Goal: Task Accomplishment & Management: Manage account settings

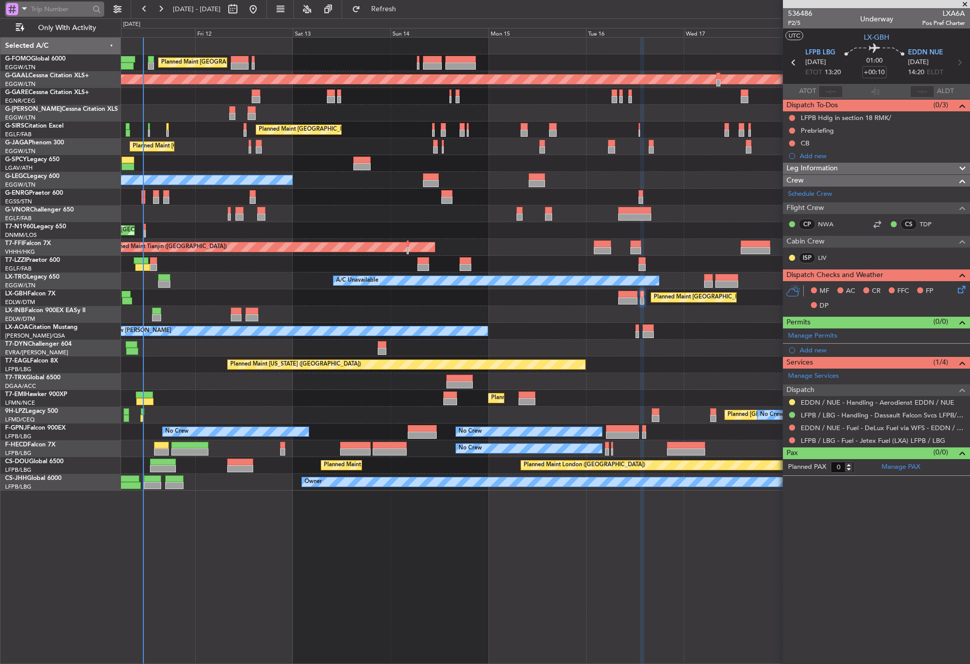
click at [57, 5] on input "text" at bounding box center [60, 9] width 58 height 15
paste input "536065"
type input "536065"
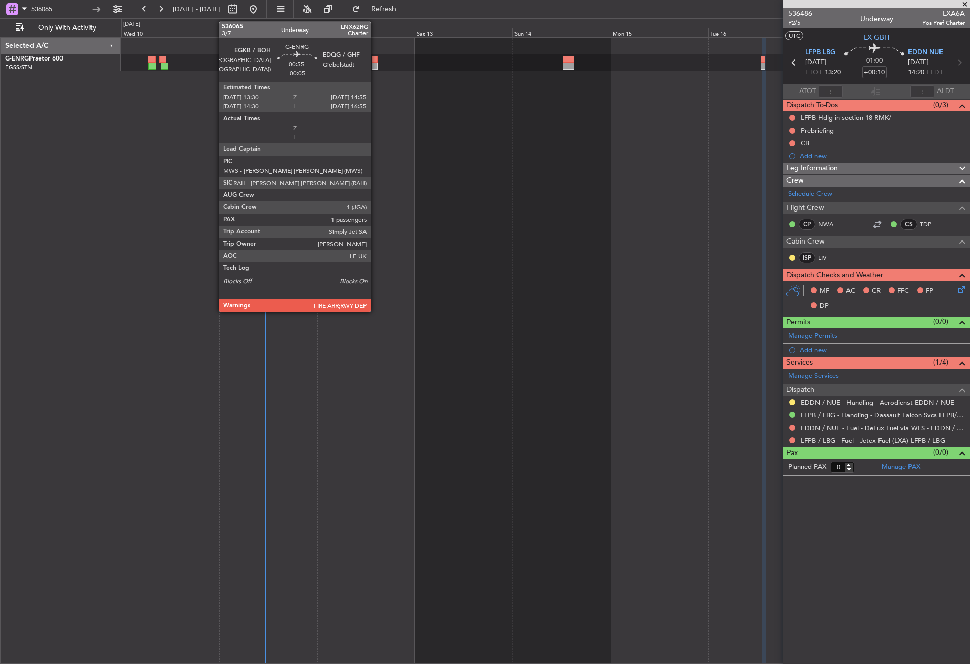
click at [375, 57] on div at bounding box center [375, 59] width 6 height 7
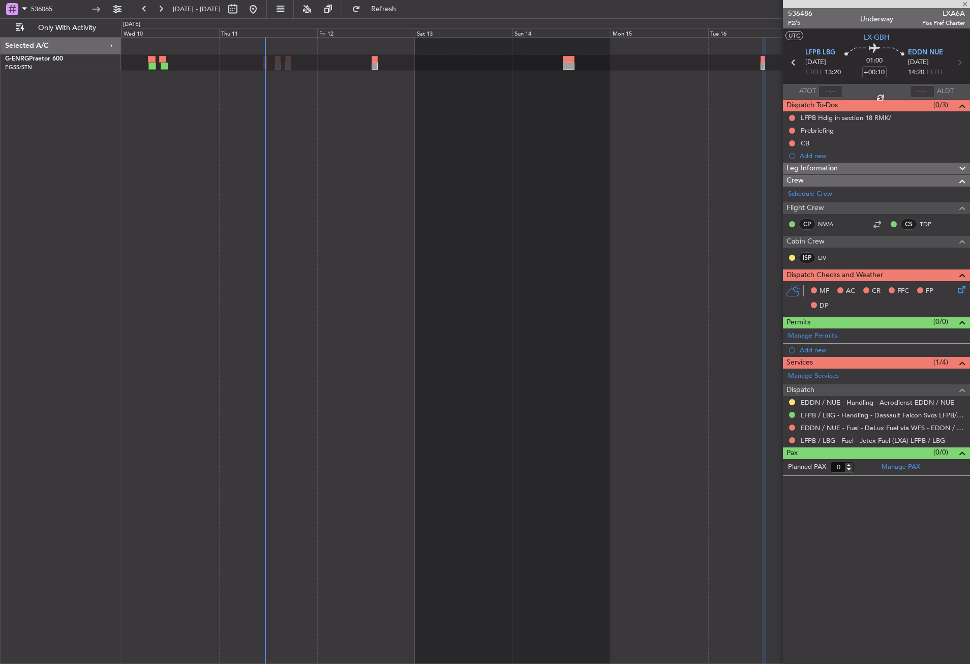
type input "-00:05"
type input "1"
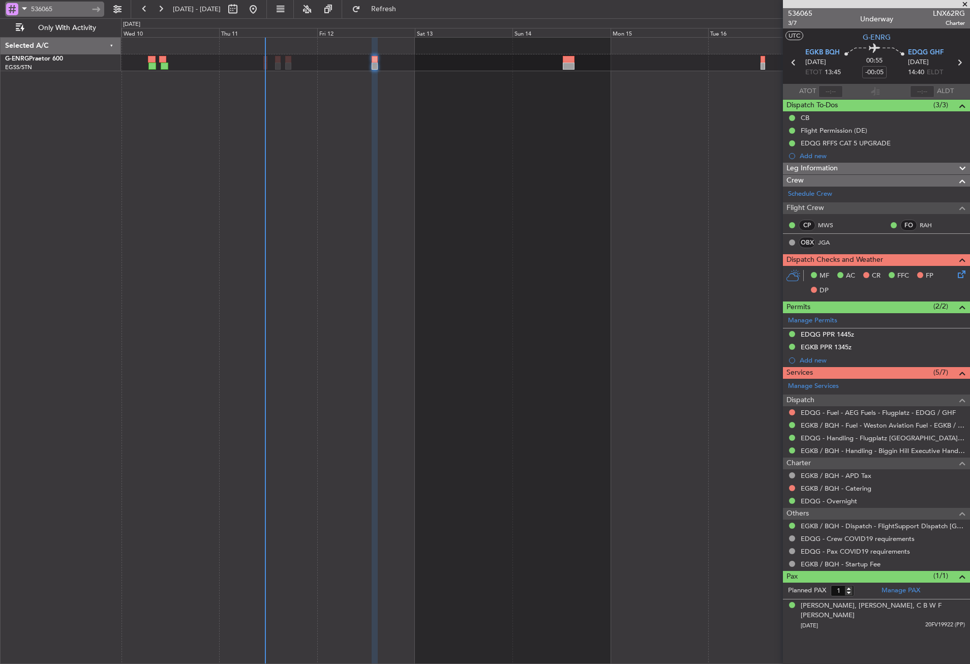
click at [66, 10] on input "536065" at bounding box center [60, 9] width 58 height 15
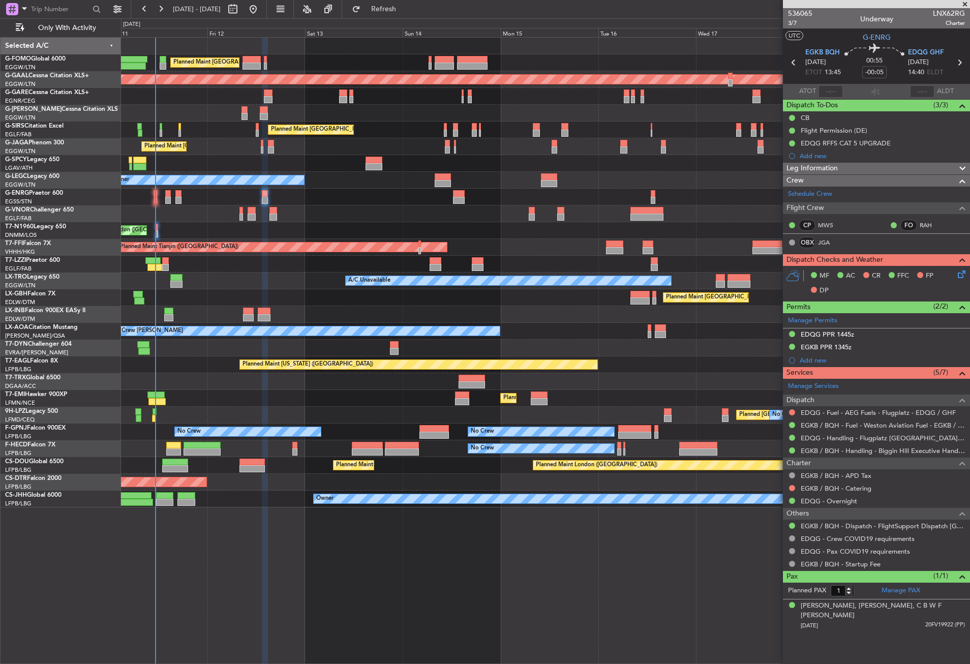
click at [262, 281] on div "Planned Maint London (Luton) Planned Maint Dusseldorf Planned Maint London (Lut…" at bounding box center [545, 273] width 848 height 470
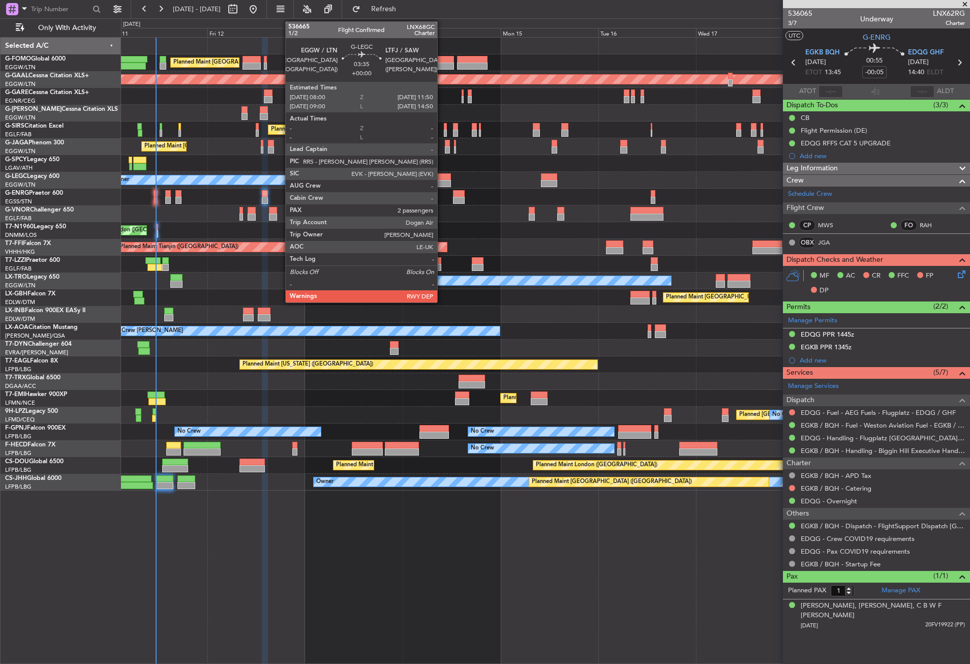
click at [442, 178] on div at bounding box center [443, 176] width 16 height 7
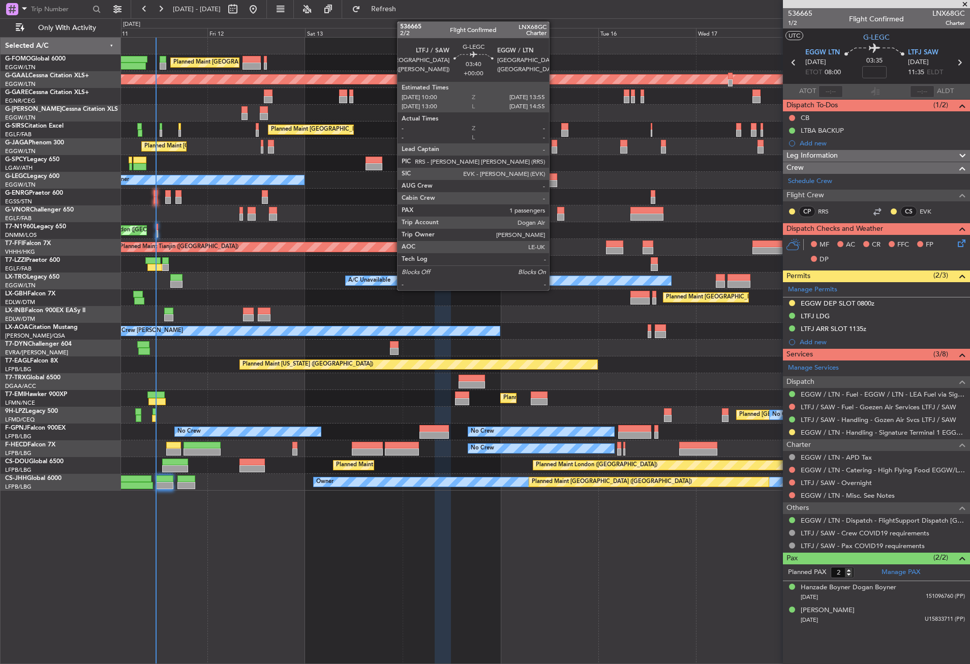
click at [554, 178] on div at bounding box center [549, 176] width 16 height 7
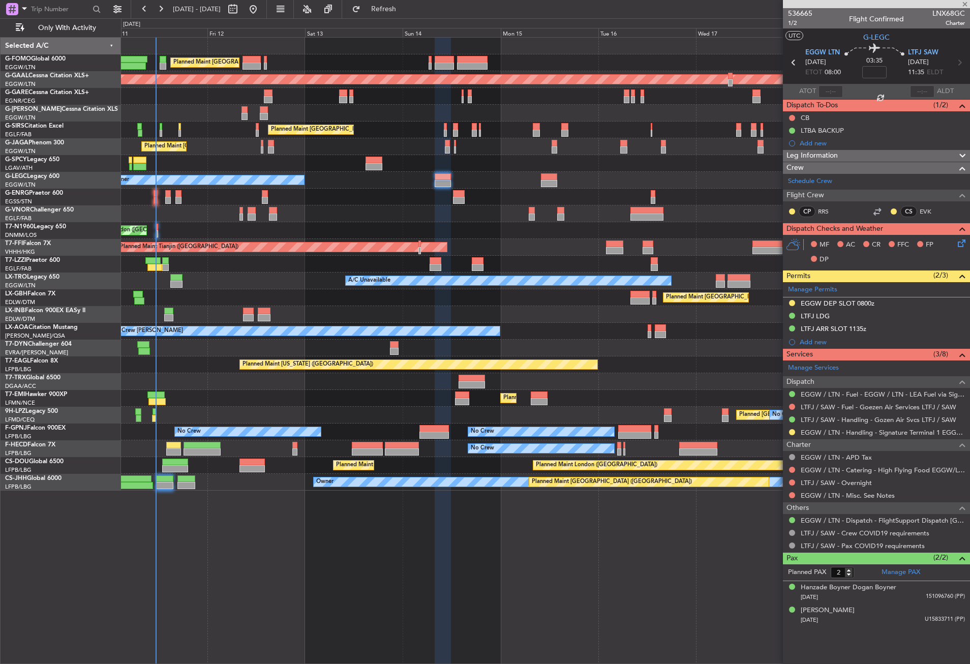
type input "1"
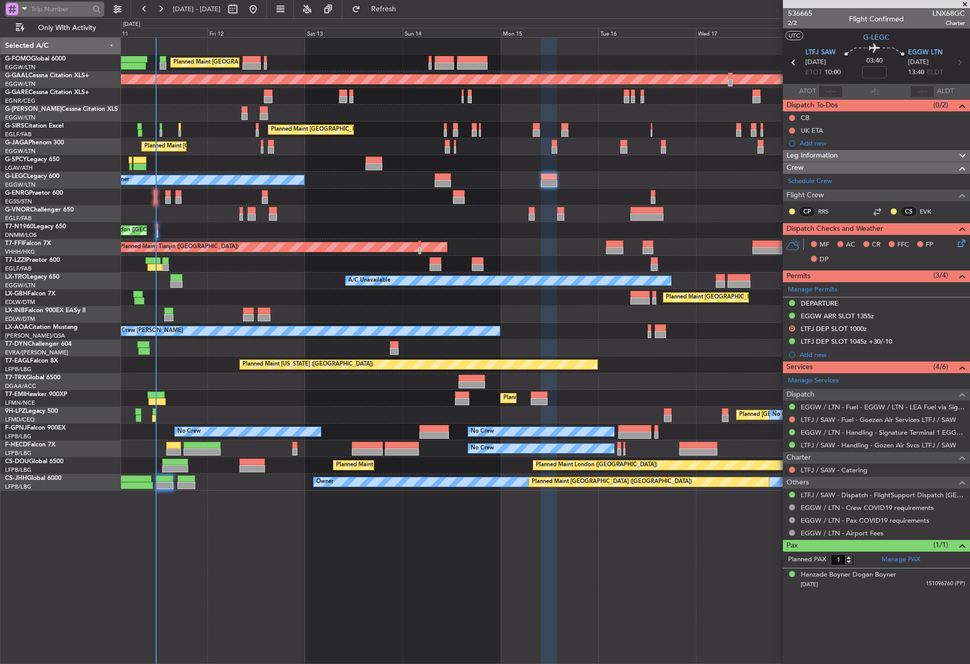
click at [50, 10] on input "text" at bounding box center [60, 9] width 58 height 15
paste input "536816"
type input "536816"
drag, startPoint x: 62, startPoint y: 5, endPoint x: 28, endPoint y: 9, distance: 33.8
click at [28, 9] on div "536816" at bounding box center [54, 9] width 99 height 15
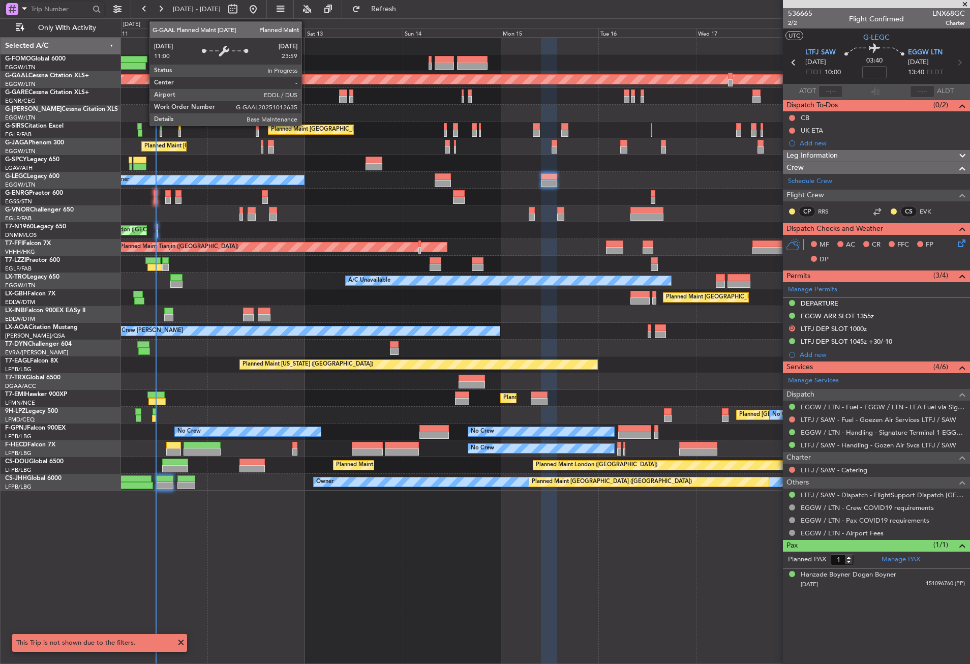
click at [200, 96] on div at bounding box center [545, 96] width 848 height 17
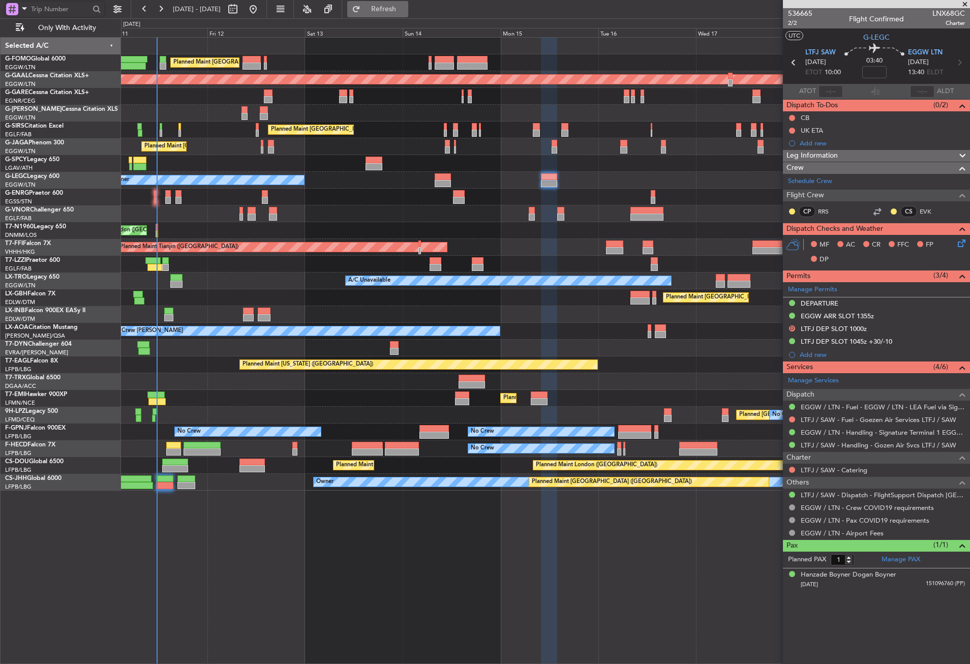
click at [384, 3] on button "Refresh" at bounding box center [377, 9] width 61 height 16
click at [213, 513] on div "Planned Maint London (Luton) Planned Maint Dusseldorf Planned Maint London (Lut…" at bounding box center [545, 350] width 849 height 627
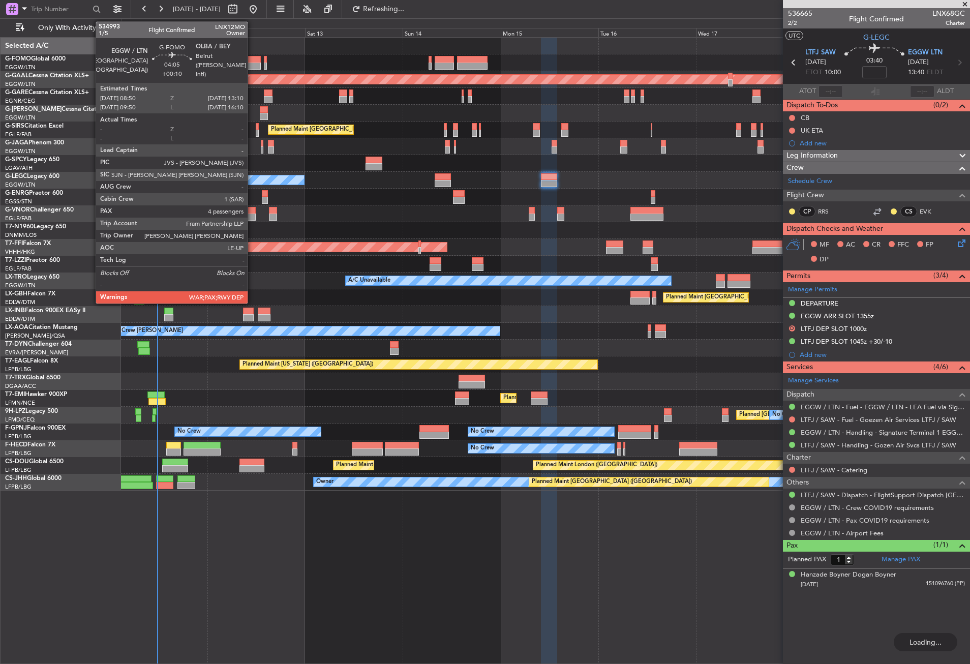
click at [252, 58] on div at bounding box center [251, 59] width 18 height 7
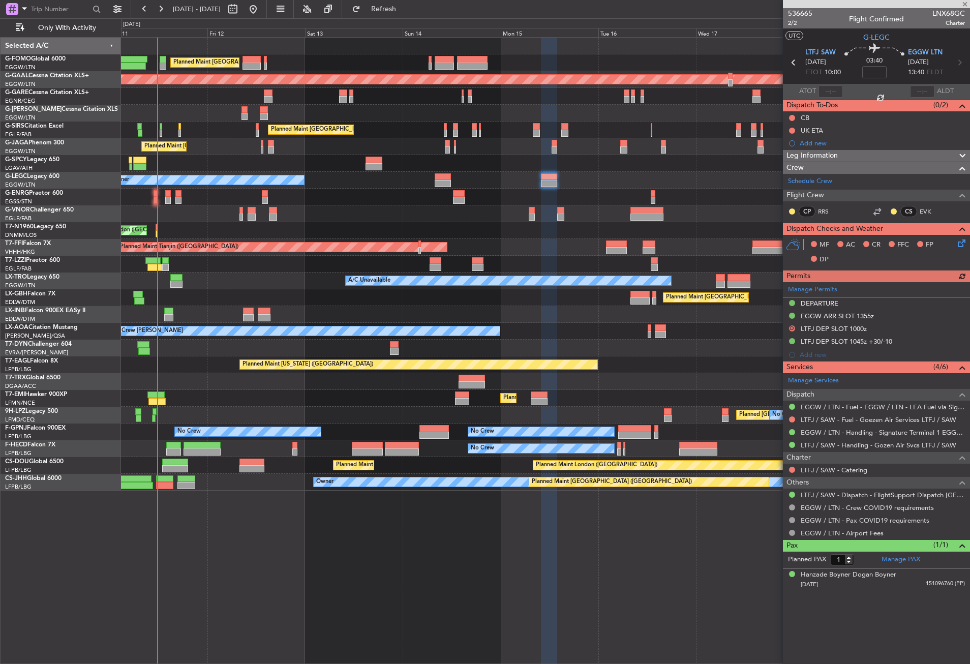
type input "+00:10"
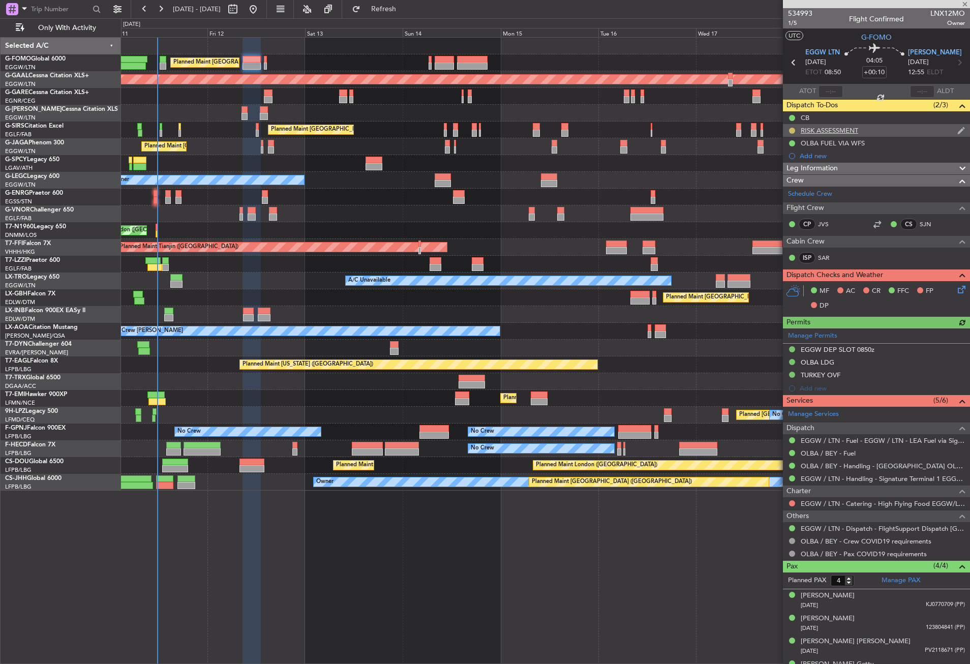
click at [790, 128] on button at bounding box center [792, 131] width 6 height 6
click at [781, 179] on span "Completed" at bounding box center [796, 175] width 34 height 10
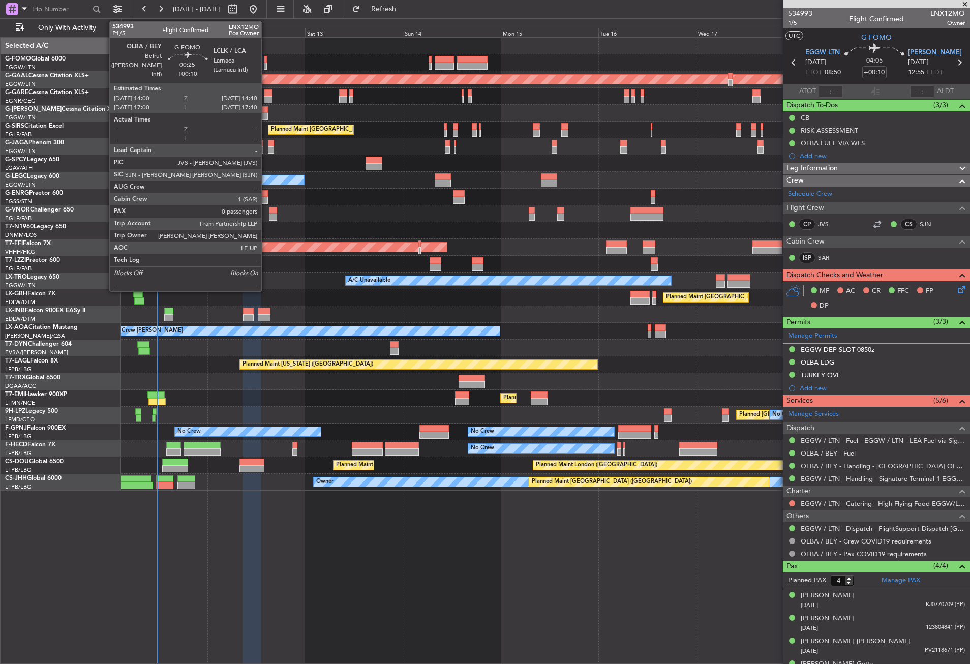
click at [266, 61] on div at bounding box center [265, 59] width 3 height 7
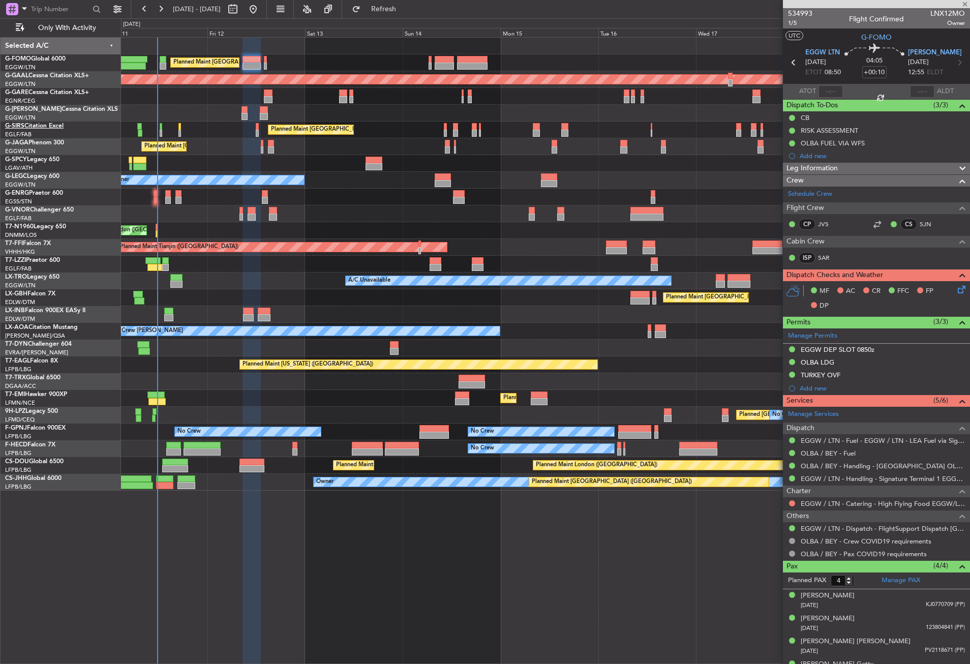
type input "0"
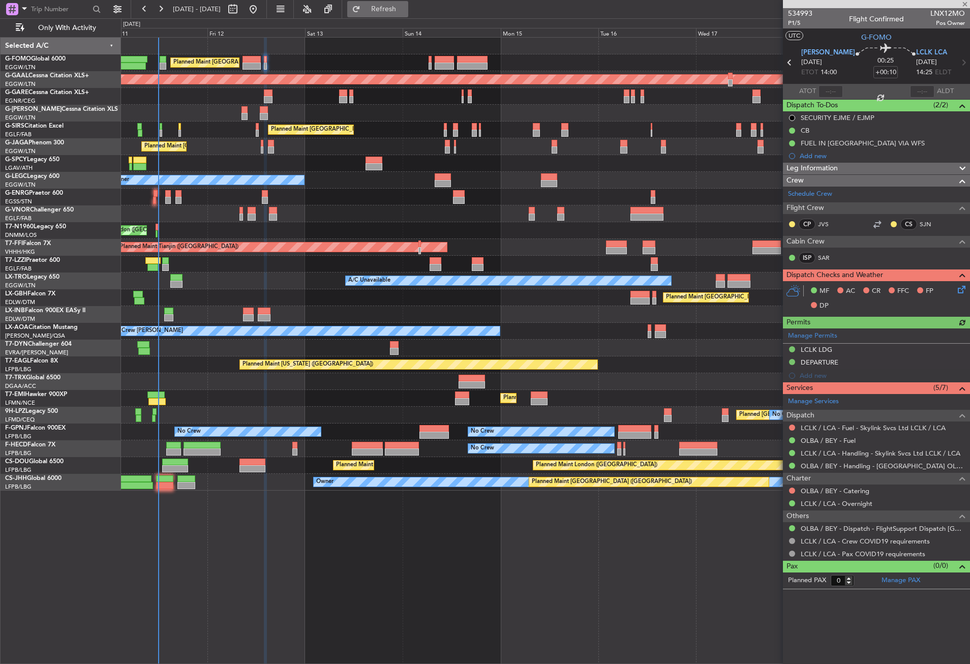
click at [389, 7] on button "Refresh" at bounding box center [377, 9] width 61 height 16
click at [395, 8] on span "Refresh" at bounding box center [383, 9] width 43 height 7
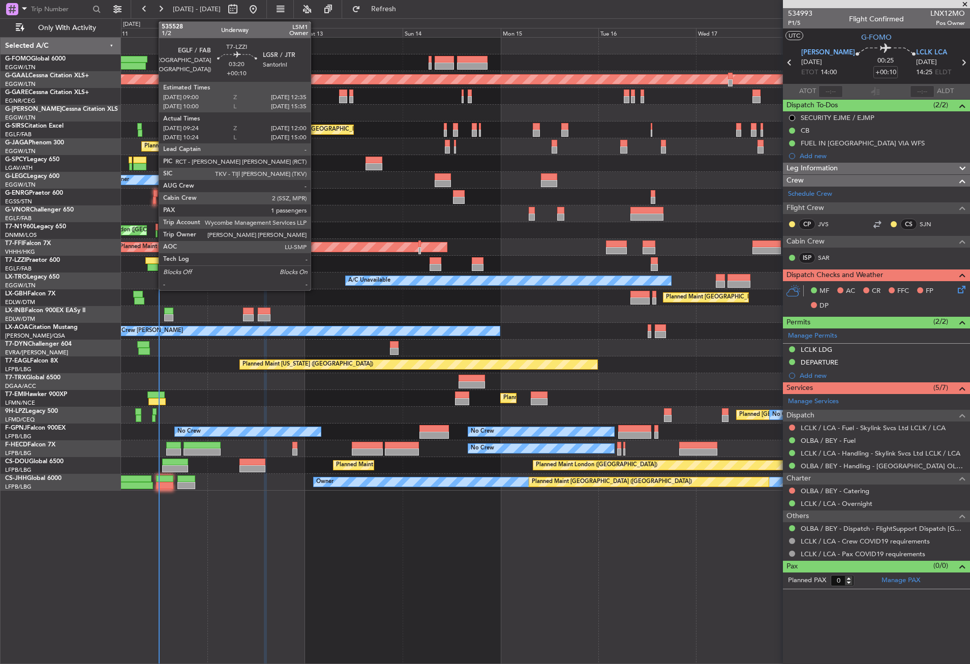
click at [154, 260] on div at bounding box center [152, 260] width 15 height 7
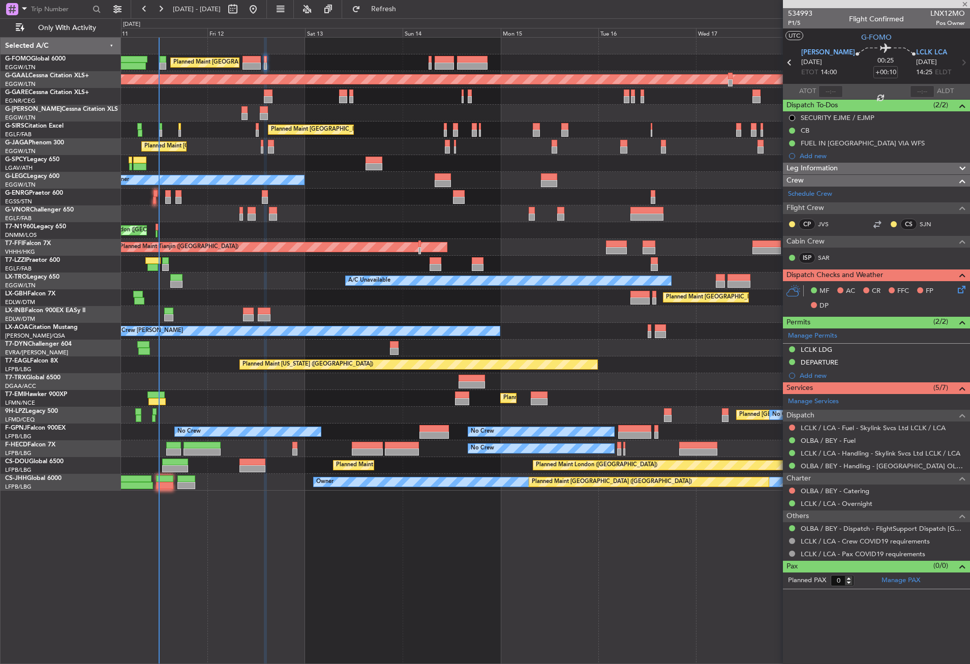
type input "09:34"
type input "11:55"
type input "1"
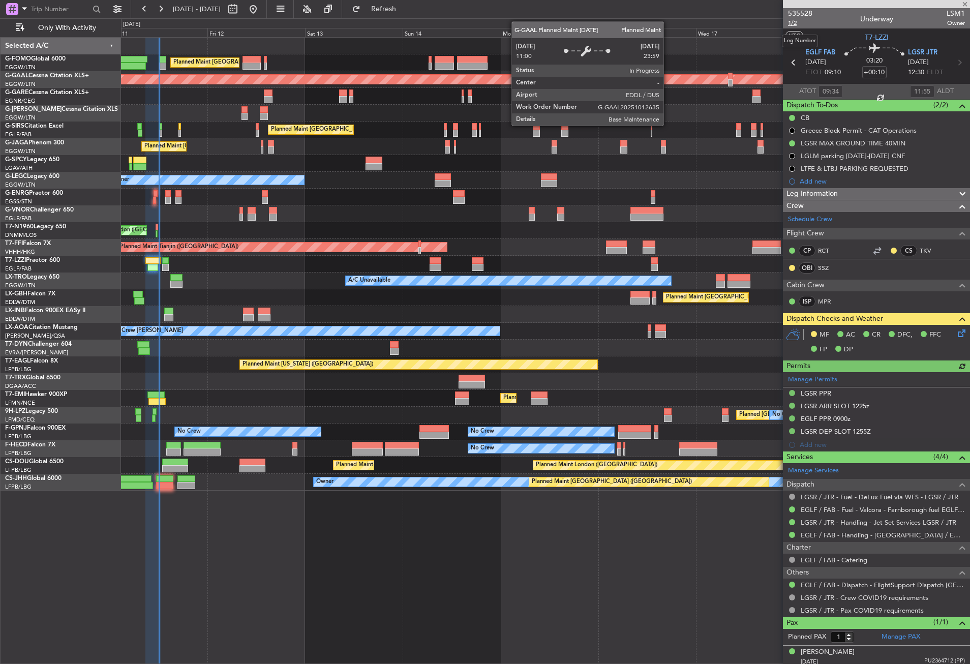
click at [796, 22] on span "1/2" at bounding box center [800, 23] width 24 height 9
type input "10:34"
type input "14:55"
type input "09:34"
type input "11:55"
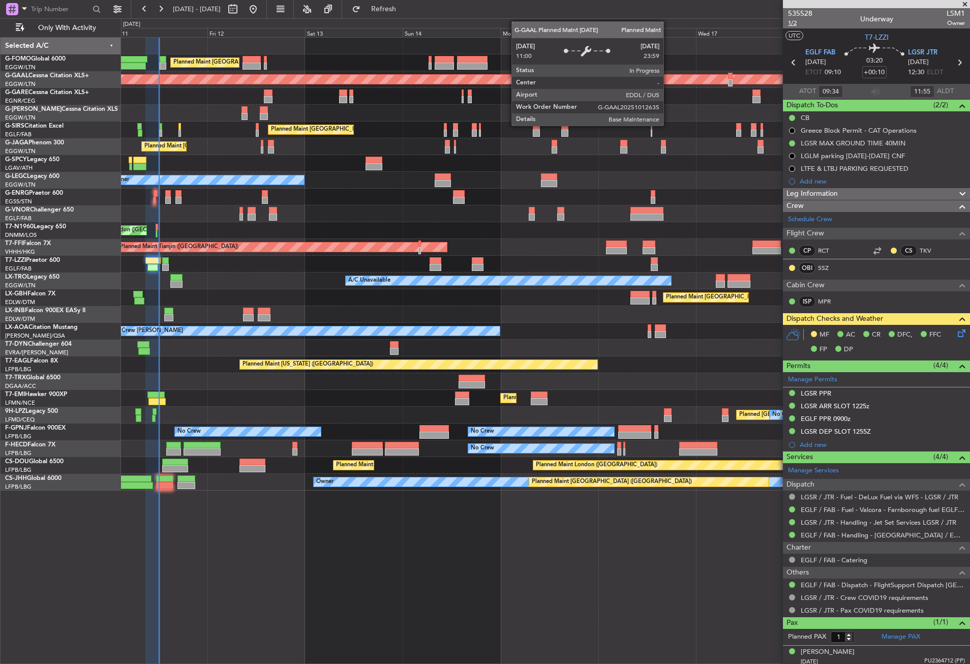
click at [794, 21] on span "1/2" at bounding box center [800, 23] width 24 height 9
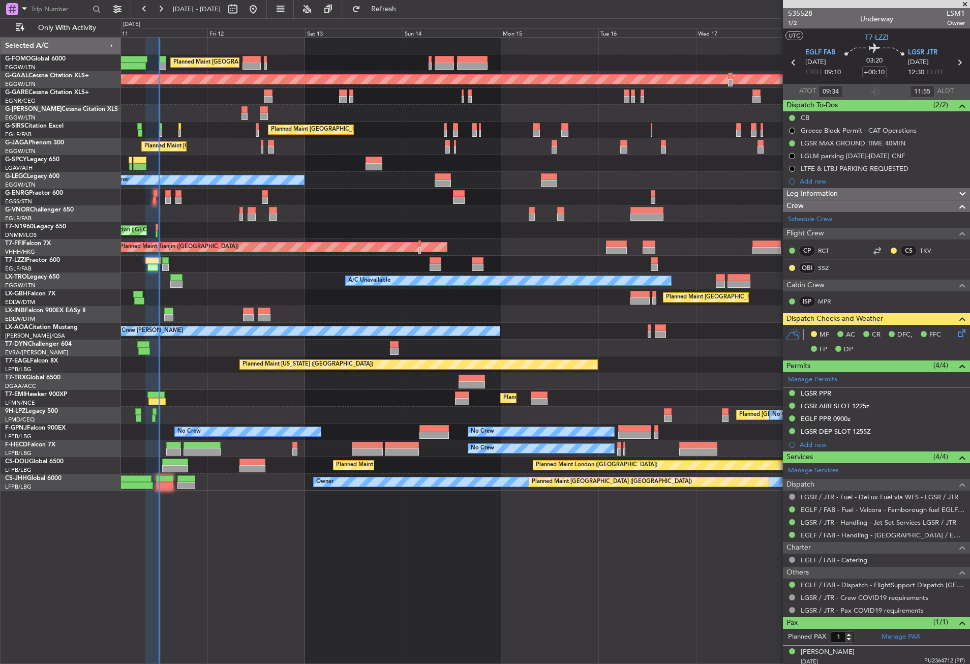
type input "10:34"
type input "14:55"
type input "09:34"
type input "11:55"
click at [796, 23] on span "1/2" at bounding box center [800, 23] width 24 height 9
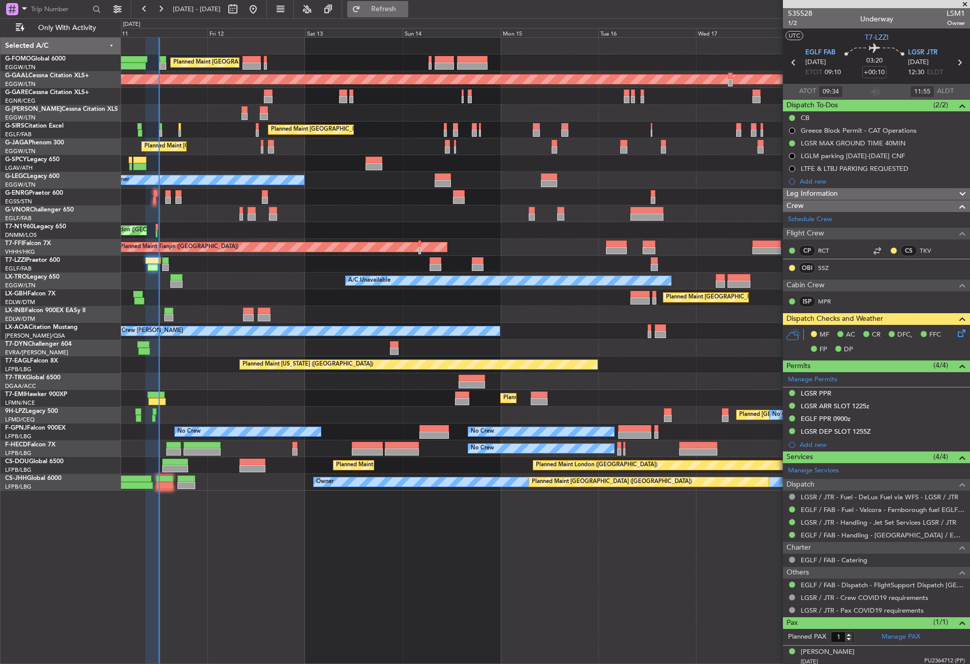
click at [403, 8] on span "Refresh" at bounding box center [383, 9] width 43 height 7
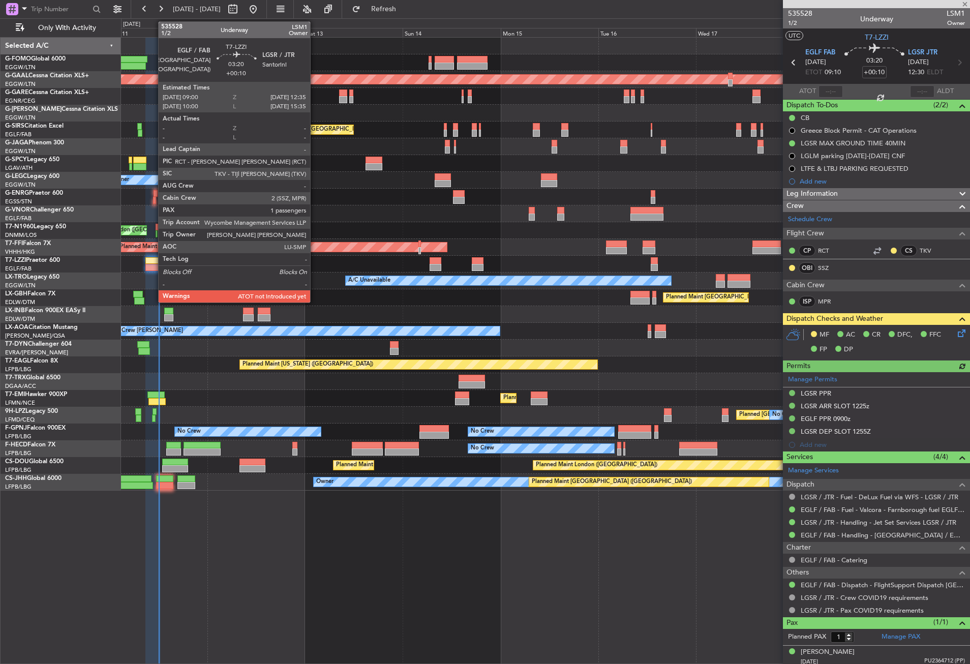
click at [153, 265] on div at bounding box center [152, 267] width 15 height 7
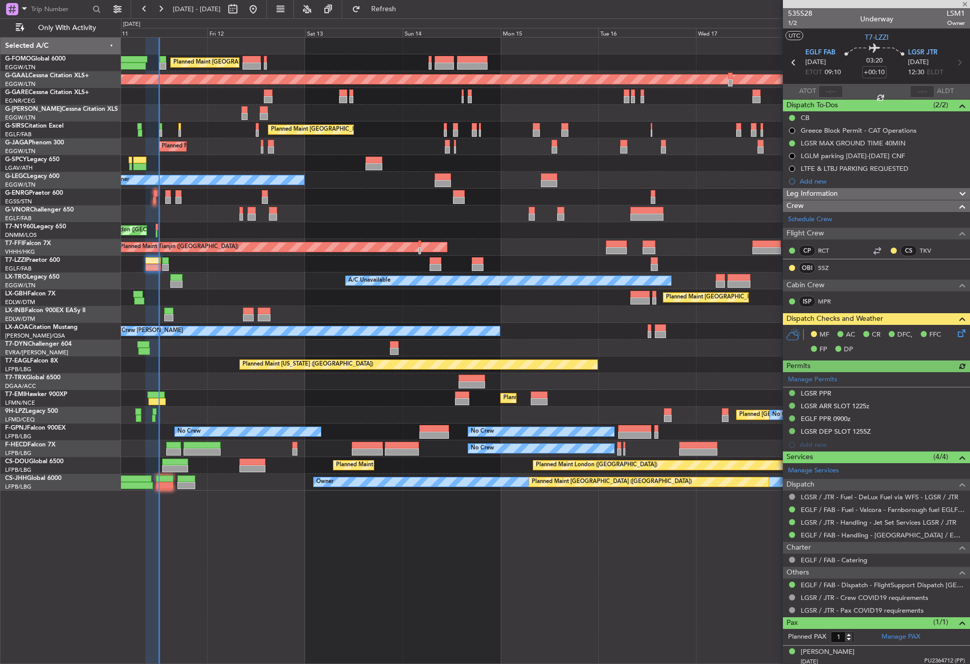
click at [825, 91] on div at bounding box center [830, 91] width 24 height 12
click at [831, 87] on input "text" at bounding box center [830, 91] width 24 height 12
click at [539, 237] on div "AOG Maint London (Stansted) AOG Maint London (Stansted) Unplanned Maint London …" at bounding box center [545, 230] width 848 height 17
type input "09:34"
click at [389, 10] on button "Refresh" at bounding box center [377, 9] width 61 height 16
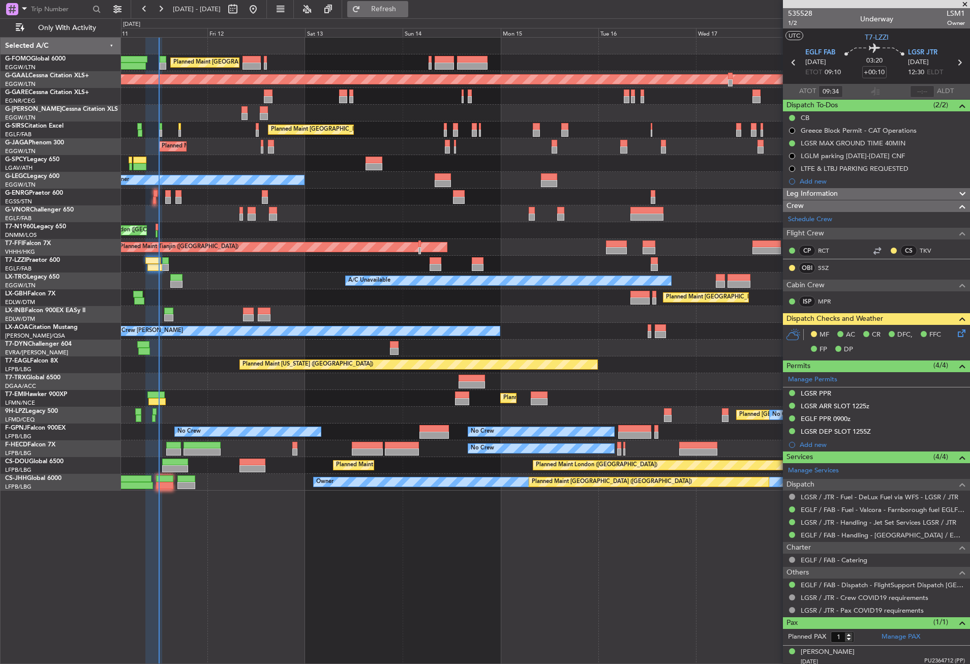
click at [405, 7] on span "Refresh" at bounding box center [383, 9] width 43 height 7
click at [408, 3] on button "Refresh" at bounding box center [377, 9] width 61 height 16
click at [393, 17] on button "Refresh" at bounding box center [377, 9] width 61 height 16
click at [320, 204] on div "Planned Maint London (Stansted) No Crew" at bounding box center [545, 197] width 848 height 17
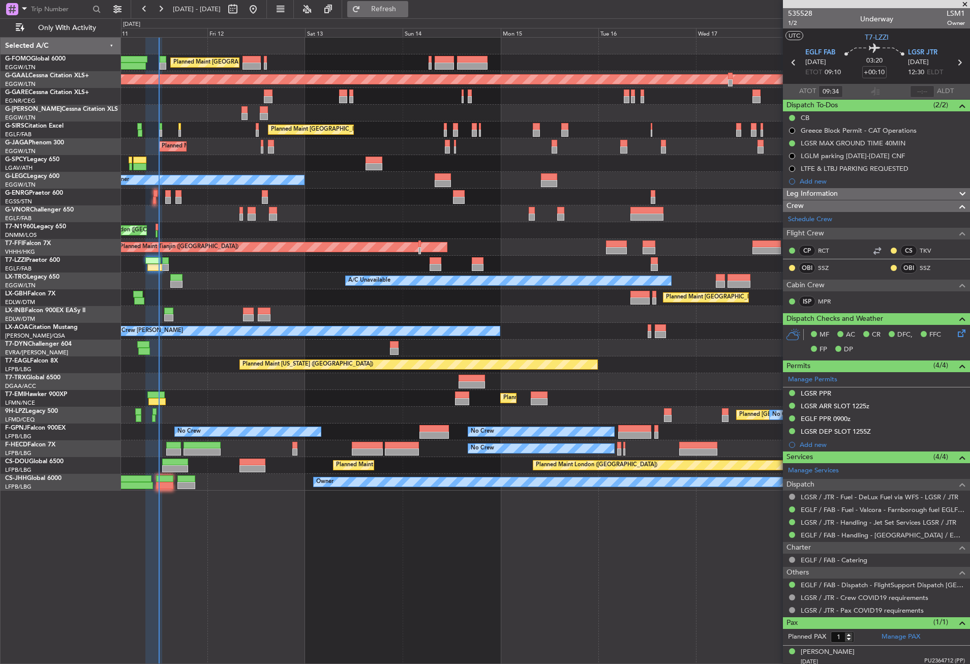
click at [383, 13] on button "Refresh" at bounding box center [377, 9] width 61 height 16
click at [397, 11] on span "Refresh" at bounding box center [383, 9] width 43 height 7
click at [249, 558] on div "Planned Maint London (Luton) Planned Maint Dusseldorf Planned Maint London (Lut…" at bounding box center [545, 350] width 849 height 627
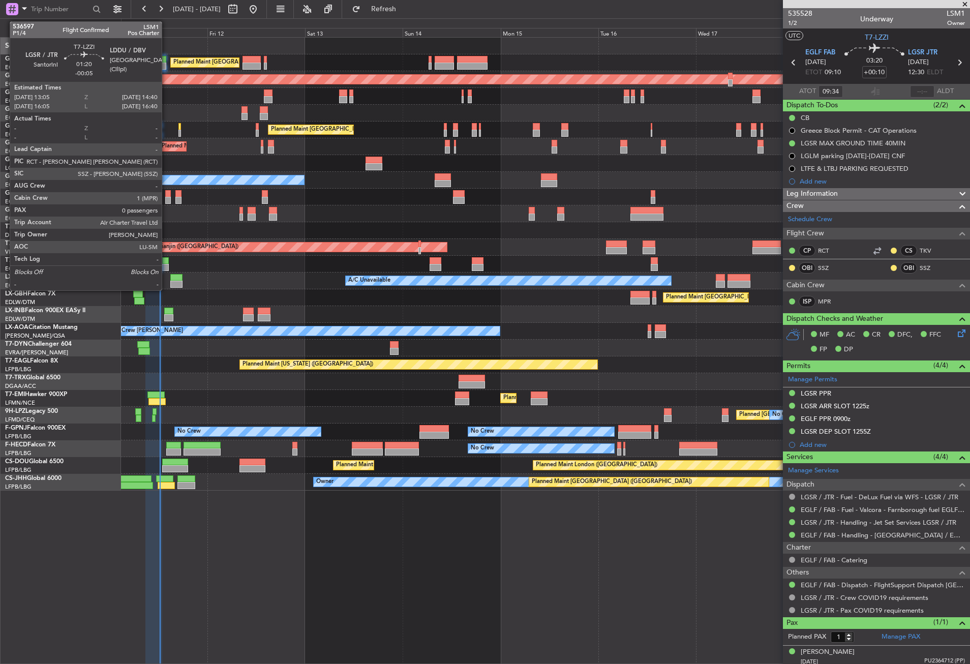
click at [166, 262] on div at bounding box center [165, 260] width 7 height 7
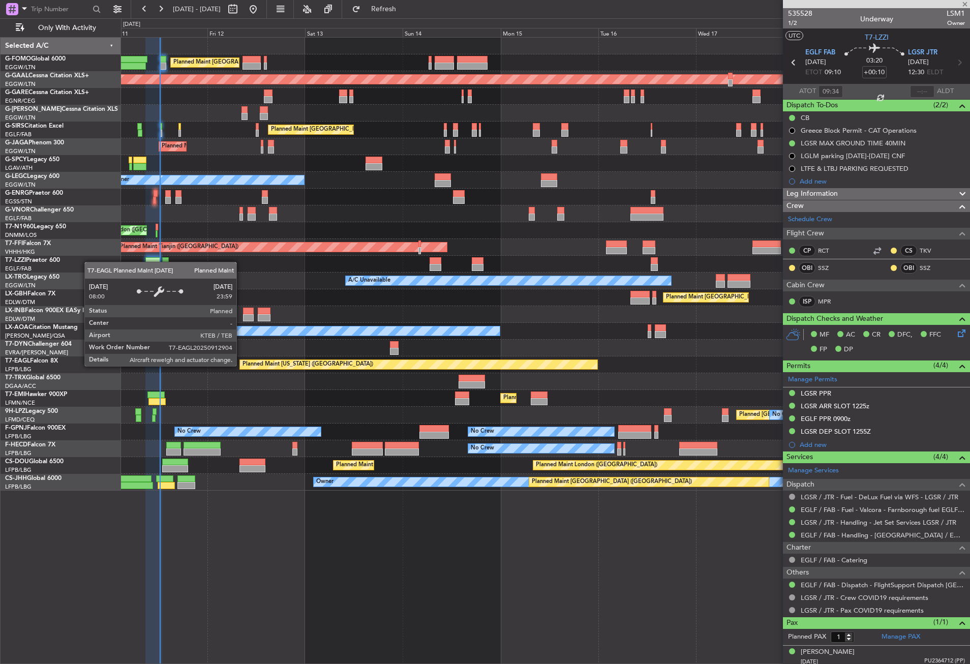
type input "-00:05"
type input "0"
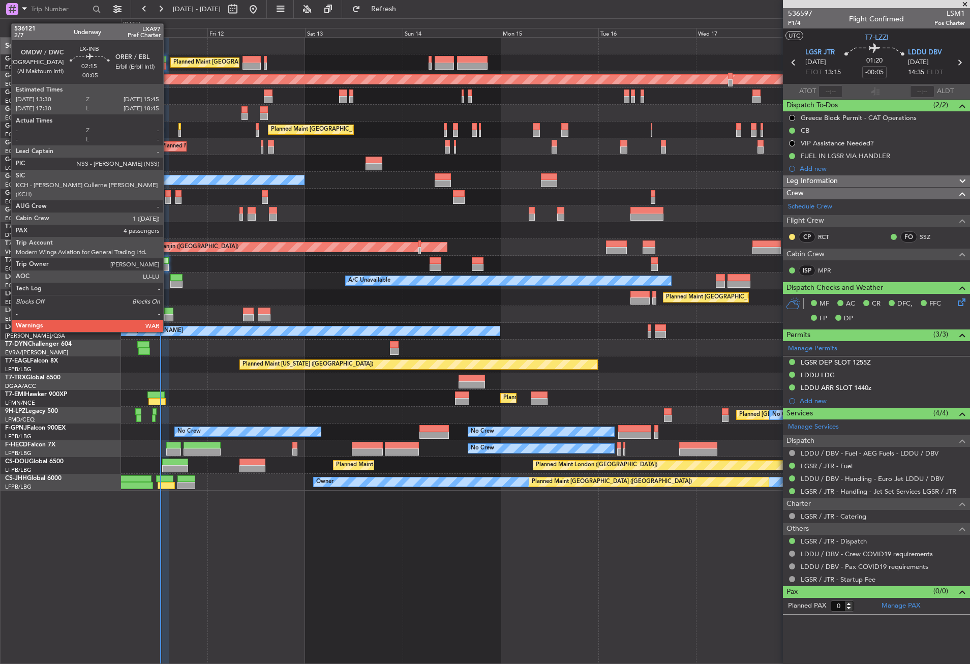
click at [168, 313] on div at bounding box center [169, 311] width 10 height 7
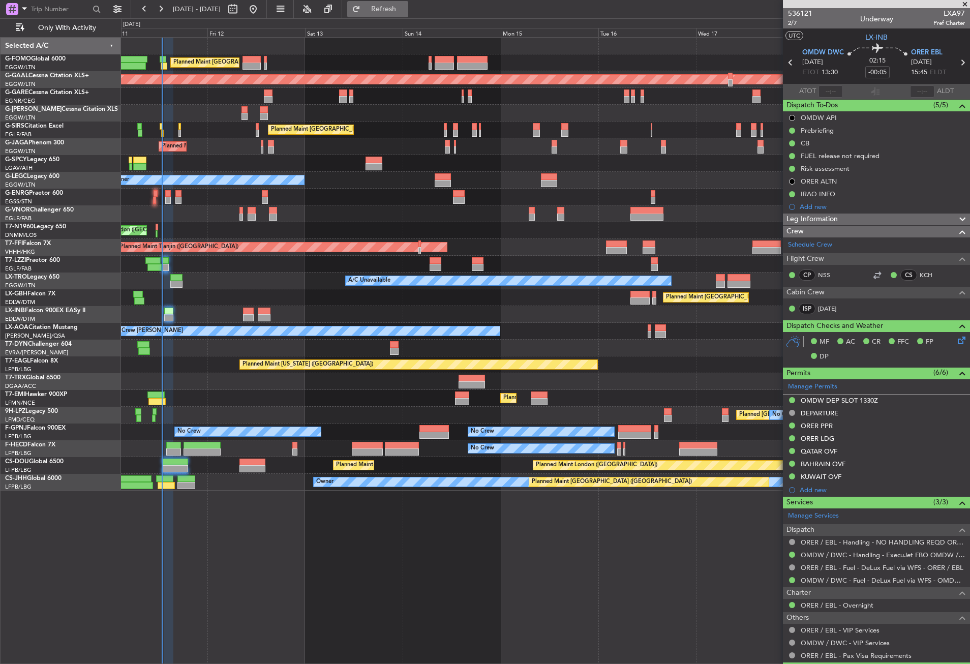
click at [408, 14] on button "Refresh" at bounding box center [377, 9] width 61 height 16
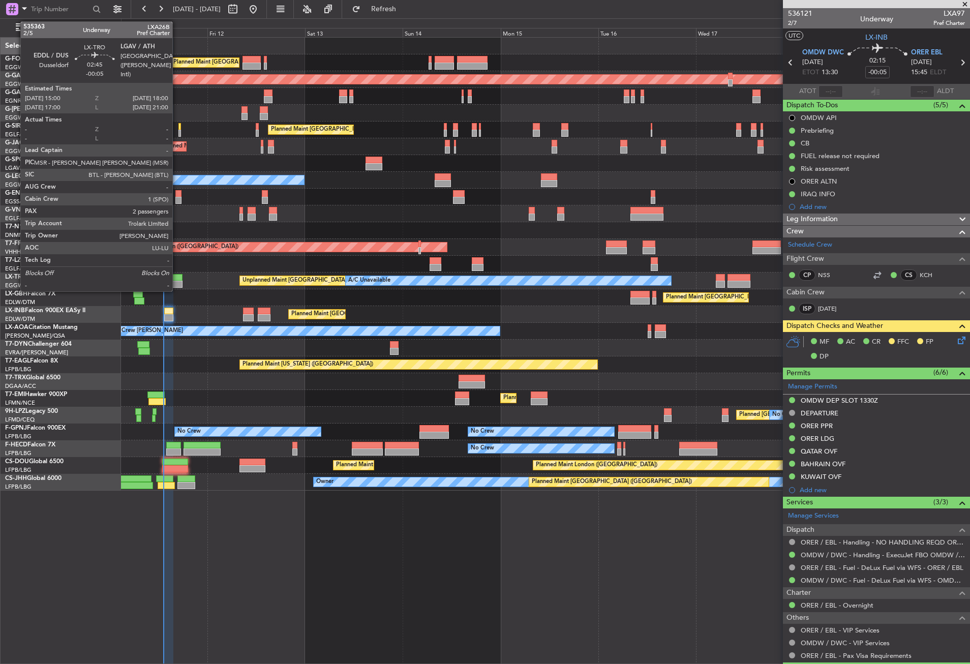
click at [177, 282] on div at bounding box center [176, 284] width 13 height 7
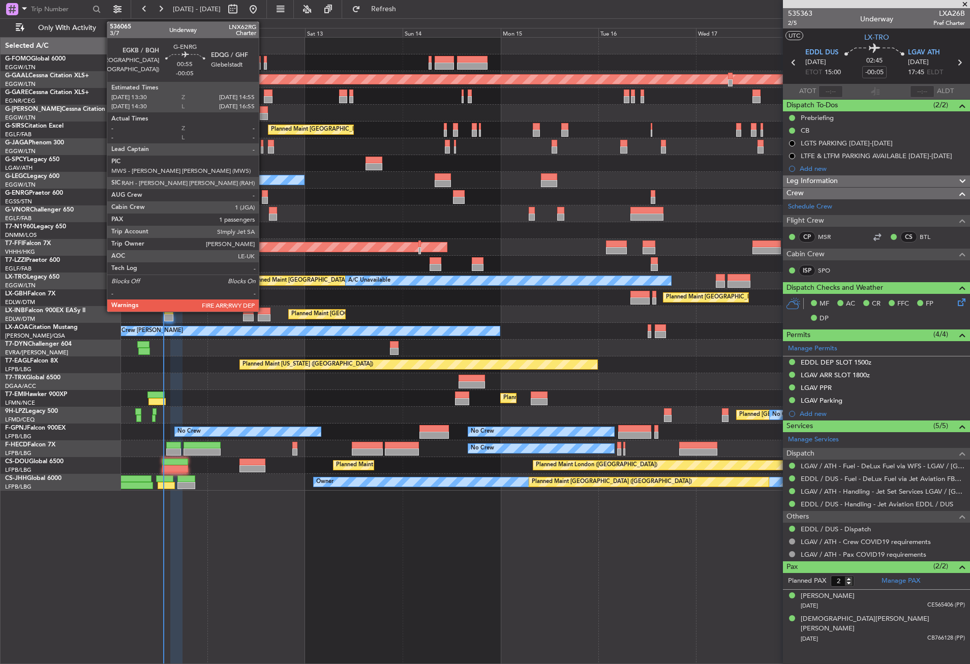
click at [263, 192] on div at bounding box center [265, 193] width 6 height 7
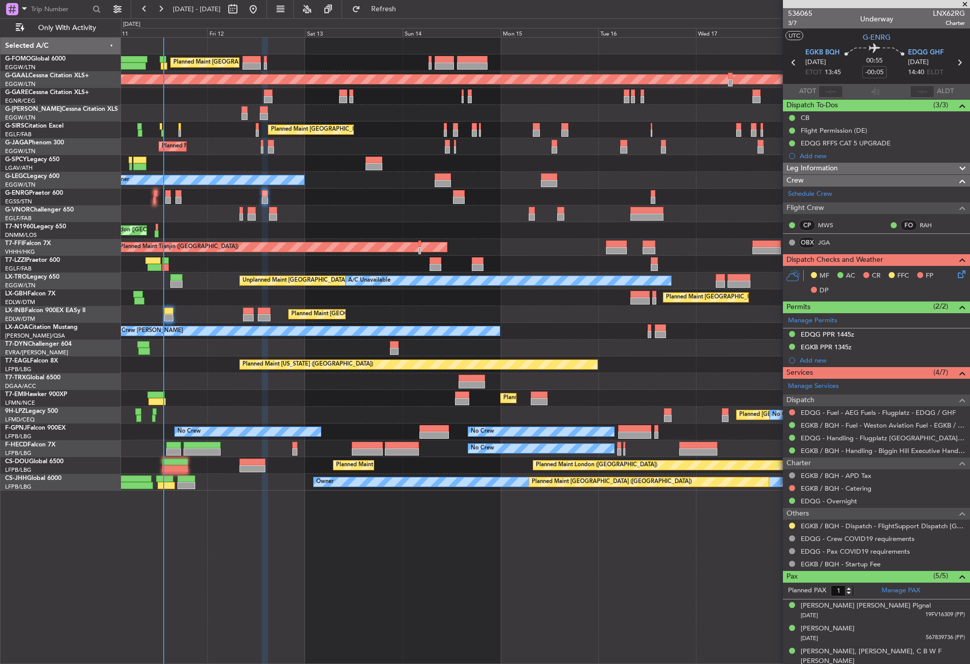
click at [791, 520] on div "EGKB / BQH - Dispatch - FlightSupport Dispatch [GEOGRAPHIC_DATA]" at bounding box center [876, 526] width 187 height 13
click at [793, 523] on button at bounding box center [792, 526] width 6 height 6
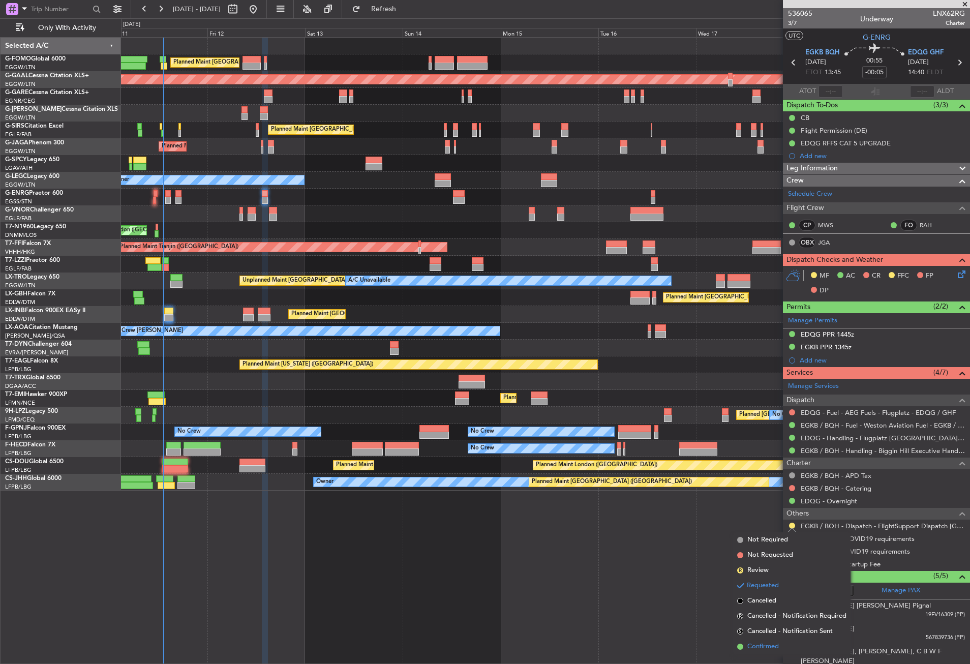
click at [752, 649] on span "Confirmed" at bounding box center [763, 647] width 32 height 10
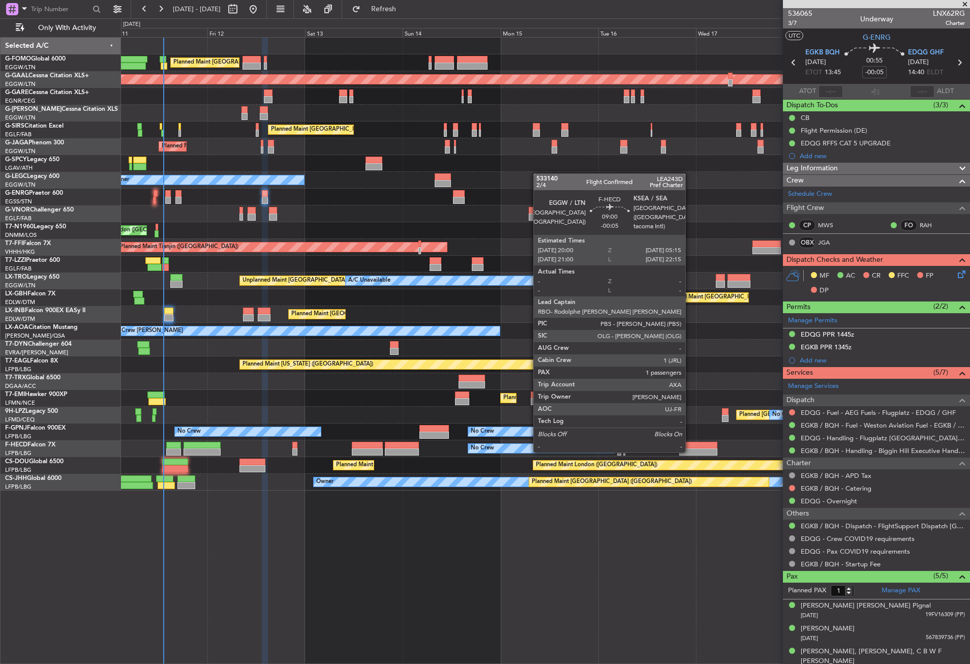
type input "5"
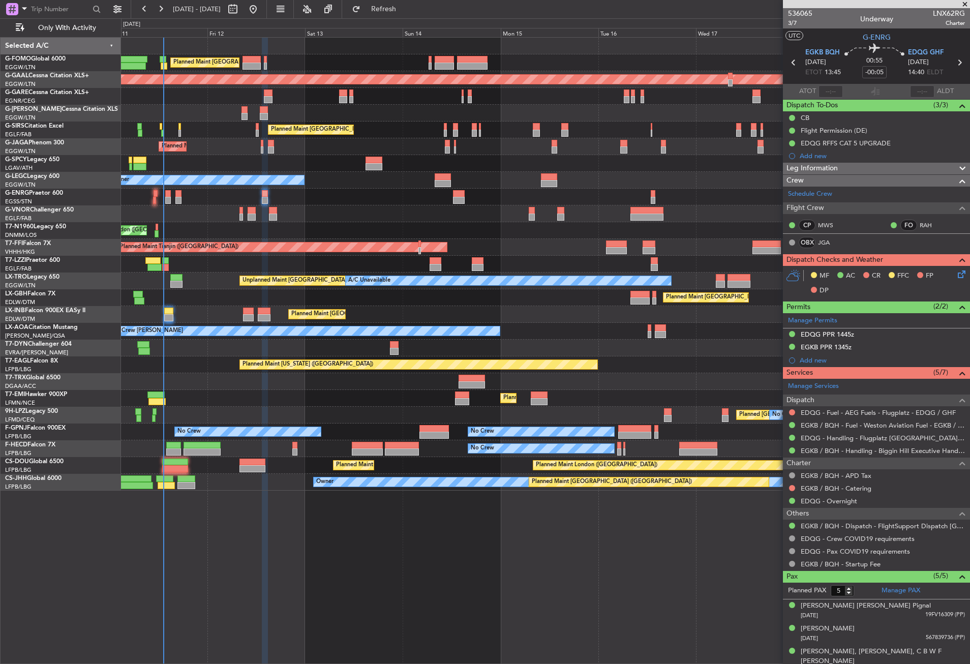
click at [234, 564] on div "Planned Maint [GEOGRAPHIC_DATA] ([GEOGRAPHIC_DATA]) Planned [GEOGRAPHIC_DATA] P…" at bounding box center [545, 350] width 849 height 627
click at [235, 561] on div "Planned Maint [GEOGRAPHIC_DATA] ([GEOGRAPHIC_DATA]) Planned [GEOGRAPHIC_DATA] P…" at bounding box center [545, 350] width 849 height 627
click at [236, 557] on div "Planned Maint [GEOGRAPHIC_DATA] ([GEOGRAPHIC_DATA]) Planned [GEOGRAPHIC_DATA] P…" at bounding box center [545, 350] width 849 height 627
click at [188, 604] on div "Planned Maint [GEOGRAPHIC_DATA] ([GEOGRAPHIC_DATA]) Planned [GEOGRAPHIC_DATA] P…" at bounding box center [545, 350] width 849 height 627
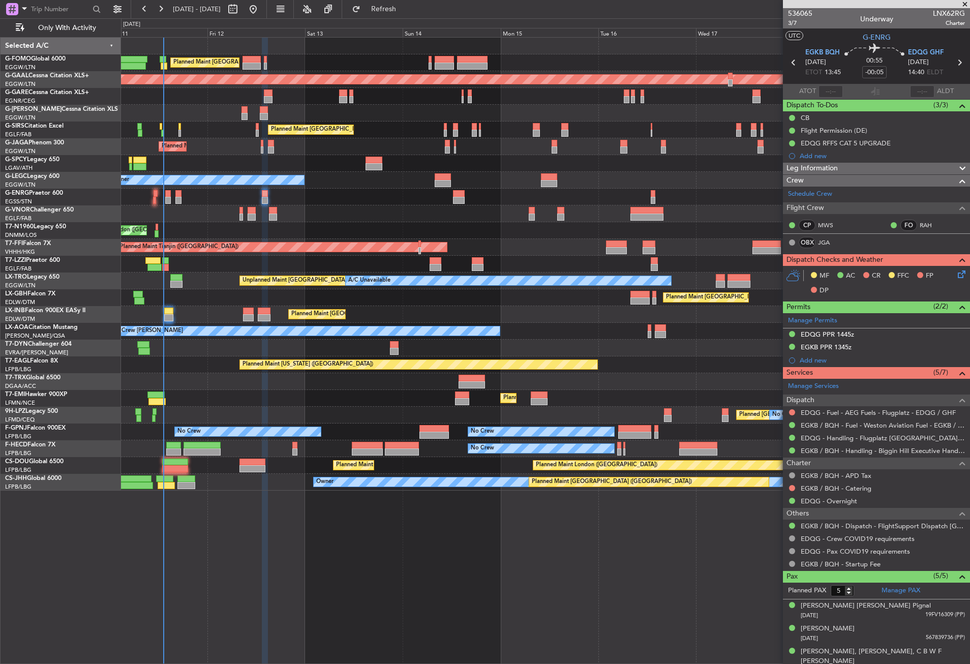
click at [188, 604] on div "Planned Maint [GEOGRAPHIC_DATA] ([GEOGRAPHIC_DATA]) Planned [GEOGRAPHIC_DATA] P…" at bounding box center [545, 350] width 849 height 627
click at [205, 552] on div "Planned Maint [GEOGRAPHIC_DATA] ([GEOGRAPHIC_DATA]) Planned [GEOGRAPHIC_DATA] P…" at bounding box center [545, 350] width 849 height 627
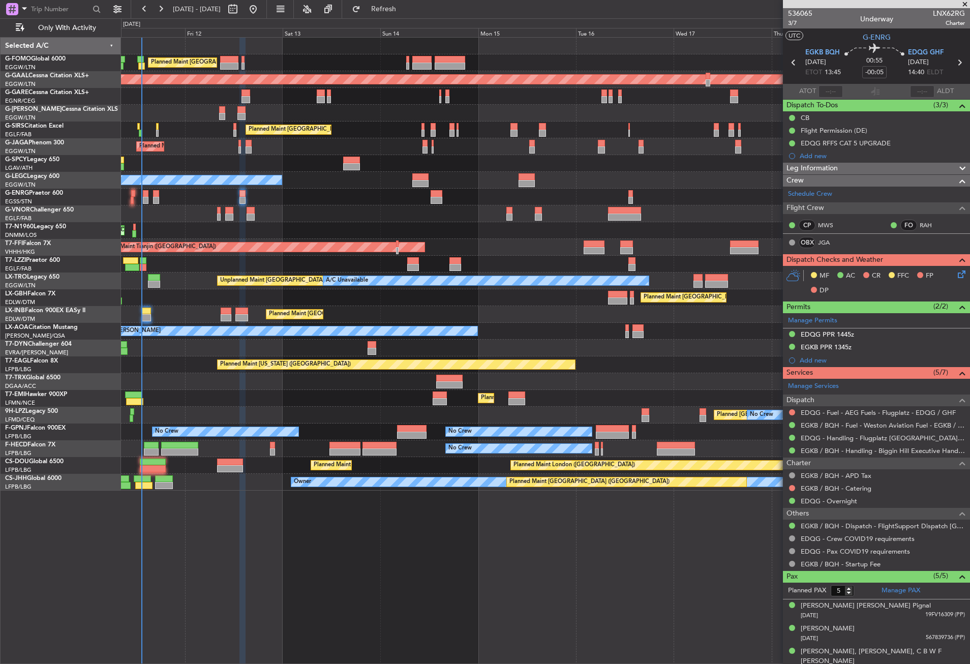
click at [190, 557] on div "Planned Maint [GEOGRAPHIC_DATA] ([GEOGRAPHIC_DATA]) Planned [GEOGRAPHIC_DATA] P…" at bounding box center [545, 350] width 849 height 627
click at [488, 594] on div "Planned Maint [GEOGRAPHIC_DATA] ([GEOGRAPHIC_DATA]) Planned [GEOGRAPHIC_DATA] P…" at bounding box center [545, 350] width 849 height 627
click at [800, 21] on span "3/7" at bounding box center [800, 23] width 24 height 9
click at [385, 6] on button "Refresh" at bounding box center [377, 9] width 61 height 16
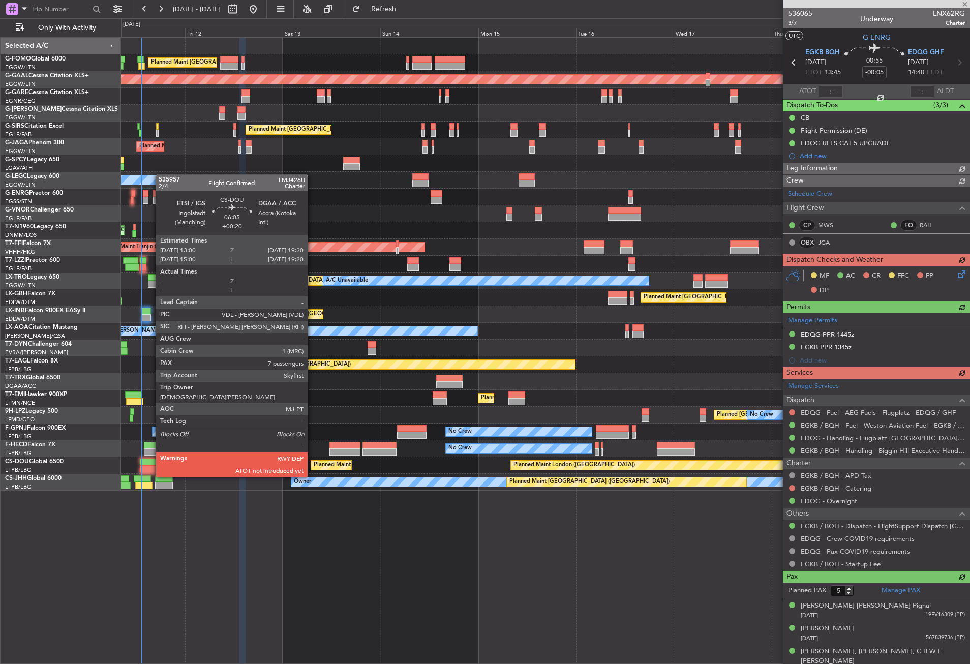
click at [150, 467] on div at bounding box center [153, 468] width 26 height 7
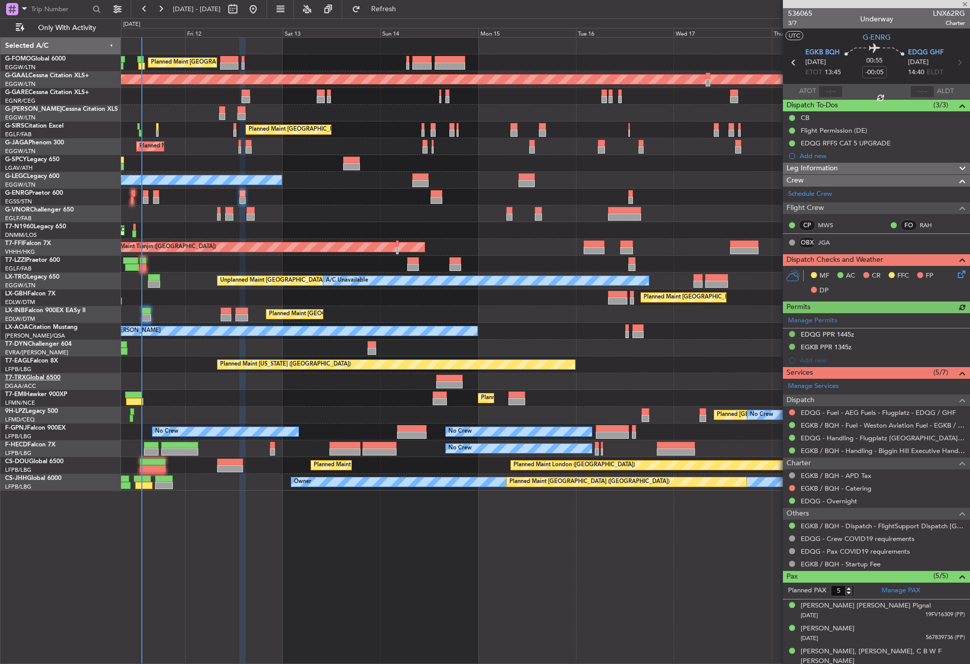
type input "+00:20"
type input "7"
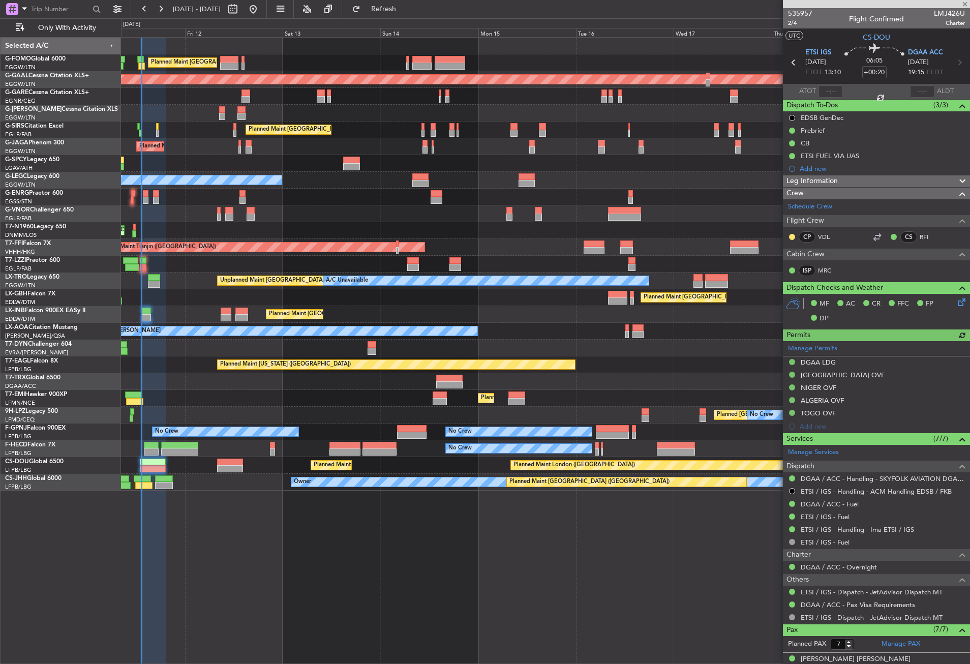
click at [832, 84] on section "ATOT ALDT" at bounding box center [876, 91] width 187 height 15
click at [832, 86] on div at bounding box center [830, 91] width 24 height 12
click at [830, 87] on input "text" at bounding box center [830, 91] width 24 height 12
click at [631, 188] on div "Planned Maint [GEOGRAPHIC_DATA] ([GEOGRAPHIC_DATA]) Owner" at bounding box center [545, 180] width 848 height 17
type input "13:22"
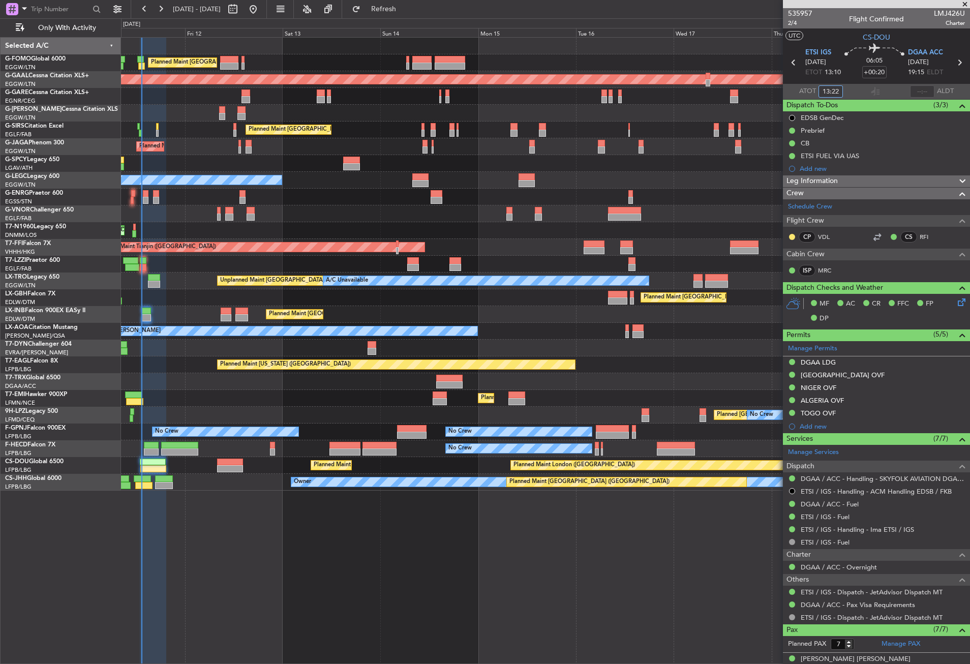
click at [190, 537] on div "Planned Maint [GEOGRAPHIC_DATA] ([GEOGRAPHIC_DATA]) Planned [GEOGRAPHIC_DATA] P…" at bounding box center [545, 350] width 849 height 627
click at [194, 391] on div "Planned Maint [GEOGRAPHIC_DATA] Planned Maint [GEOGRAPHIC_DATA]" at bounding box center [545, 398] width 848 height 17
click at [399, 9] on span "Refresh" at bounding box center [383, 9] width 43 height 7
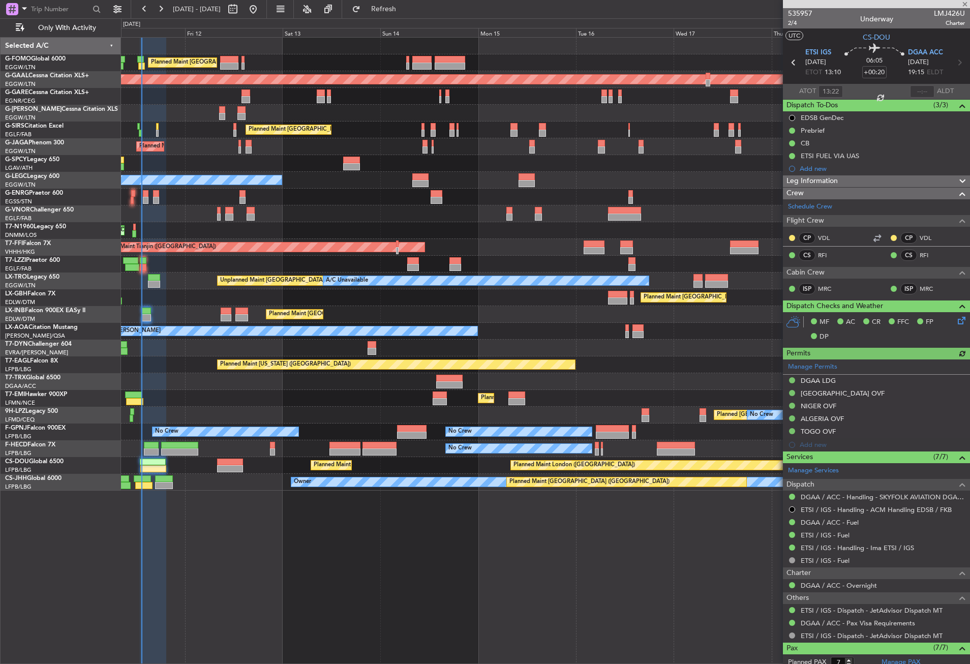
click at [240, 372] on div "Planned Maint [US_STATE] ([GEOGRAPHIC_DATA])" at bounding box center [545, 364] width 848 height 17
click at [180, 129] on div "Planned Maint [GEOGRAPHIC_DATA] ([GEOGRAPHIC_DATA]) AOG Maint [PERSON_NAME]" at bounding box center [545, 130] width 848 height 17
click at [389, 8] on button "Refresh" at bounding box center [377, 9] width 61 height 16
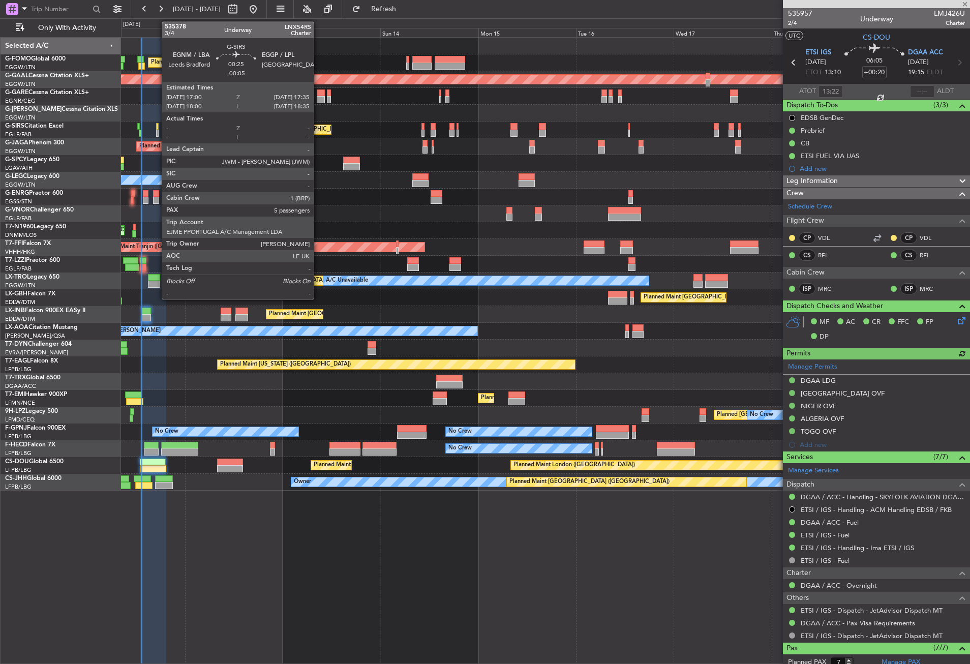
click at [157, 130] on div at bounding box center [157, 133] width 3 height 7
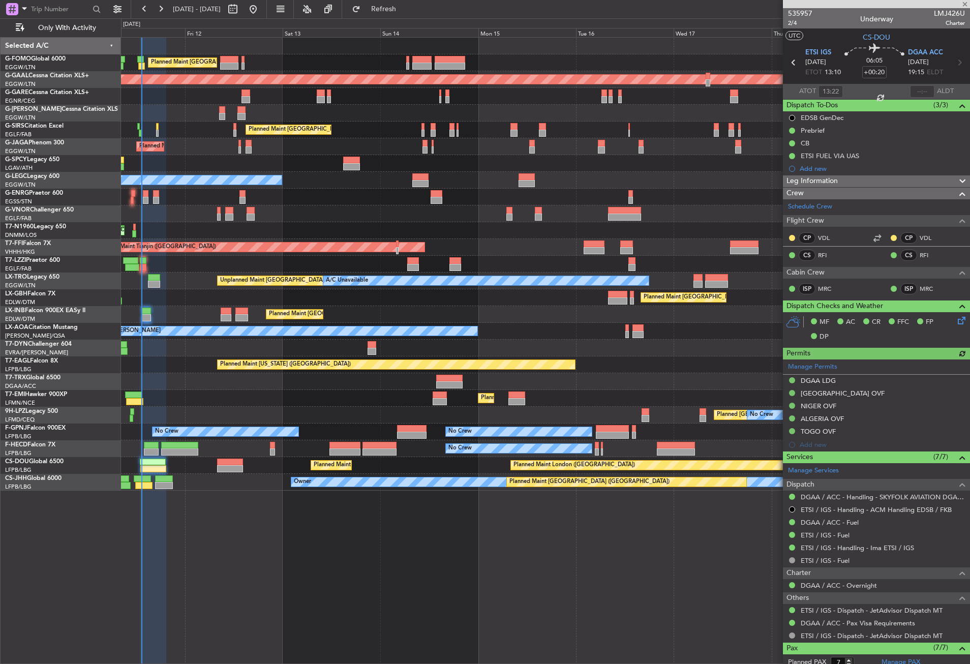
type input "-00:05"
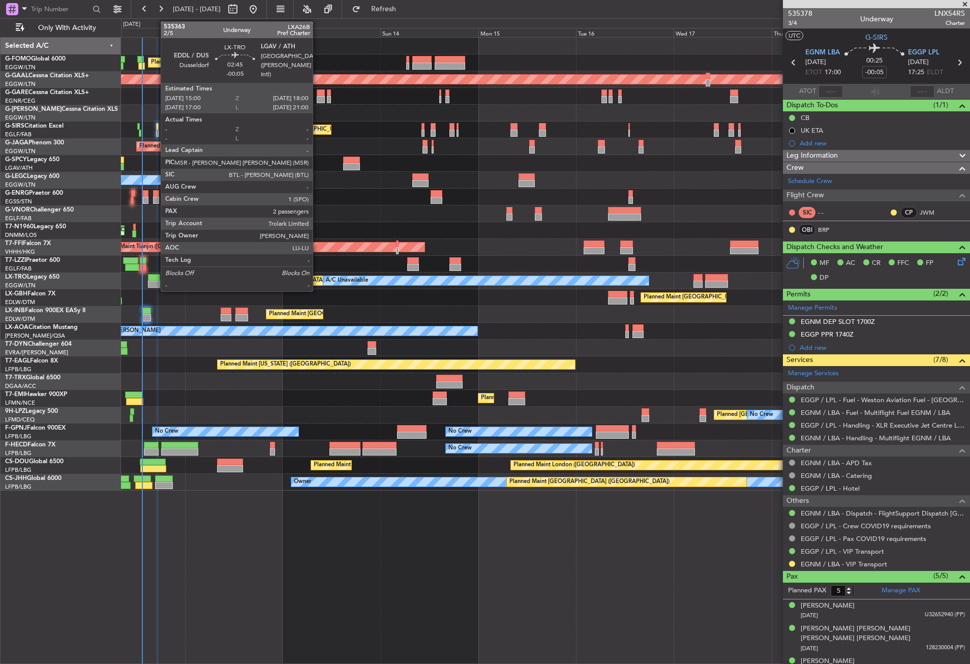
click at [156, 279] on div at bounding box center [154, 277] width 13 height 7
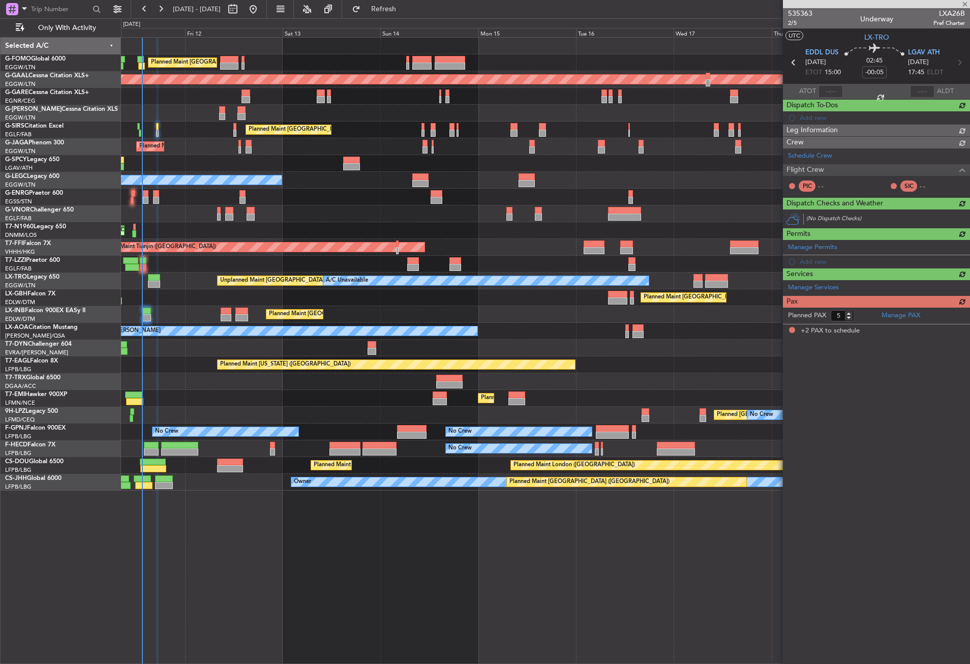
type input "2"
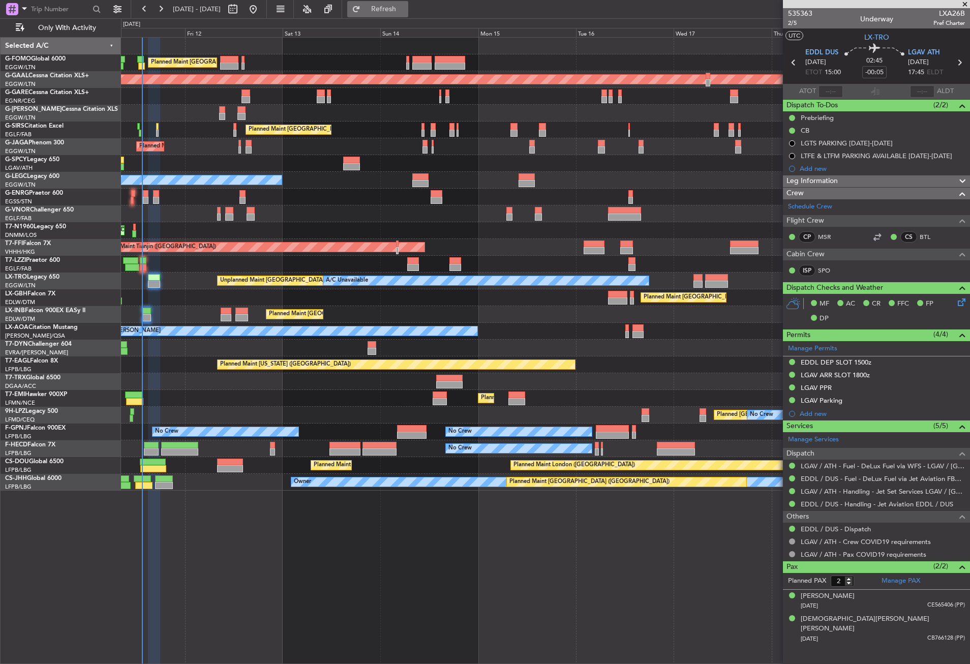
click at [382, 3] on button "Refresh" at bounding box center [377, 9] width 61 height 16
click at [355, 532] on div "Planned Maint [GEOGRAPHIC_DATA] ([GEOGRAPHIC_DATA]) Planned [GEOGRAPHIC_DATA] P…" at bounding box center [545, 350] width 849 height 627
click at [400, 15] on button "Refresh" at bounding box center [377, 9] width 61 height 16
click at [333, 538] on div "Planned Maint [GEOGRAPHIC_DATA] ([GEOGRAPHIC_DATA]) Planned [GEOGRAPHIC_DATA] P…" at bounding box center [545, 350] width 849 height 627
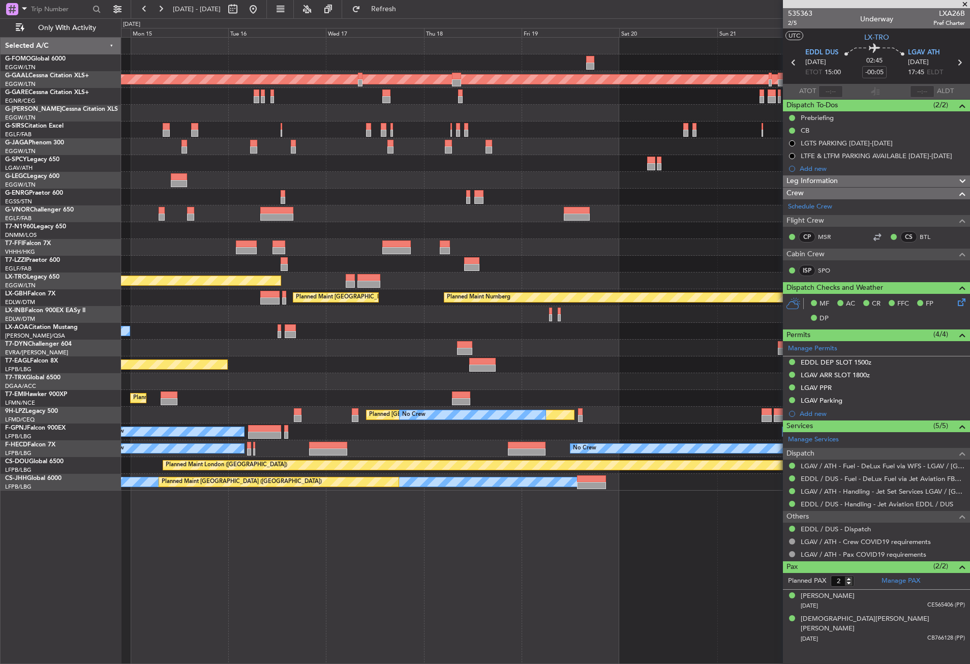
click at [293, 533] on div "Planned Maint Dusseldorf Planned Maint [GEOGRAPHIC_DATA] ([GEOGRAPHIC_DATA]) A/…" at bounding box center [545, 350] width 849 height 627
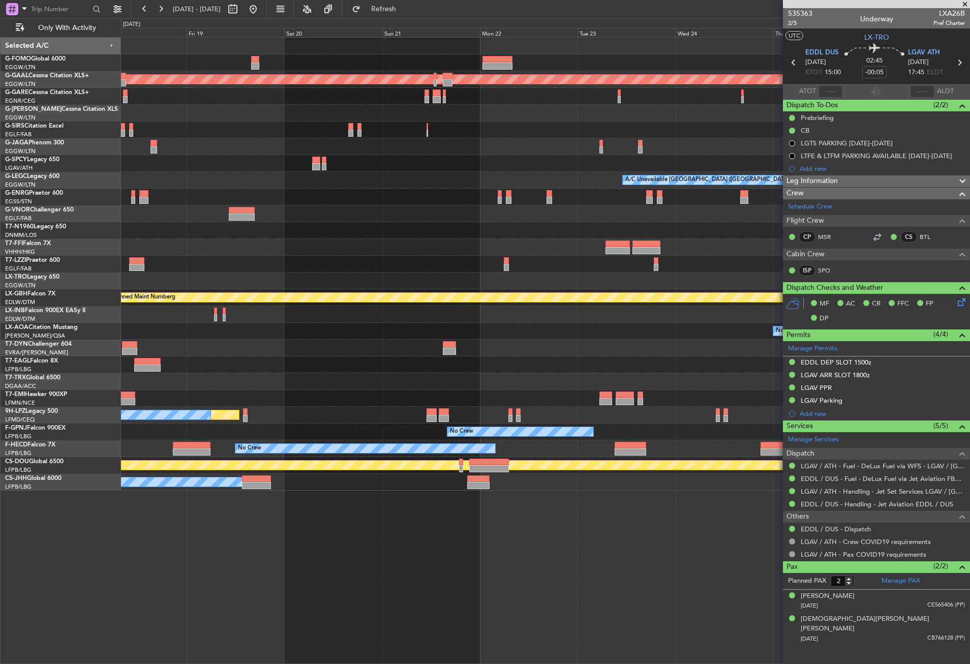
click at [206, 572] on div "Planned Maint Dusseldorf A/C Unavailable [GEOGRAPHIC_DATA] ([GEOGRAPHIC_DATA]) …" at bounding box center [545, 350] width 849 height 627
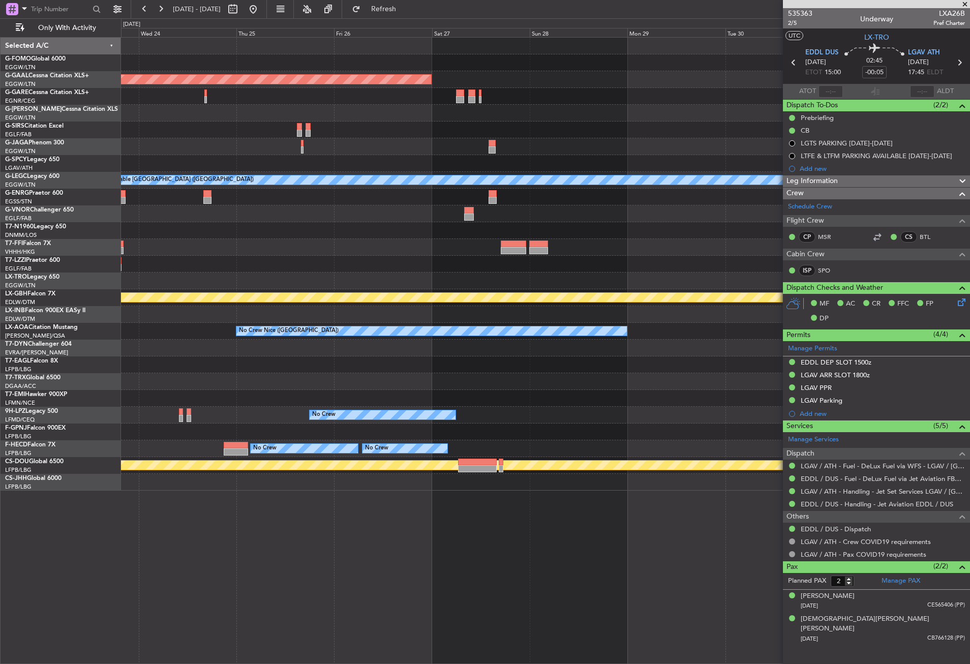
click at [330, 531] on div "Planned Maint Dusseldorf A/C Unavailable [GEOGRAPHIC_DATA] ([GEOGRAPHIC_DATA]) …" at bounding box center [545, 350] width 849 height 627
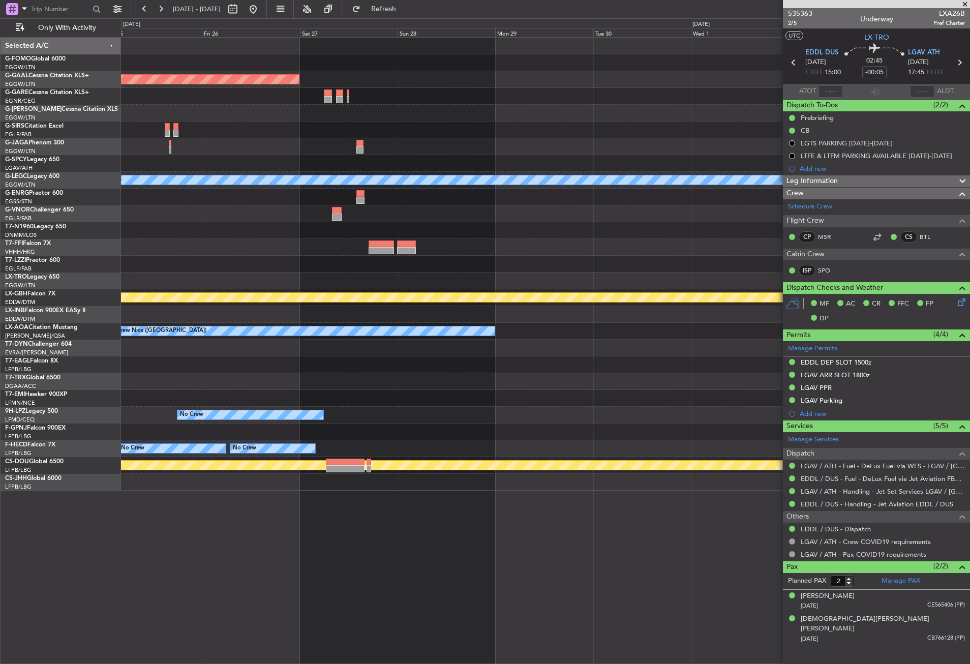
click at [318, 550] on div "Planned Maint Dusseldorf A/C Unavailable [GEOGRAPHIC_DATA] ([GEOGRAPHIC_DATA]) …" at bounding box center [545, 350] width 849 height 627
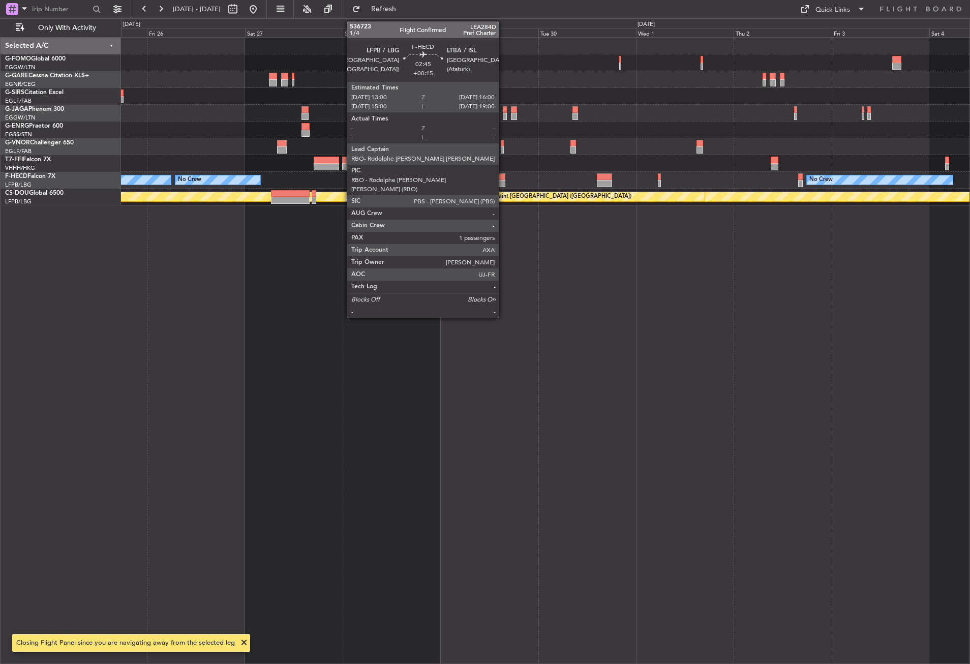
click at [503, 174] on div at bounding box center [499, 176] width 13 height 7
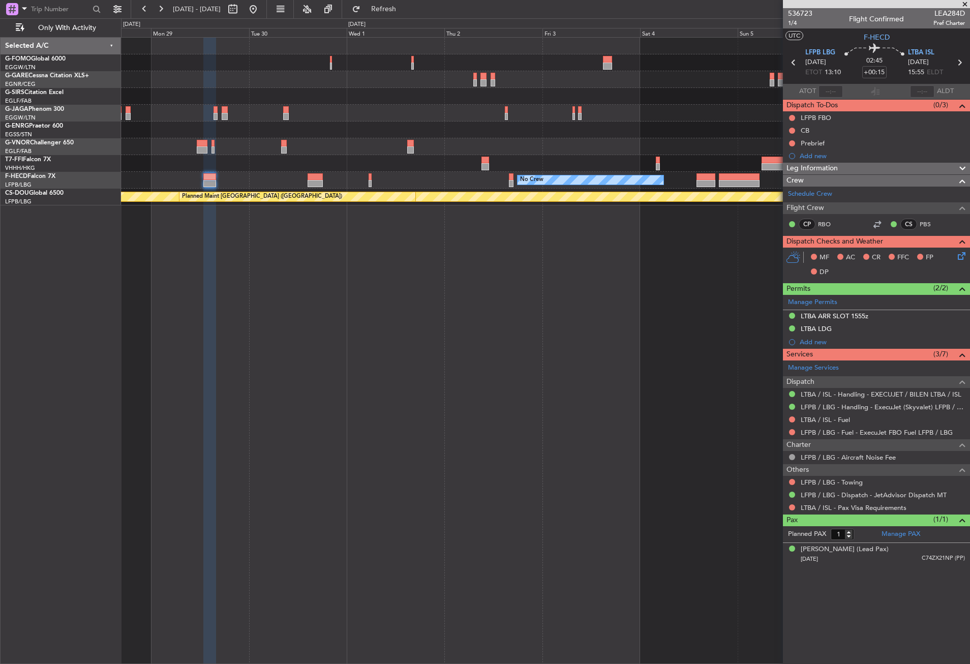
click at [288, 346] on div "No Crew No Crew Planned Maint [GEOGRAPHIC_DATA] ([GEOGRAPHIC_DATA]) Planned Mai…" at bounding box center [545, 350] width 849 height 627
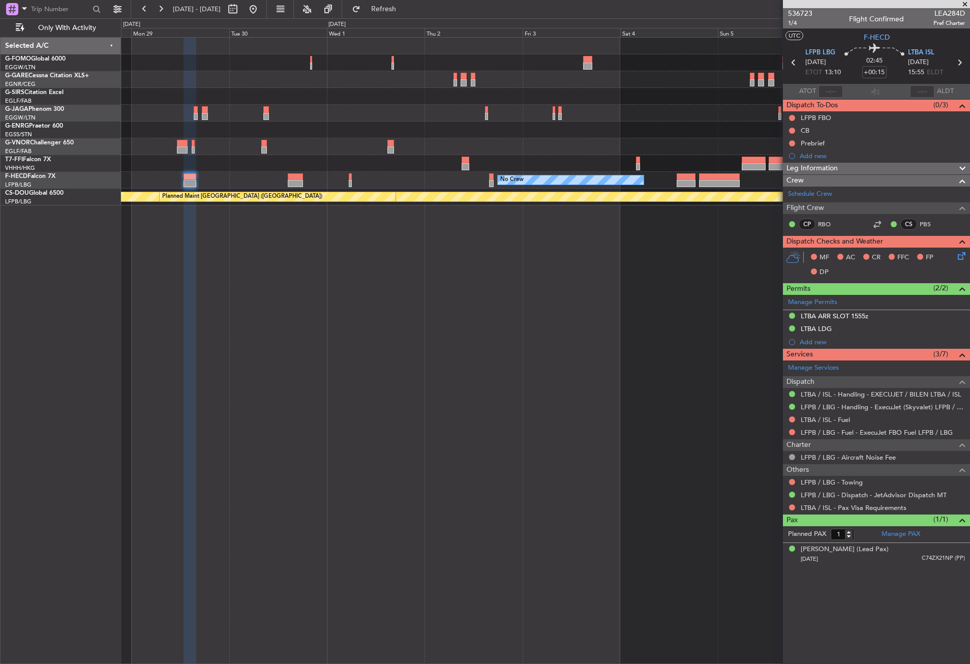
click at [296, 323] on div "No Crew No Crew Planned Maint [GEOGRAPHIC_DATA] ([GEOGRAPHIC_DATA]) Planned Mai…" at bounding box center [545, 350] width 849 height 627
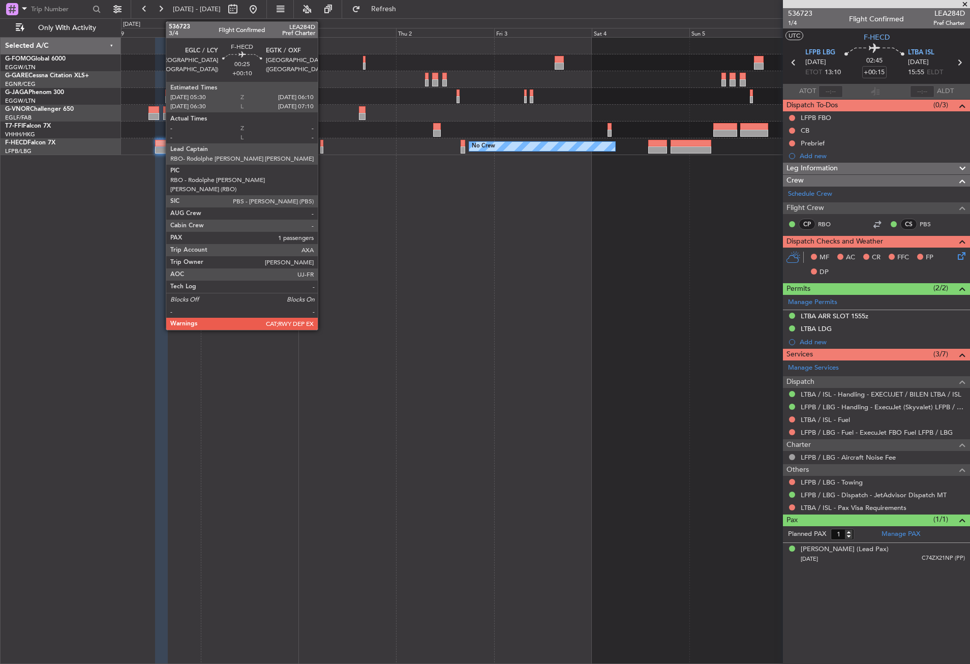
click at [322, 149] on div at bounding box center [321, 149] width 3 height 7
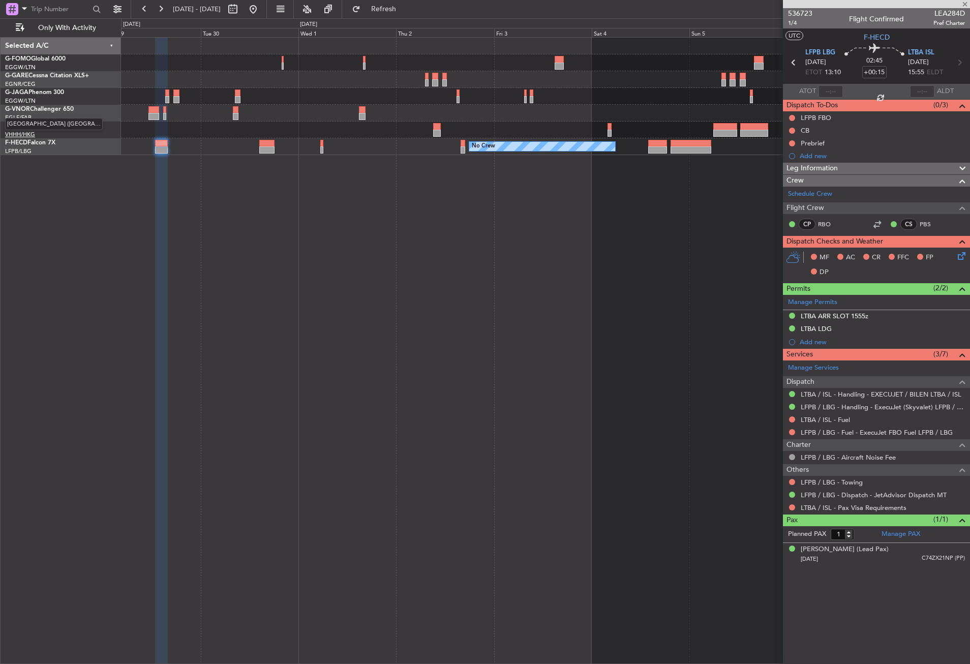
type input "+00:10"
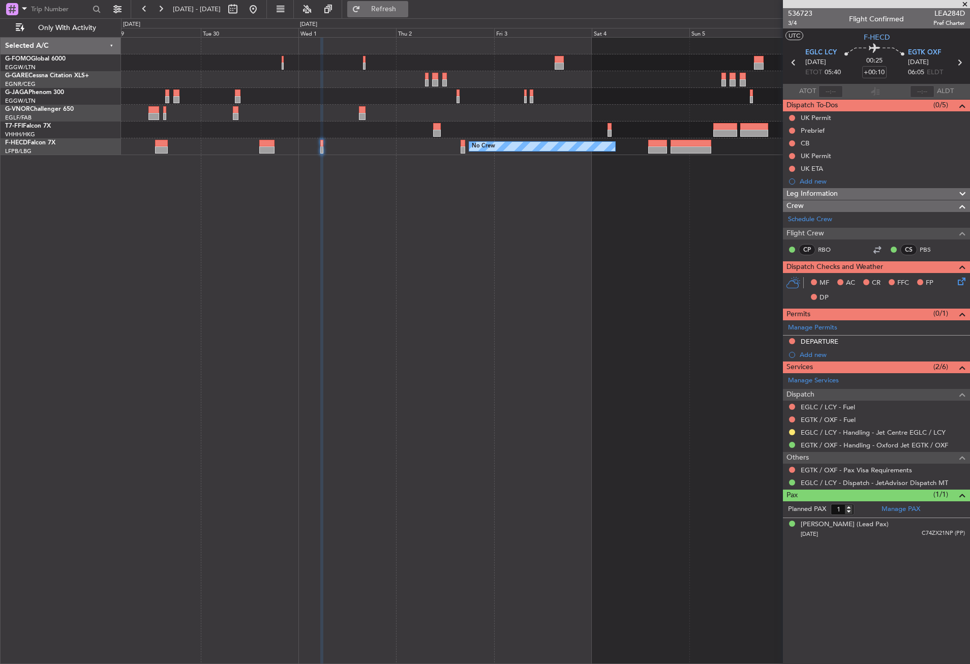
click at [405, 12] on span "Refresh" at bounding box center [383, 9] width 43 height 7
click at [398, 282] on div "No Crew No Crew" at bounding box center [545, 350] width 849 height 627
click at [401, 308] on div "No Crew No Crew" at bounding box center [545, 350] width 849 height 627
click at [435, 211] on div "No Crew No Crew" at bounding box center [545, 350] width 849 height 627
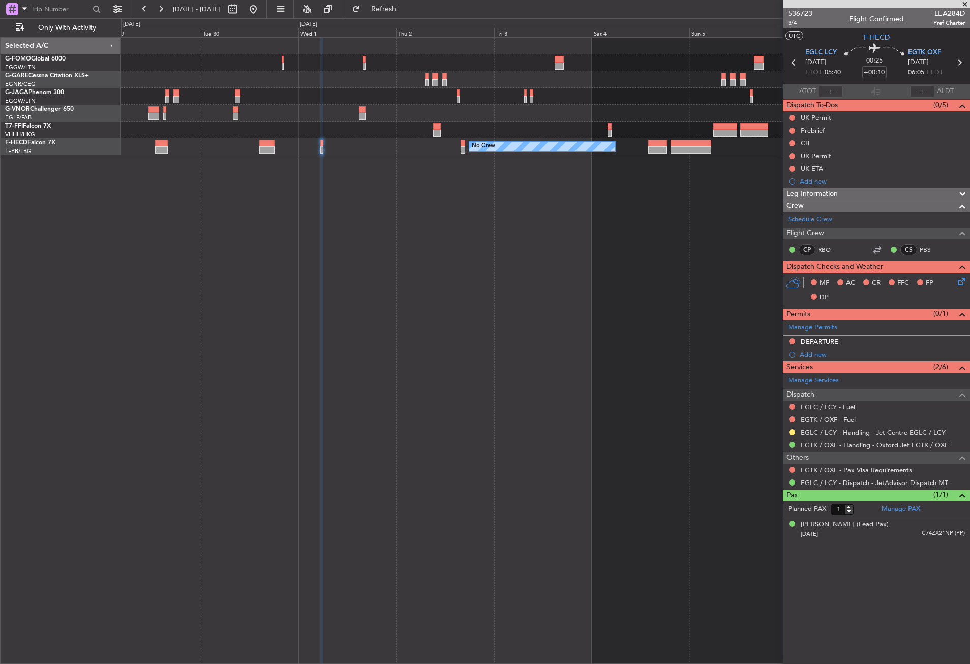
click at [435, 211] on div "No Crew No Crew" at bounding box center [545, 350] width 849 height 627
click at [793, 216] on link "Schedule Crew" at bounding box center [810, 220] width 44 height 10
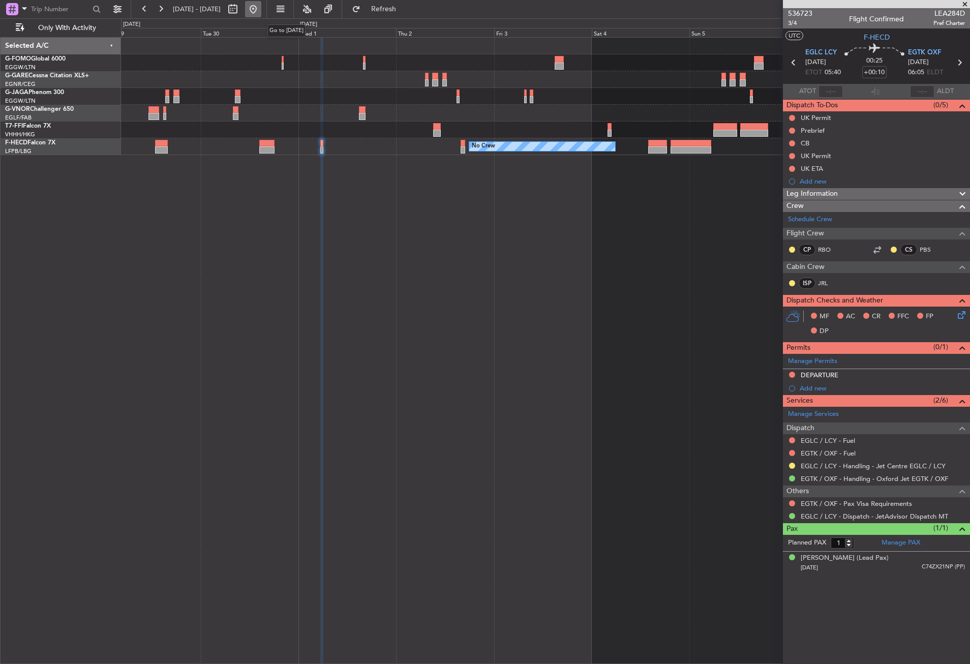
click at [261, 12] on button at bounding box center [253, 9] width 16 height 16
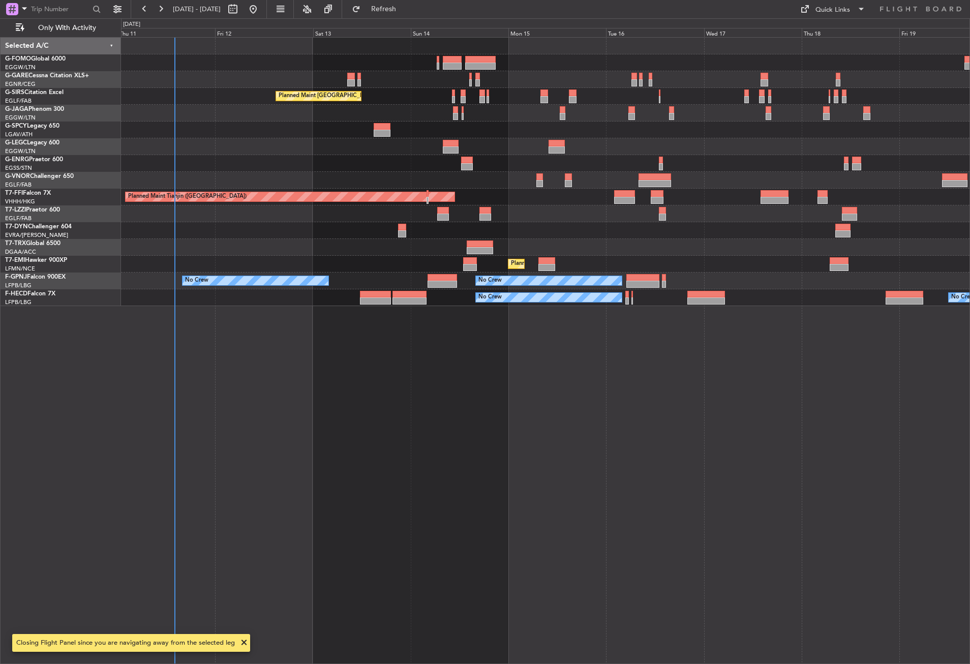
click at [258, 478] on div "Planned Maint [GEOGRAPHIC_DATA] ([GEOGRAPHIC_DATA]) No Crew Planned Maint [GEOG…" at bounding box center [545, 350] width 849 height 627
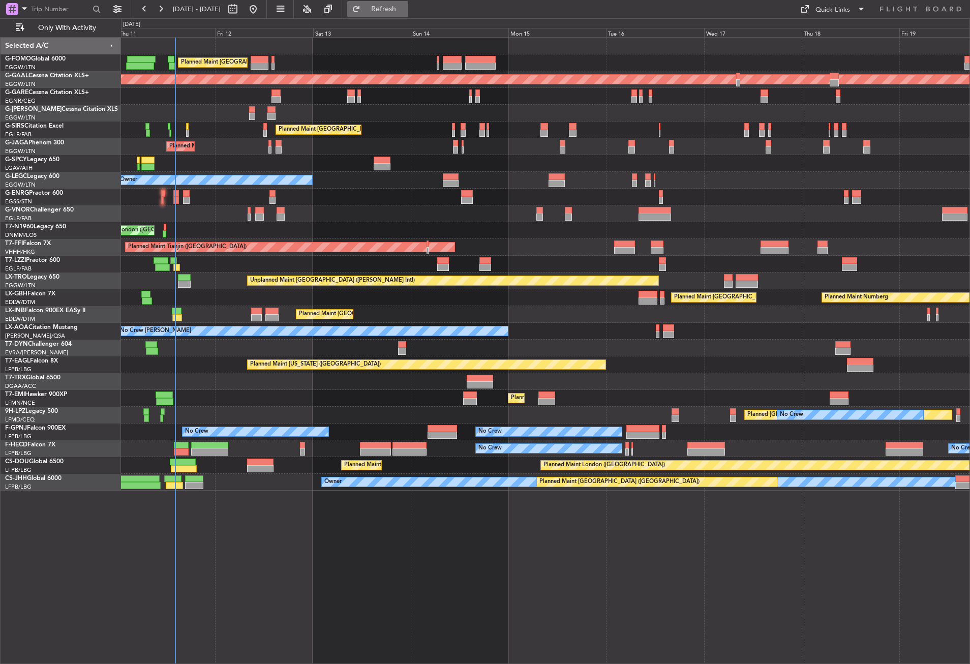
click at [397, 4] on button "Refresh" at bounding box center [377, 9] width 61 height 16
click at [265, 535] on div "Planned Maint London (Luton) Planned Maint Dusseldorf Planned Maint London (Lut…" at bounding box center [545, 350] width 849 height 627
click at [527, 585] on div "Planned Maint [GEOGRAPHIC_DATA] ([GEOGRAPHIC_DATA]) Planned [GEOGRAPHIC_DATA] P…" at bounding box center [545, 350] width 849 height 627
click at [260, 541] on div "Planned Maint [GEOGRAPHIC_DATA] ([GEOGRAPHIC_DATA]) Planned [GEOGRAPHIC_DATA] P…" at bounding box center [545, 350] width 849 height 627
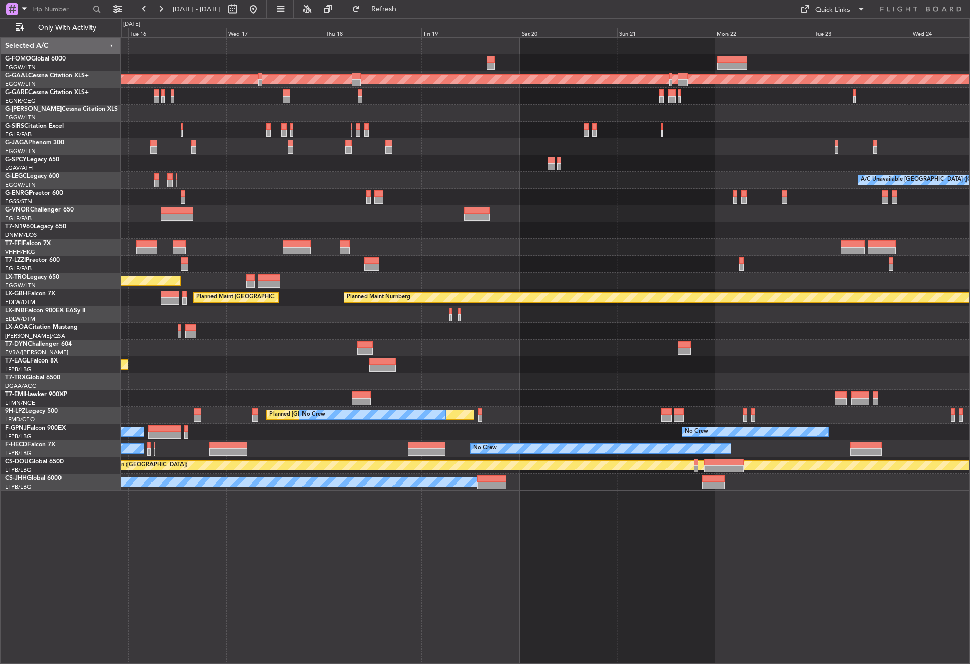
click at [458, 528] on div "Planned Maint Dusseldorf A/C Unavailable London (Luton) Planned Maint Tianjin (…" at bounding box center [545, 350] width 849 height 627
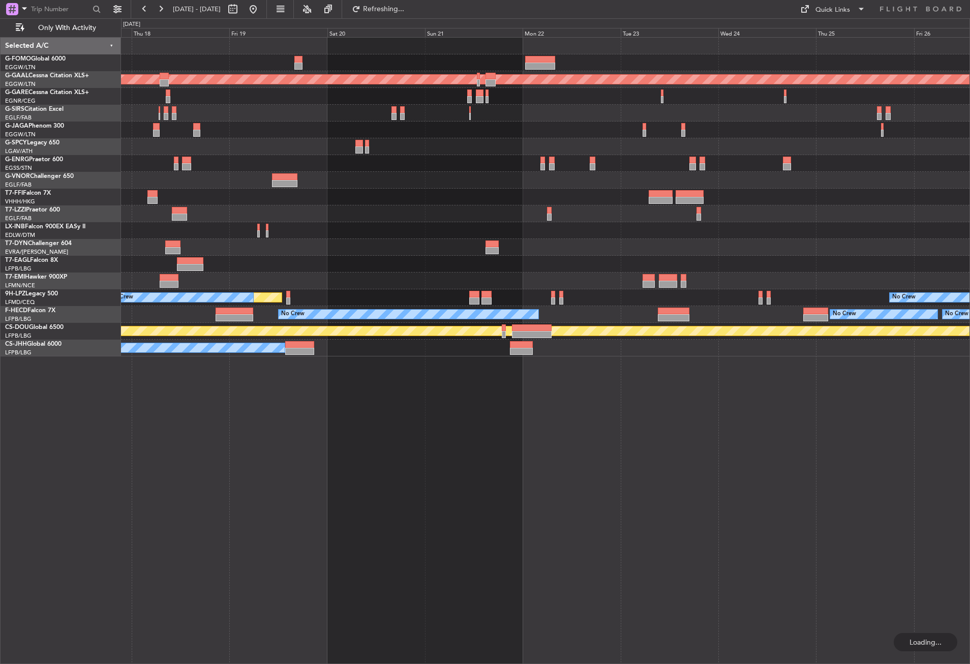
click at [336, 451] on div "Planned Maint Dusseldorf Planned Maint New York (Teterboro) Planned Maint St Ga…" at bounding box center [545, 350] width 849 height 627
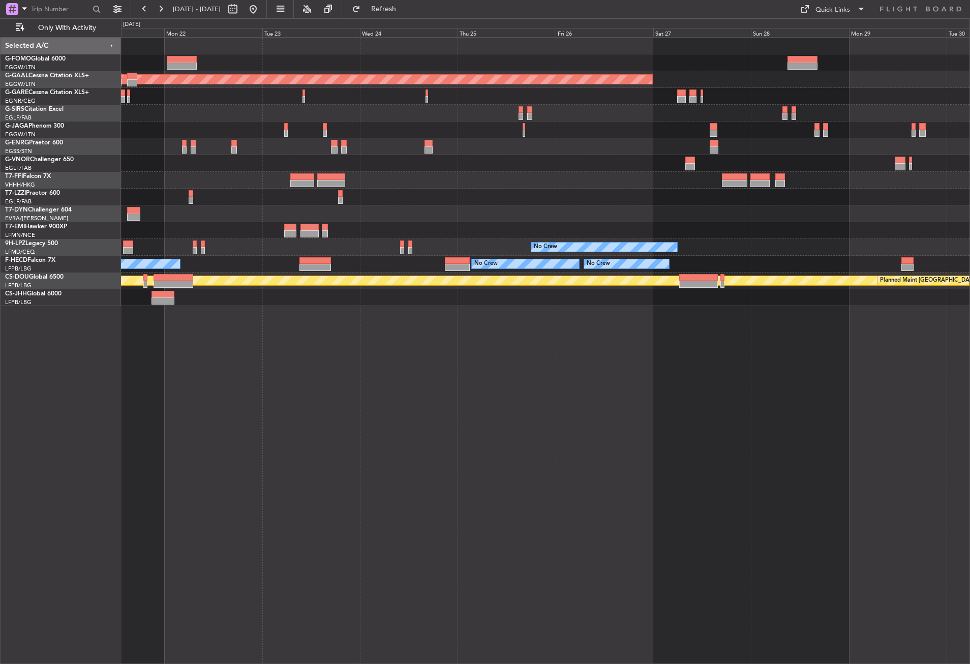
click at [298, 384] on div "Planned Maint Dusseldorf No Crew Planned Maint St Gallen (Altenrhein) No Crew N…" at bounding box center [545, 350] width 849 height 627
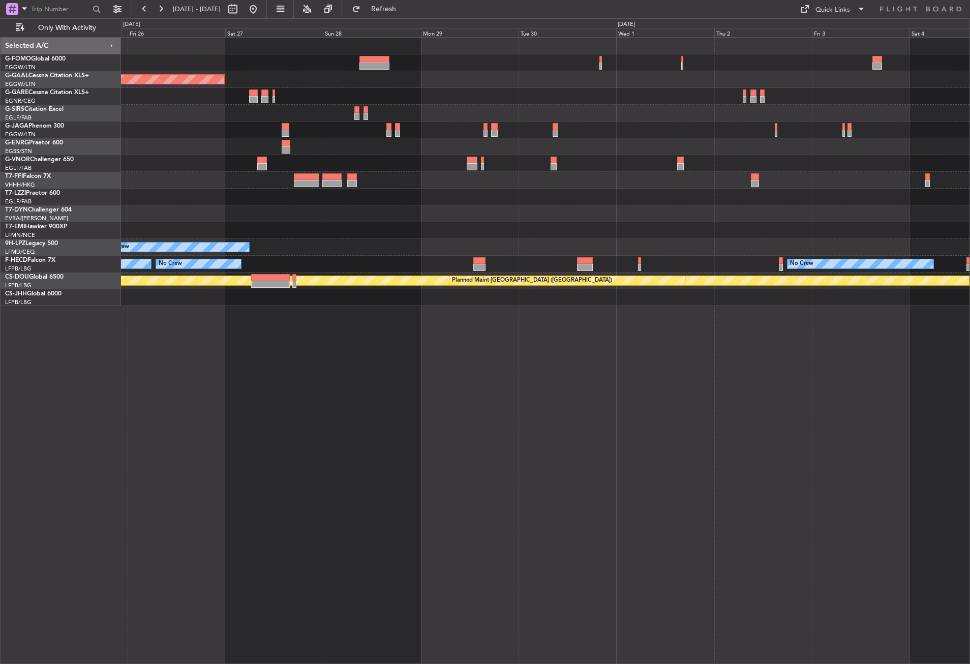
click at [556, 386] on div "Planned Maint Dusseldorf No Crew No Crew No Crew No Crew Planned Maint London (…" at bounding box center [545, 350] width 849 height 627
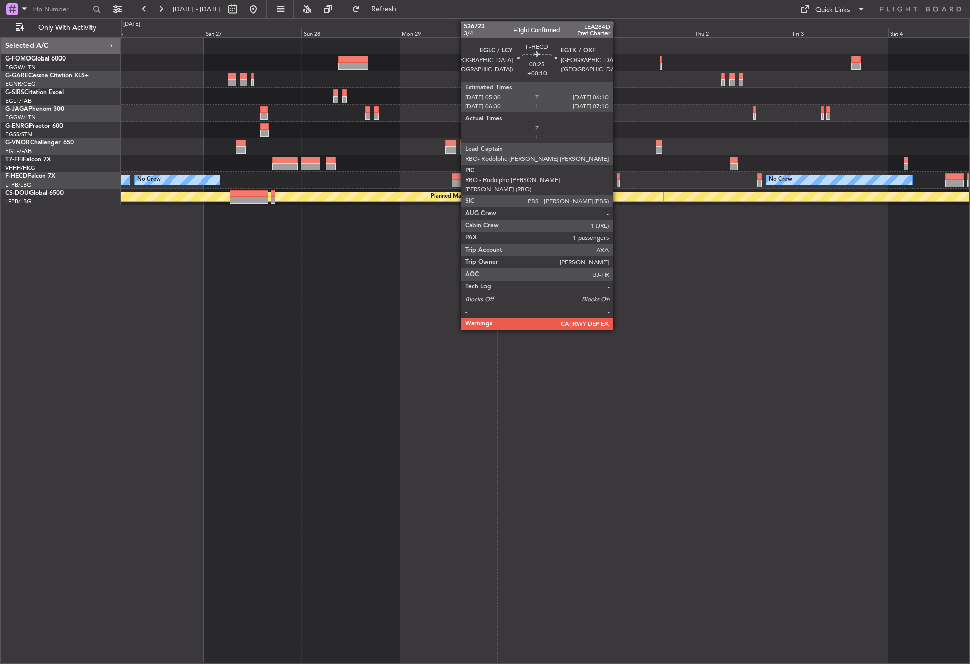
click at [617, 184] on div at bounding box center [618, 183] width 3 height 7
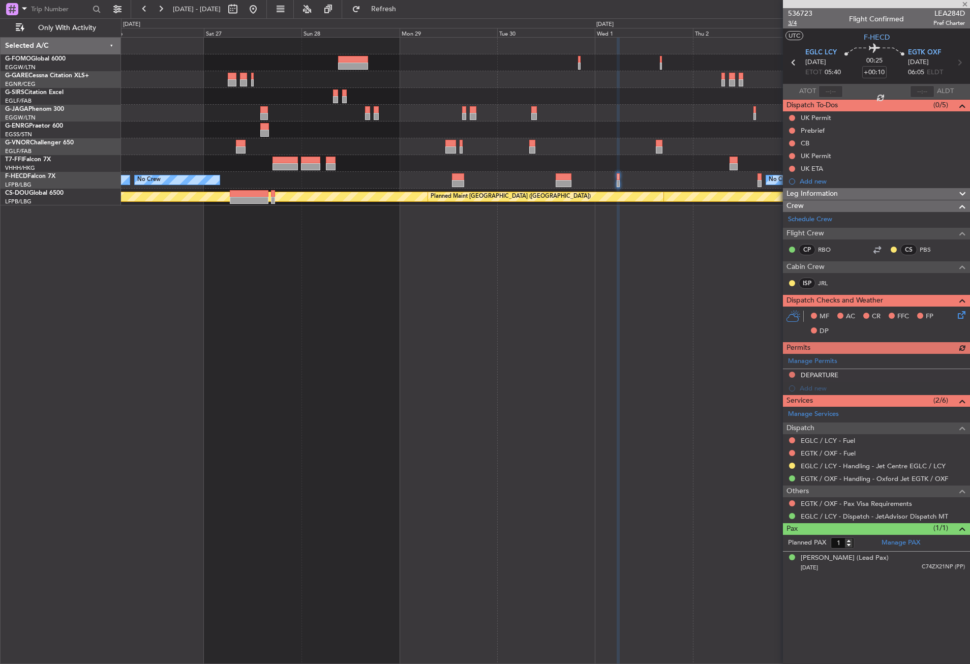
click at [793, 25] on span "3/4" at bounding box center [800, 23] width 24 height 9
click at [261, 12] on button at bounding box center [253, 9] width 16 height 16
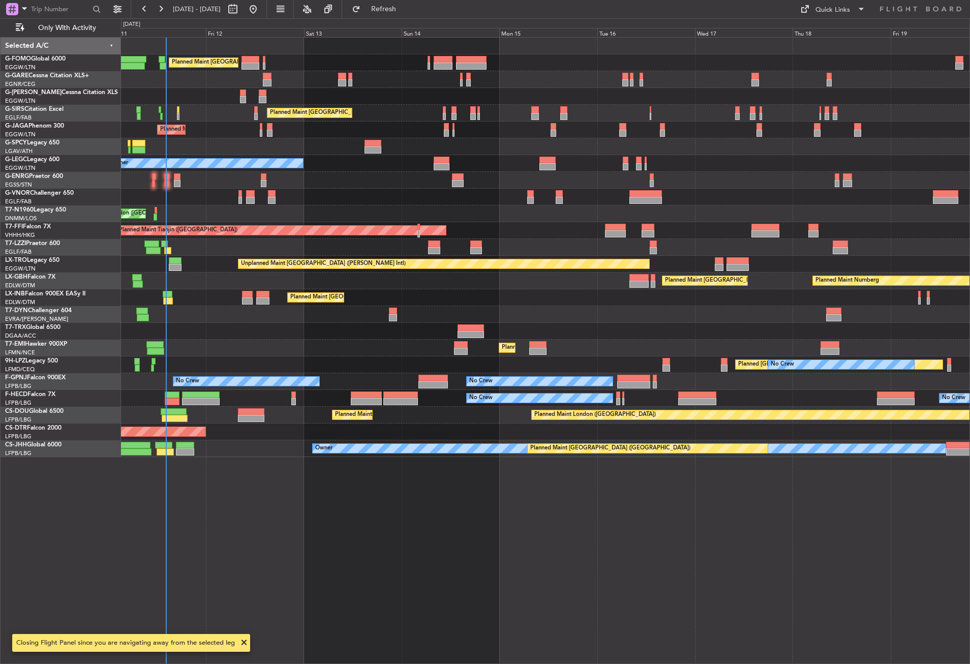
click at [414, 496] on div "Planned Maint London (Luton) Planned Maint London (Luton) Planned Maint London …" at bounding box center [545, 350] width 849 height 627
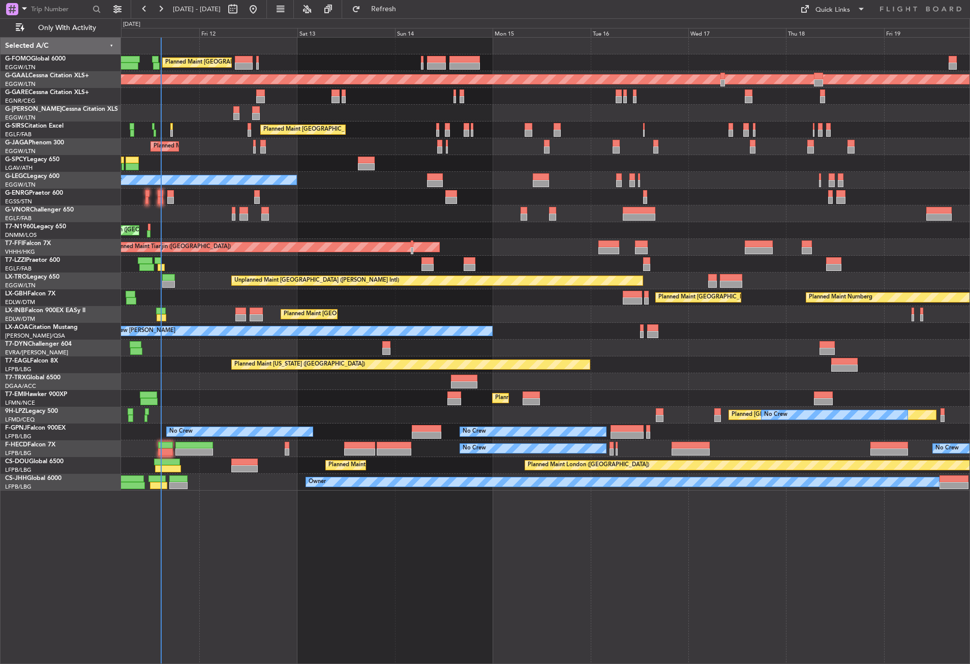
click at [487, 536] on div "Planned Maint [GEOGRAPHIC_DATA] ([GEOGRAPHIC_DATA]) Planned [GEOGRAPHIC_DATA] P…" at bounding box center [545, 350] width 849 height 627
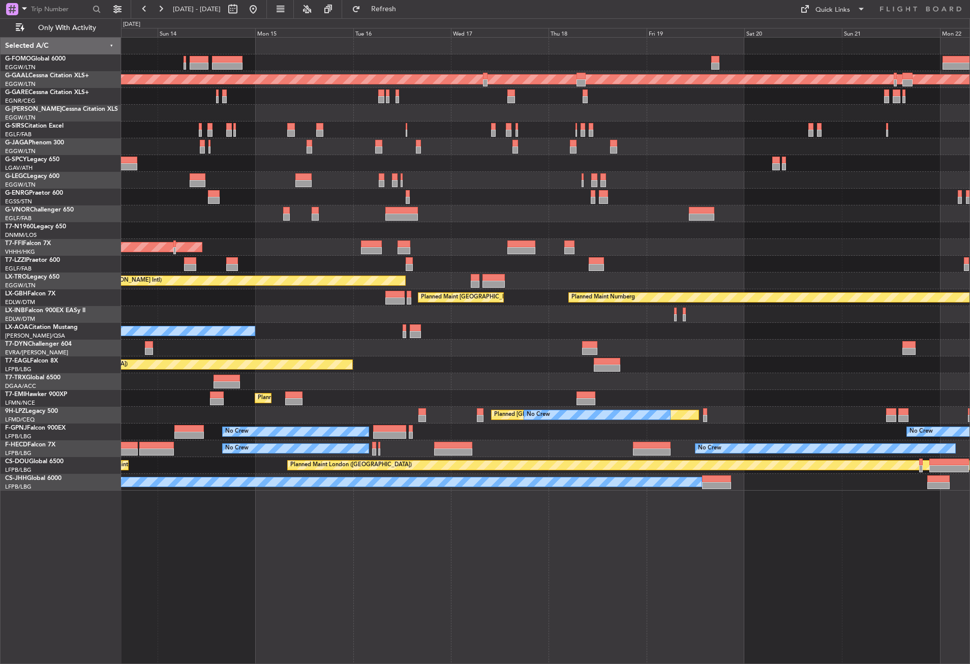
click at [523, 535] on div "Planned Maint London (Luton) Planned Maint Dusseldorf Planned Maint London (Far…" at bounding box center [545, 350] width 849 height 627
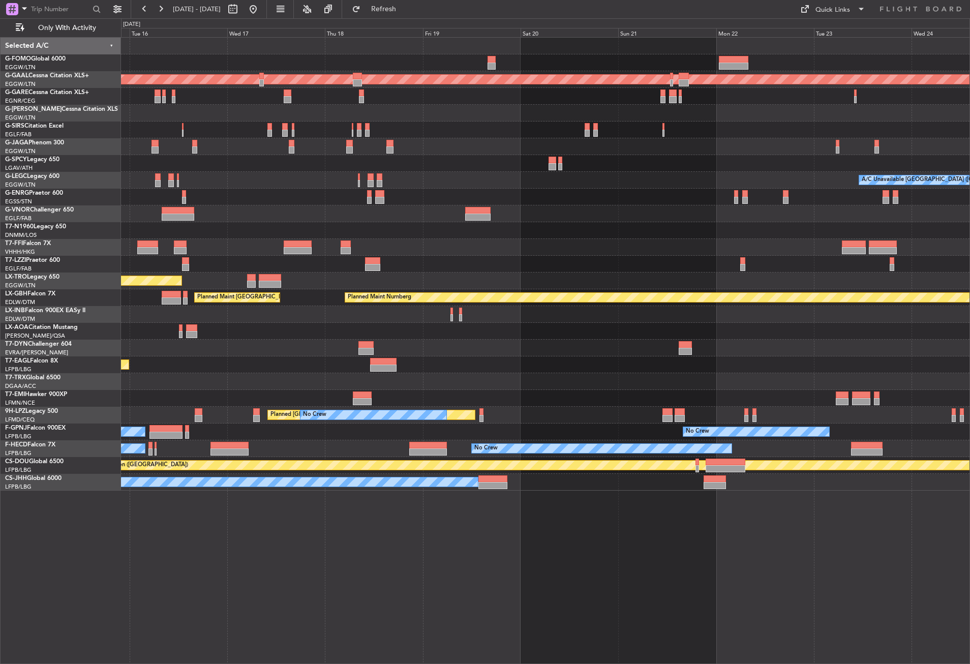
click at [322, 524] on div "Planned Maint Dusseldorf A/C Unavailable London (Luton) Planned Maint Tianjin (…" at bounding box center [545, 350] width 849 height 627
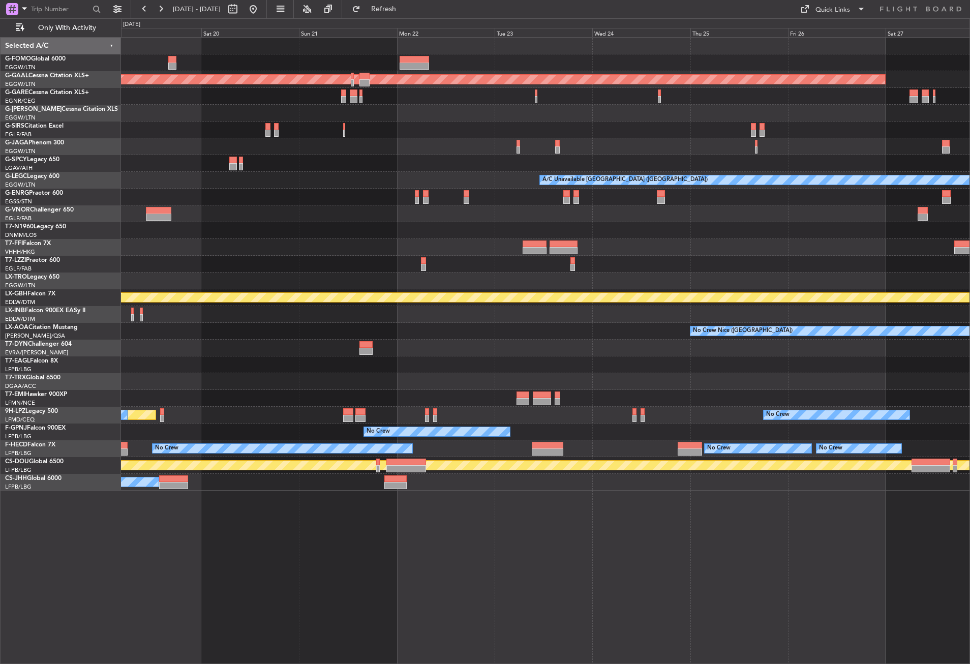
click at [280, 561] on div "Planned Maint Dusseldorf A/C Unavailable London (Luton) Planned Maint Nurnberg …" at bounding box center [545, 350] width 849 height 627
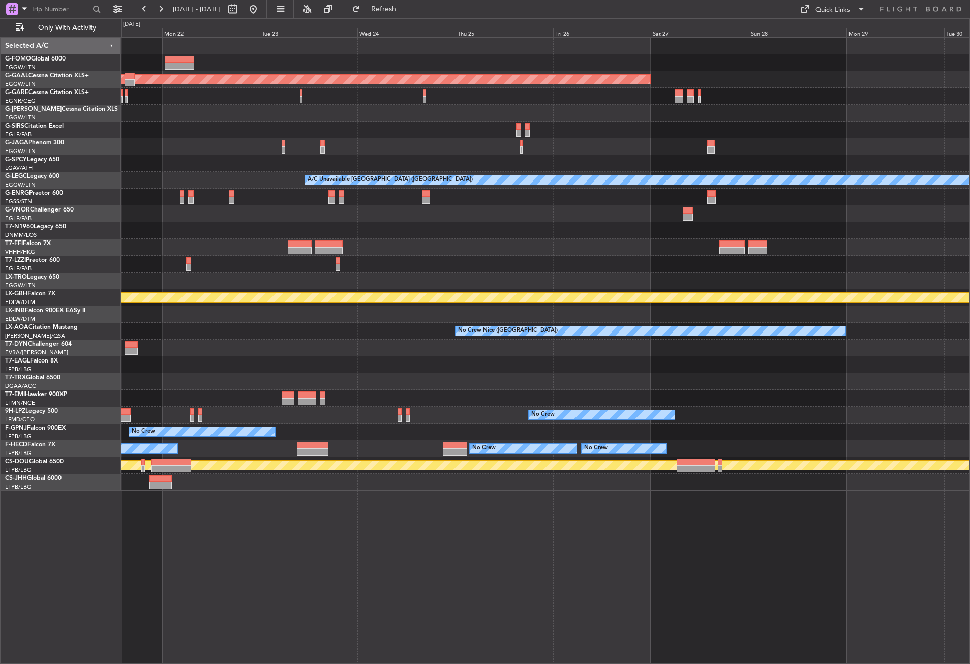
click at [524, 577] on div "Planned Maint Dusseldorf A/C Unavailable London (Luton) Planned Maint Nurnberg …" at bounding box center [545, 350] width 849 height 627
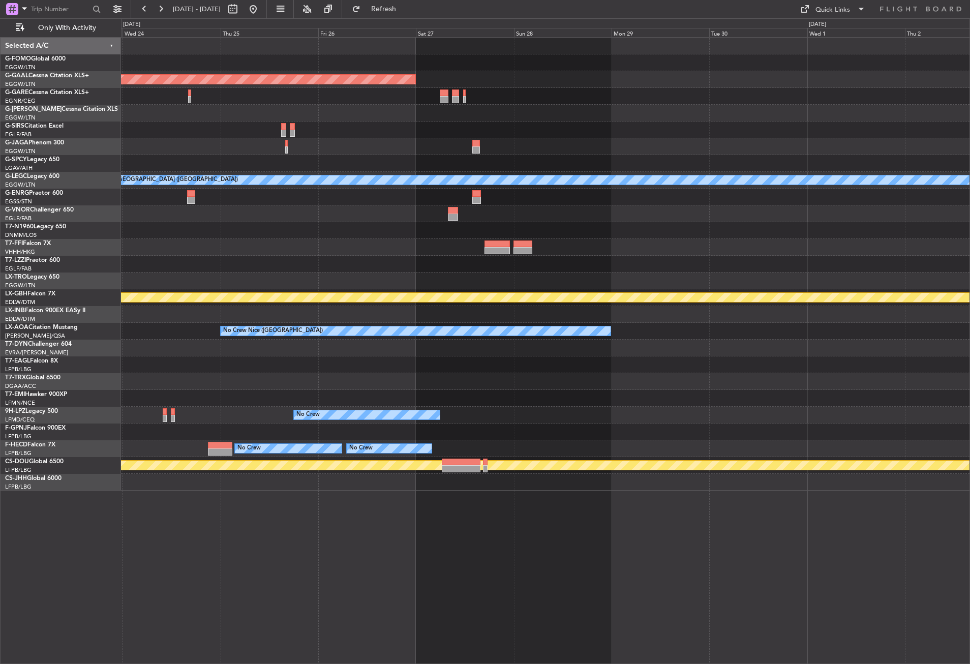
click at [320, 543] on div "Planned Maint Dusseldorf A/C Unavailable [GEOGRAPHIC_DATA] ([GEOGRAPHIC_DATA]) …" at bounding box center [545, 350] width 849 height 627
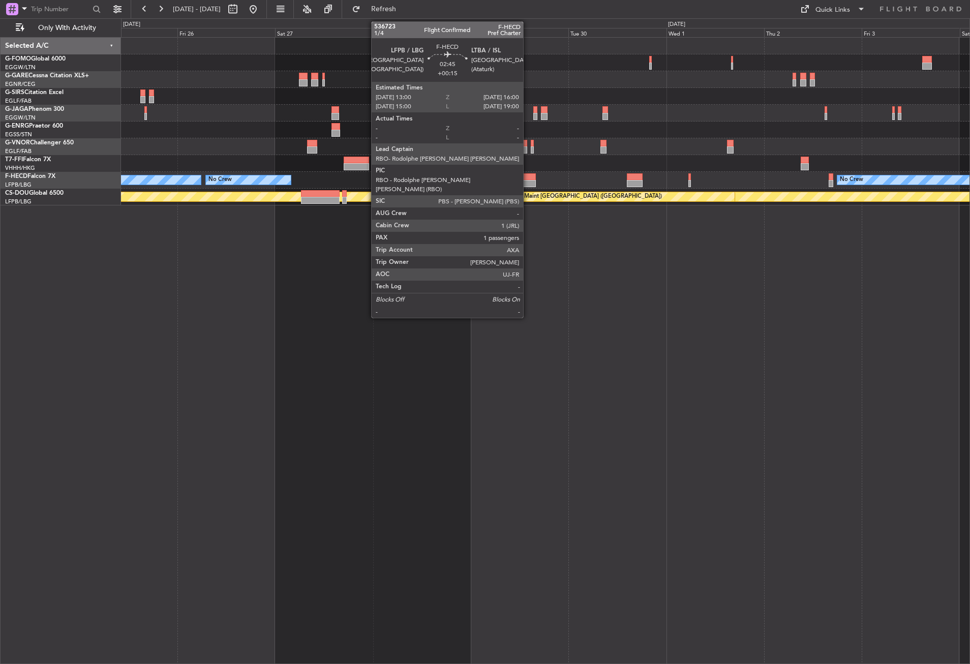
click at [528, 177] on div at bounding box center [529, 176] width 13 height 7
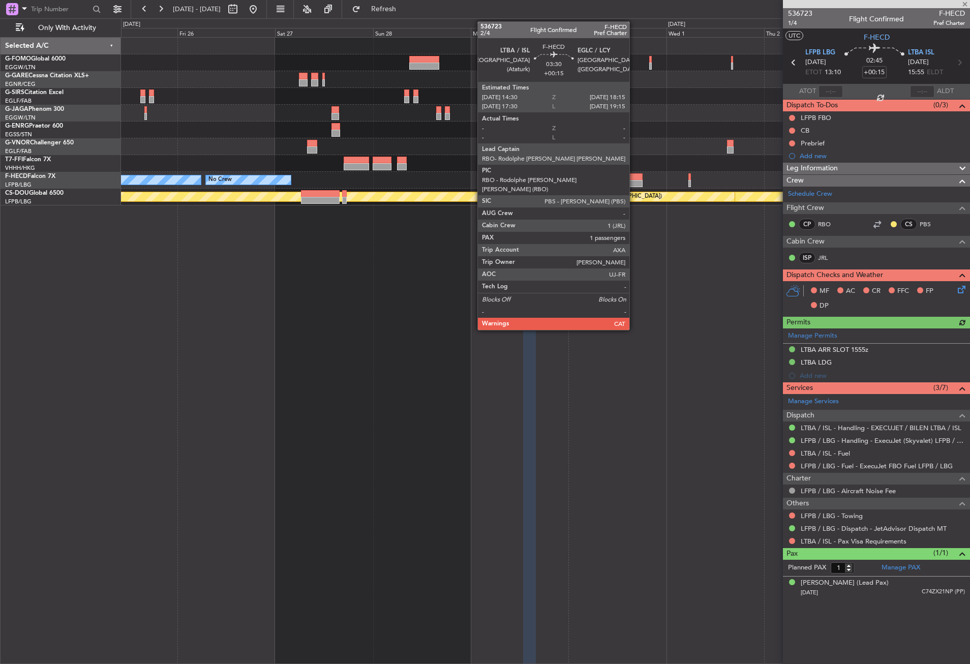
click at [634, 176] on div at bounding box center [635, 176] width 16 height 7
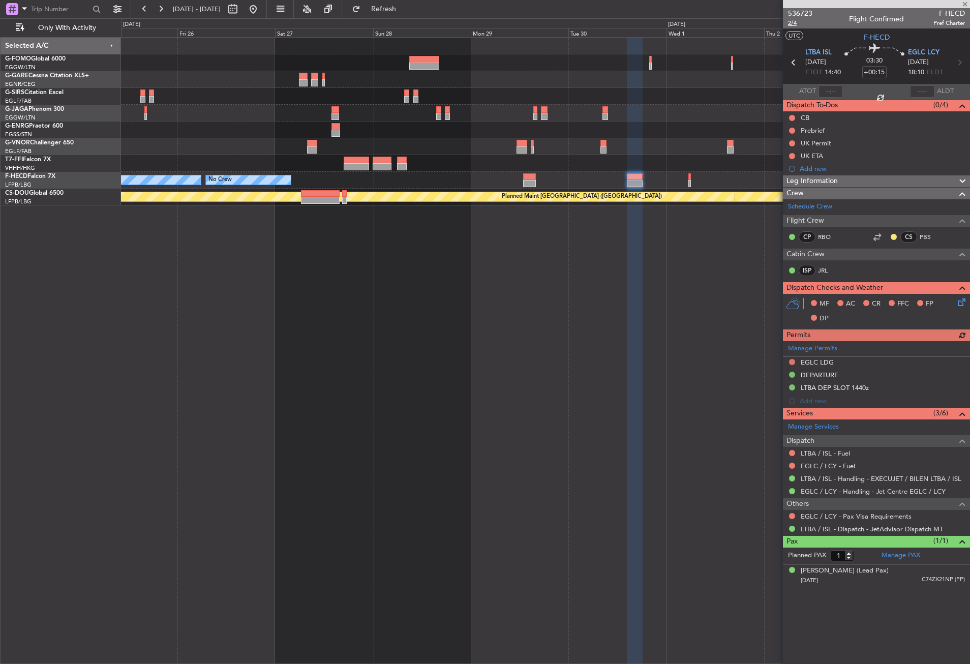
click at [794, 23] on span "2/4" at bounding box center [800, 23] width 24 height 9
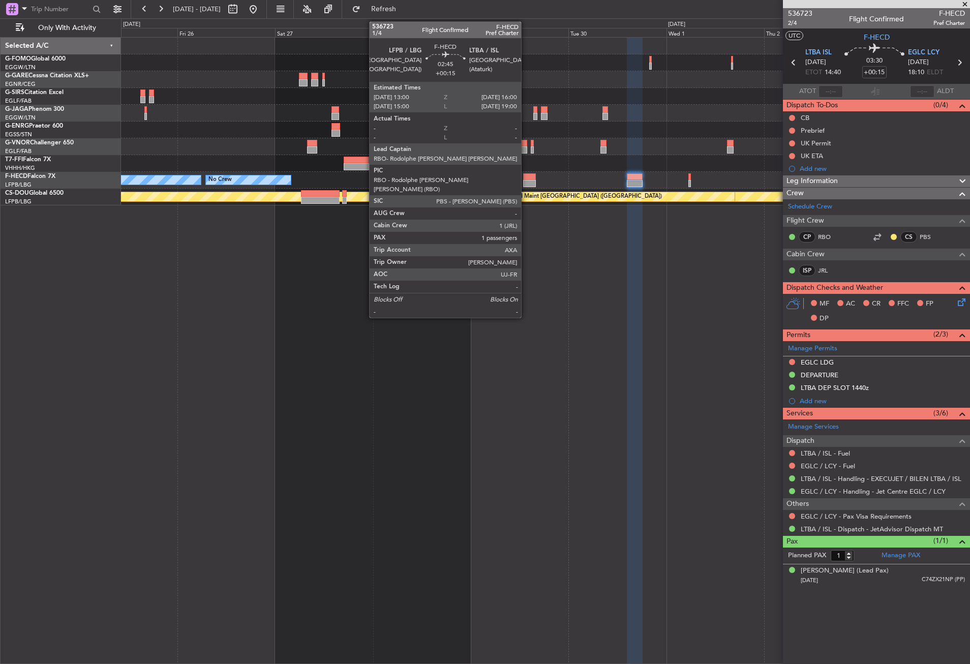
click at [526, 177] on div at bounding box center [529, 176] width 13 height 7
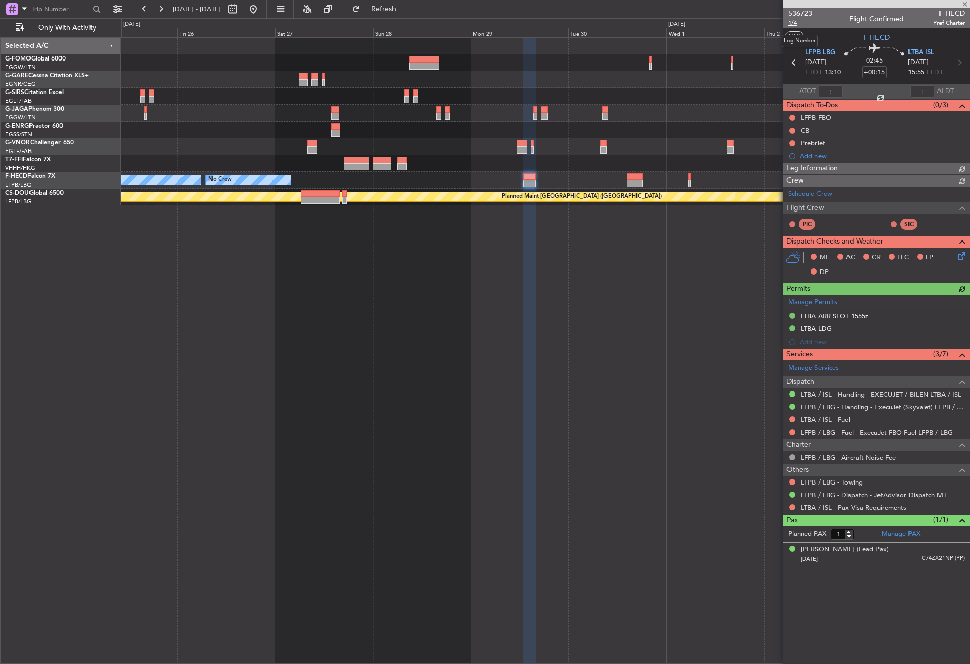
click at [793, 22] on span "1/4" at bounding box center [800, 23] width 24 height 9
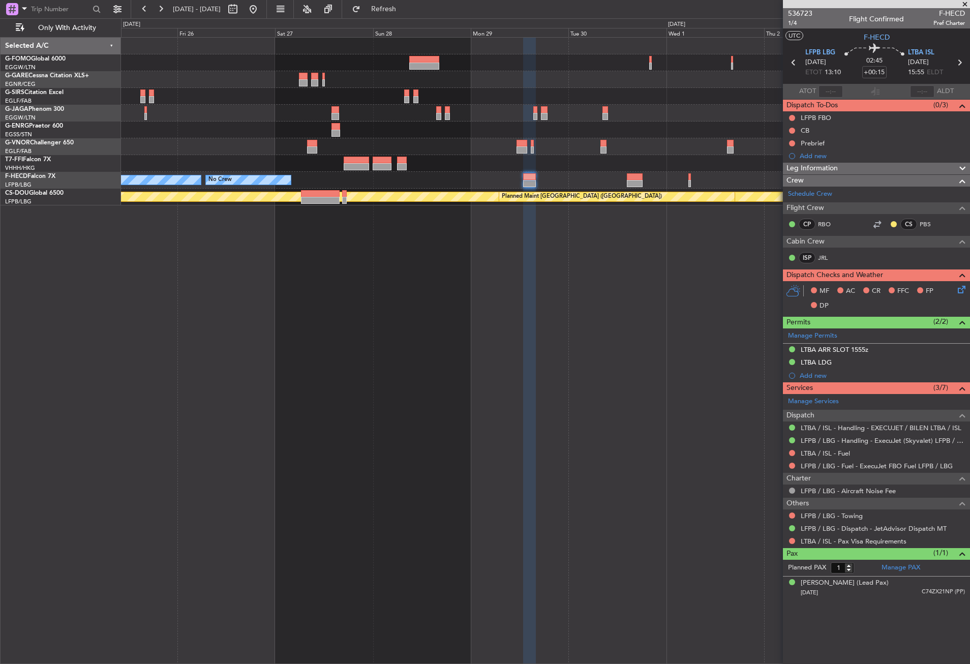
click at [461, 222] on div "No Crew No Crew No Crew Planned Maint London (Biggin Hill) Planned Maint Paris …" at bounding box center [545, 350] width 849 height 627
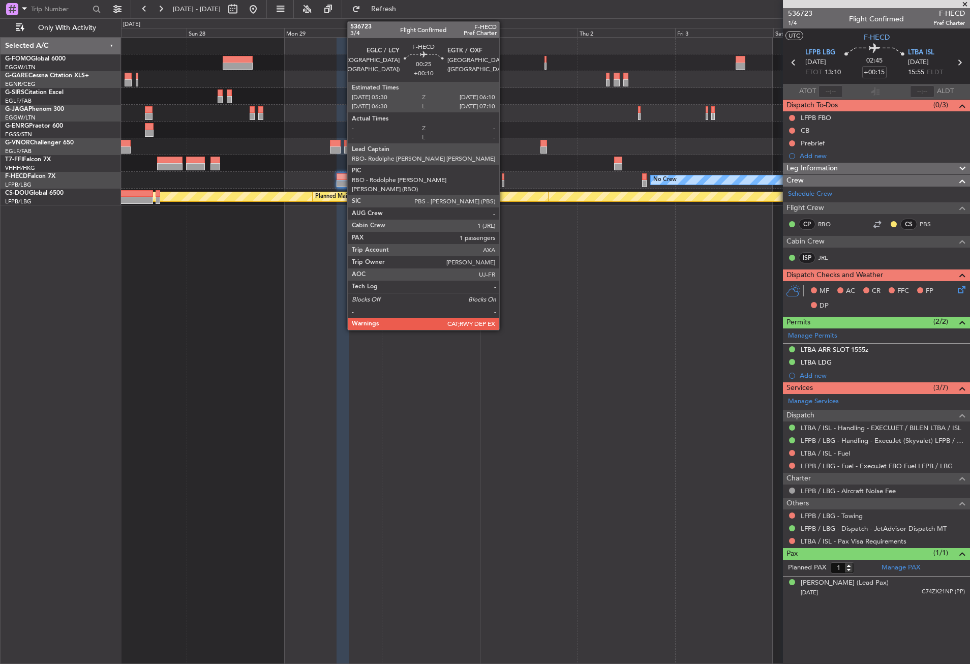
click at [504, 181] on div at bounding box center [503, 183] width 3 height 7
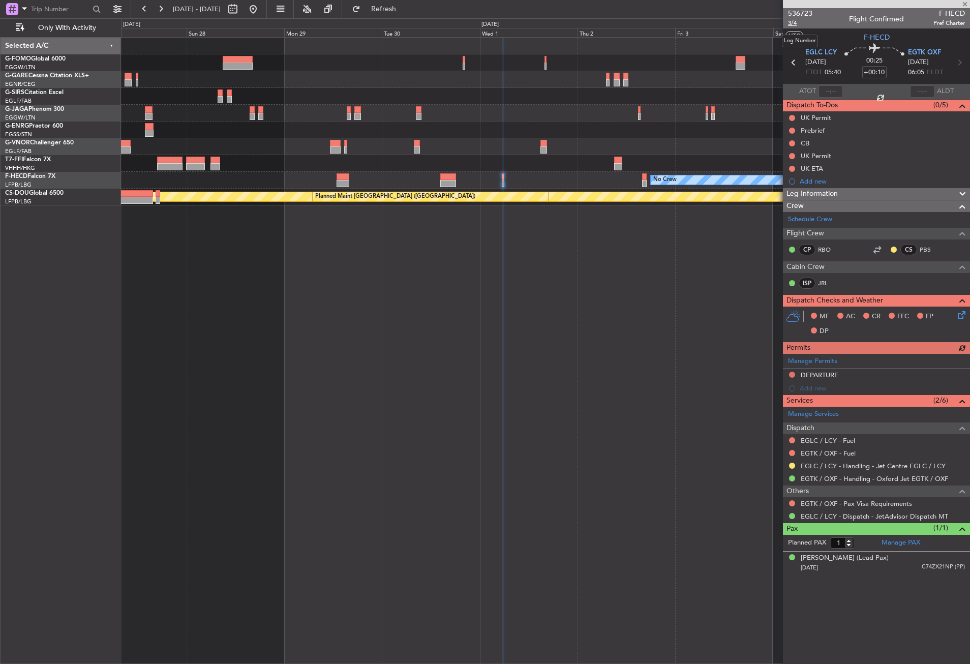
click at [797, 23] on span "3/4" at bounding box center [800, 23] width 24 height 9
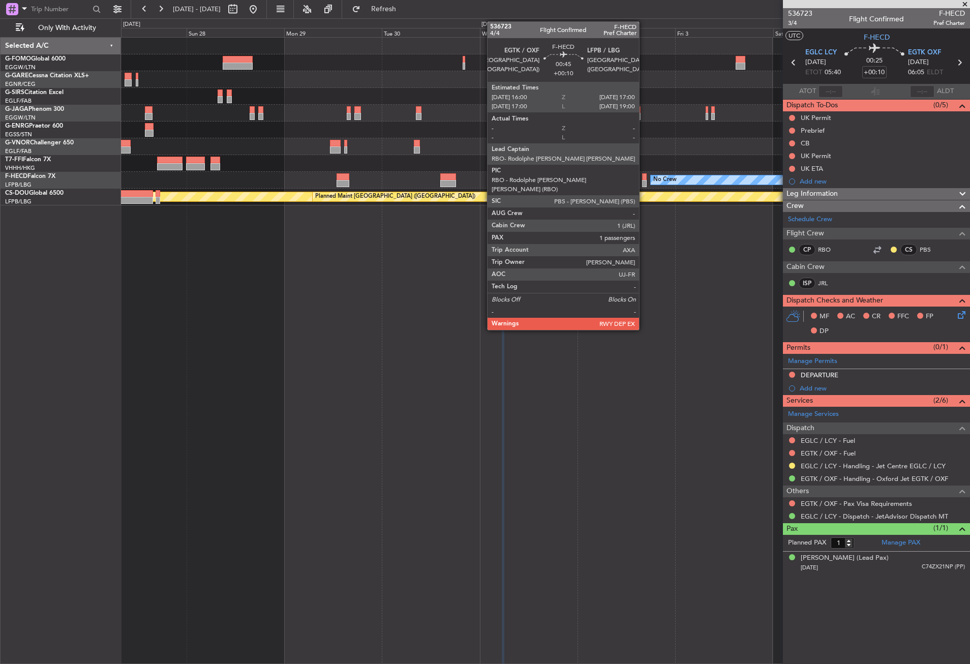
click at [644, 177] on div at bounding box center [644, 176] width 5 height 7
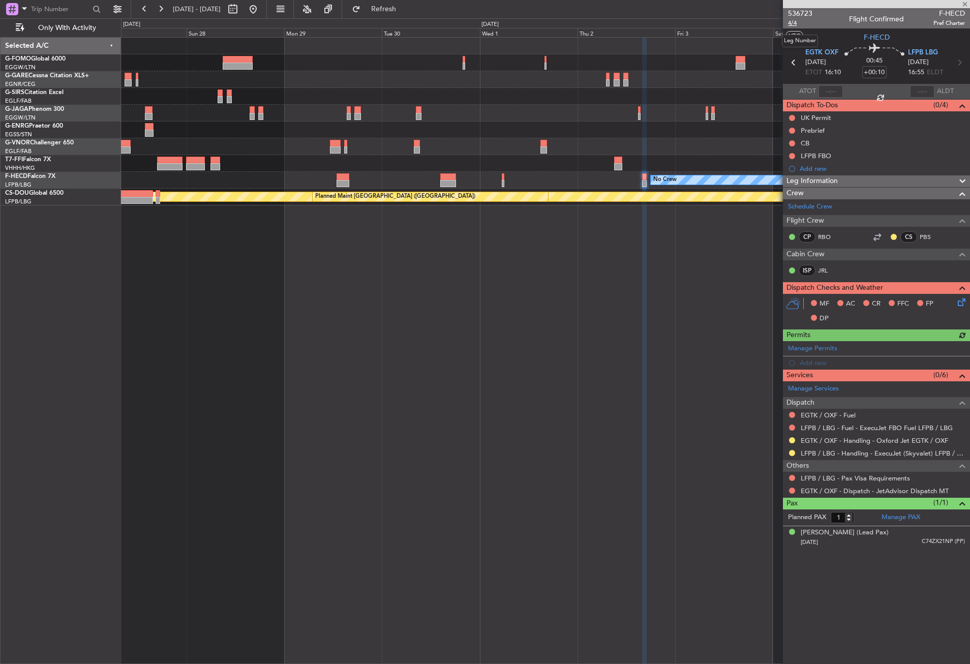
click at [793, 22] on span "4/4" at bounding box center [800, 23] width 24 height 9
click at [377, 338] on div "No Crew No Crew No Crew Planned Maint London (Biggin Hill) Planned Maint Paris …" at bounding box center [545, 350] width 849 height 627
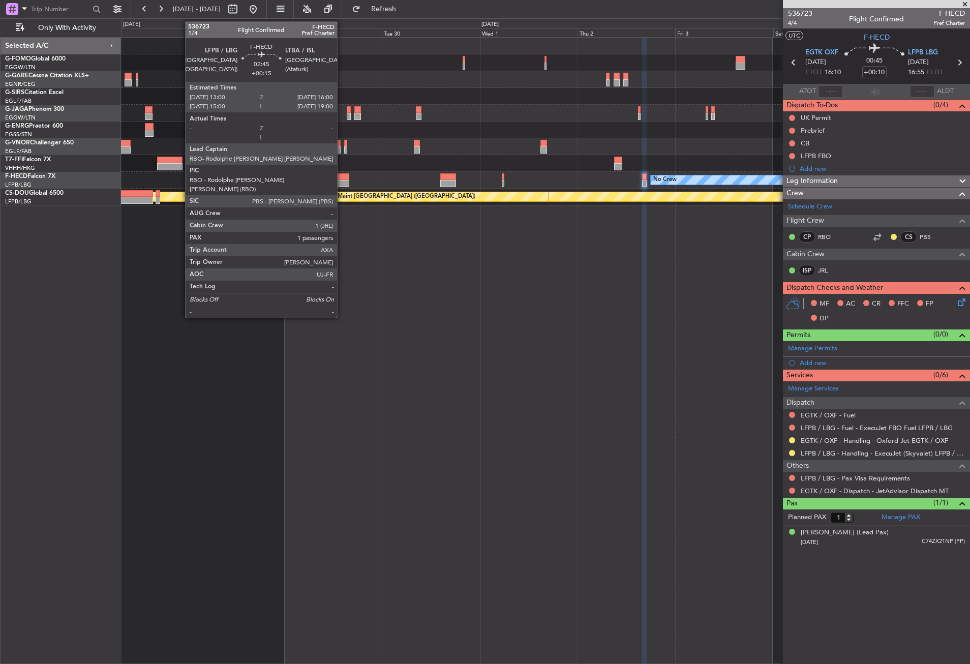
click at [342, 180] on div at bounding box center [343, 183] width 13 height 7
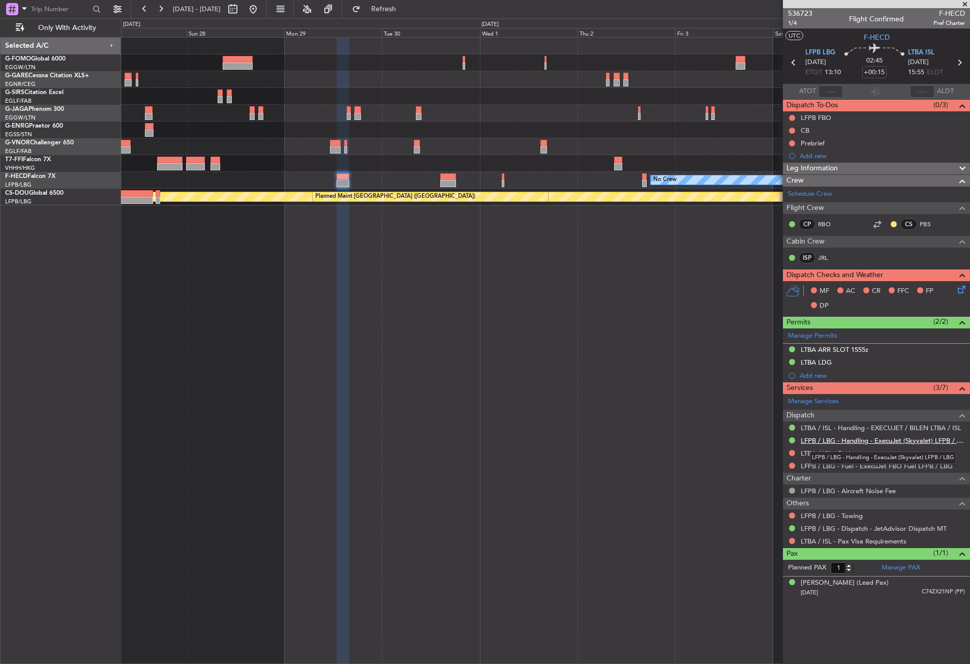
click at [826, 439] on link "LFPB / LBG - Handling - ExecuJet (Skyvalet) LFPB / LBG" at bounding box center [883, 440] width 164 height 9
click at [824, 426] on link "LTBA / ISL - Handling - EXECUJET / BILEN LTBA / ISL" at bounding box center [881, 427] width 161 height 9
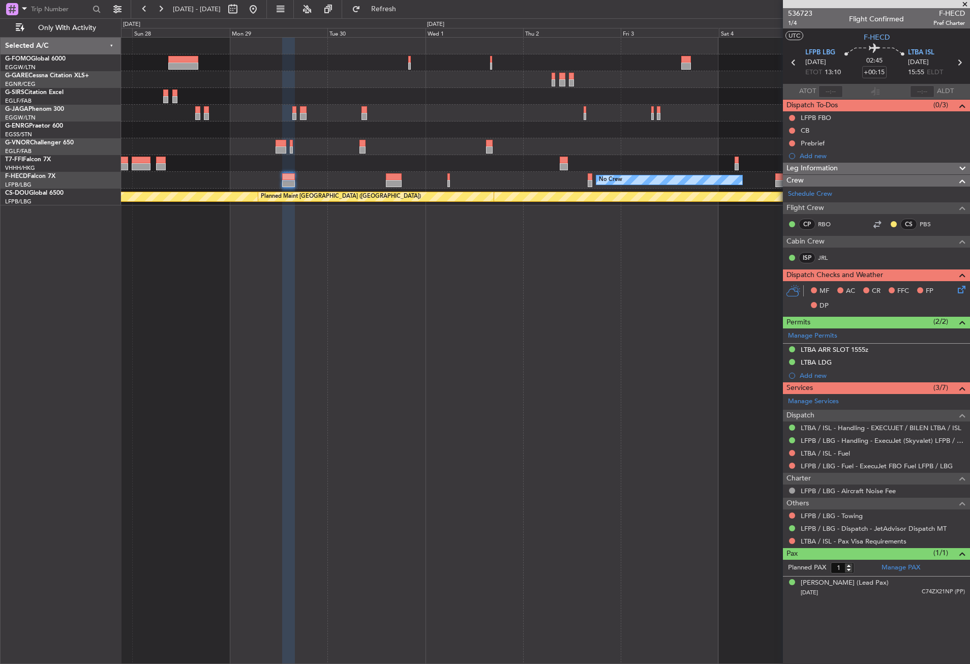
click at [501, 226] on div "No Crew No Crew No Crew Planned Maint London (Biggin Hill) Planned Maint Paris …" at bounding box center [545, 350] width 849 height 627
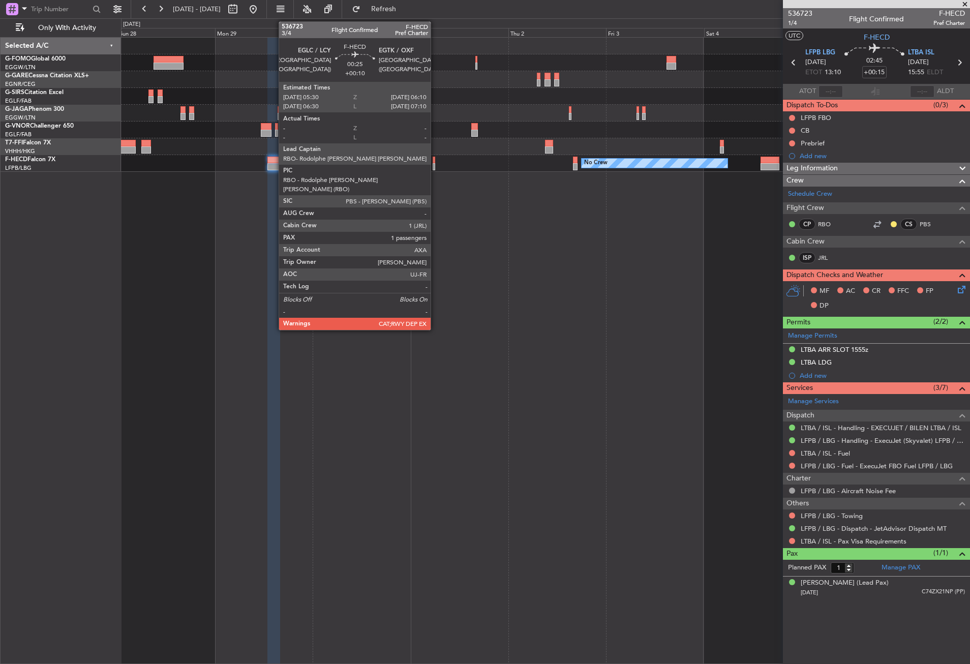
click at [435, 162] on div at bounding box center [434, 160] width 3 height 7
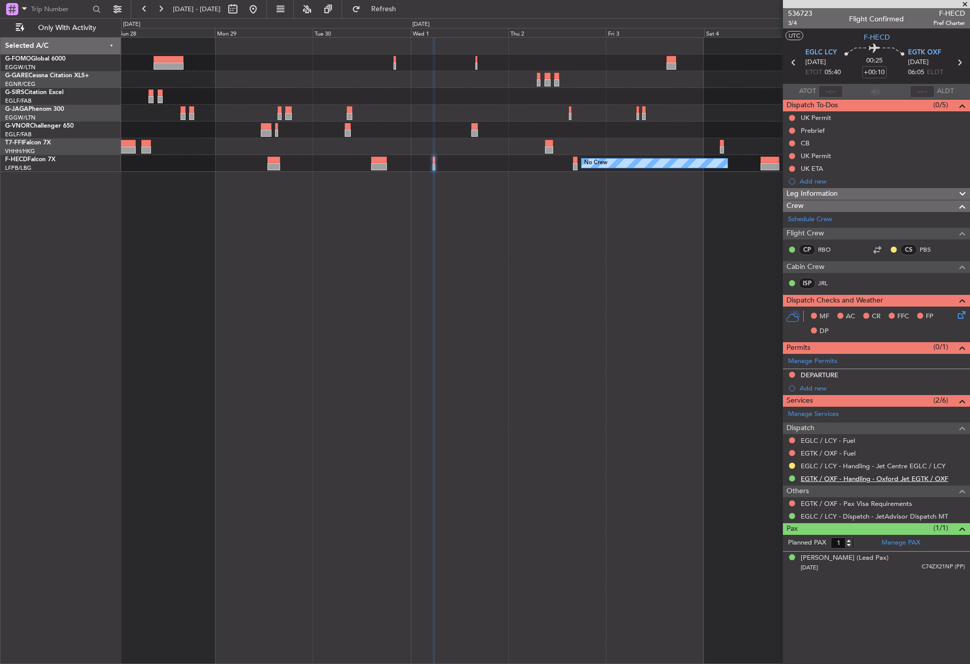
click at [834, 474] on link "EGTK / OXF - Handling - Oxford Jet EGTK / OXF" at bounding box center [874, 478] width 147 height 9
click at [866, 467] on link "EGLC / LCY - Handling - Jet Centre EGLC / LCY" at bounding box center [873, 466] width 145 height 9
click at [396, 9] on span "Refresh" at bounding box center [383, 9] width 43 height 7
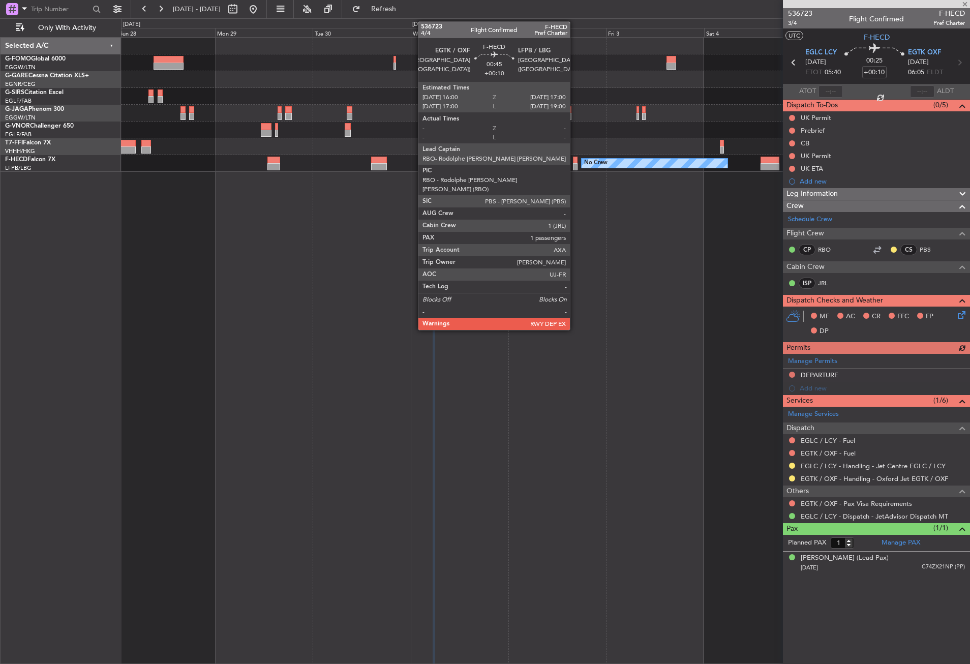
click at [574, 160] on div at bounding box center [575, 160] width 5 height 7
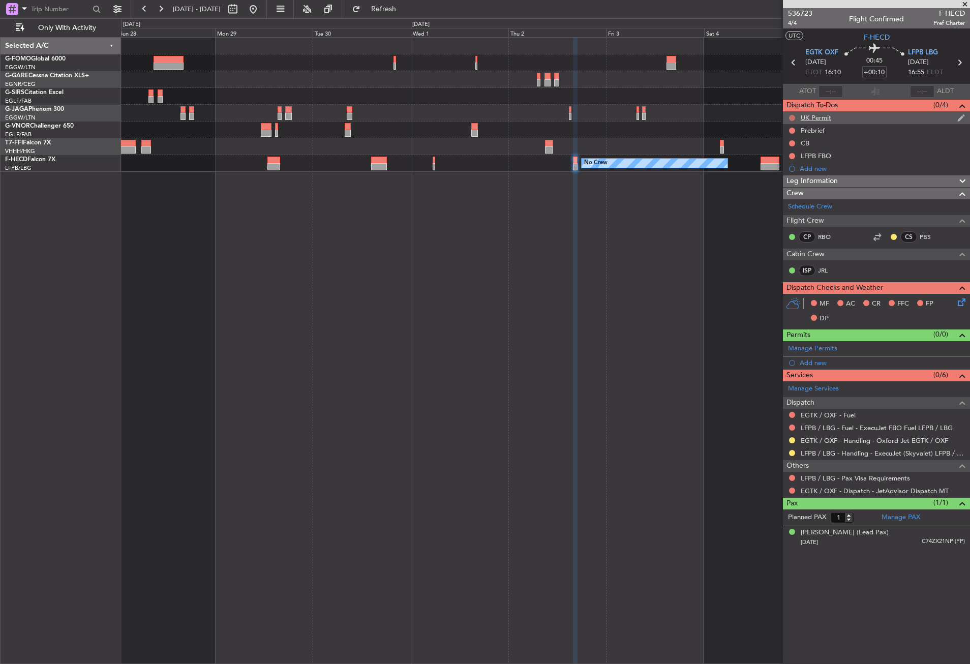
click at [793, 119] on button at bounding box center [792, 118] width 6 height 6
click at [771, 177] on span at bounding box center [773, 178] width 6 height 6
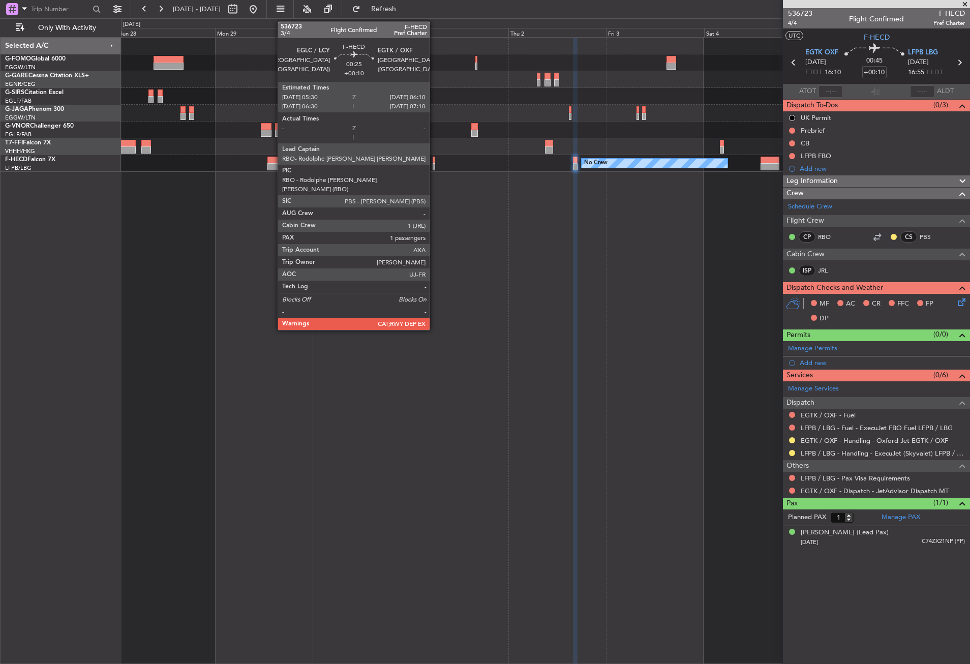
click at [434, 164] on div at bounding box center [434, 166] width 3 height 7
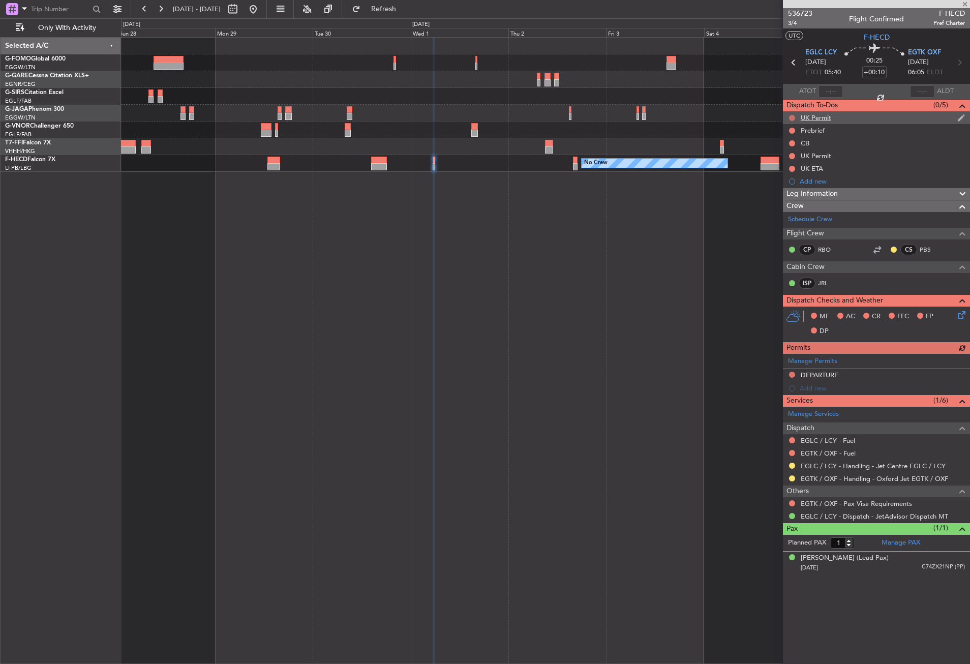
click at [791, 116] on button at bounding box center [792, 118] width 6 height 6
click at [780, 173] on span "Cancelled" at bounding box center [794, 178] width 29 height 10
click at [793, 154] on button at bounding box center [792, 156] width 6 height 6
click at [785, 212] on span "Cancelled" at bounding box center [794, 216] width 29 height 10
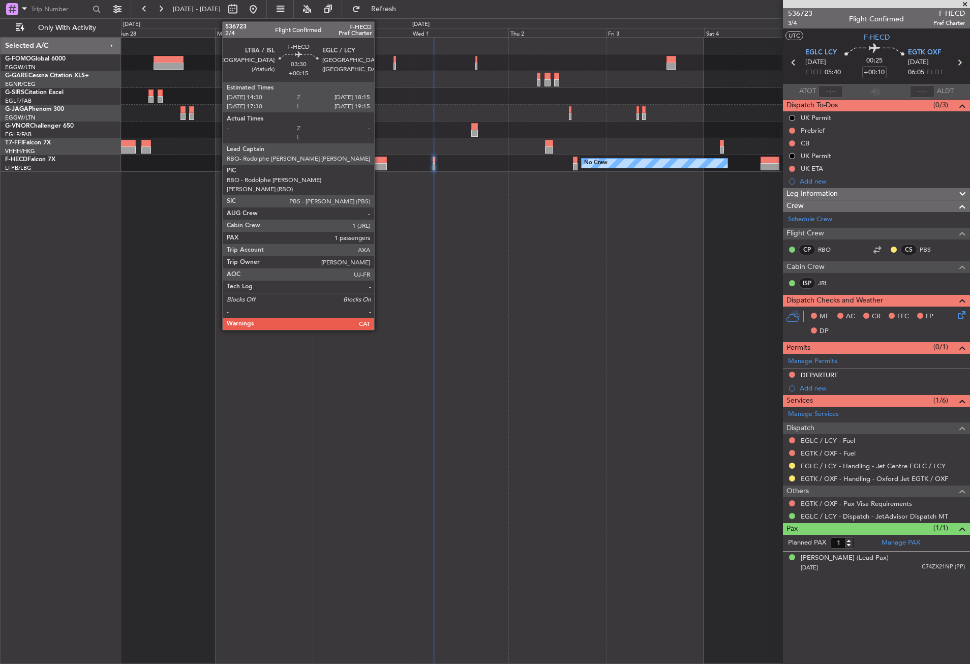
click at [379, 165] on div at bounding box center [379, 166] width 16 height 7
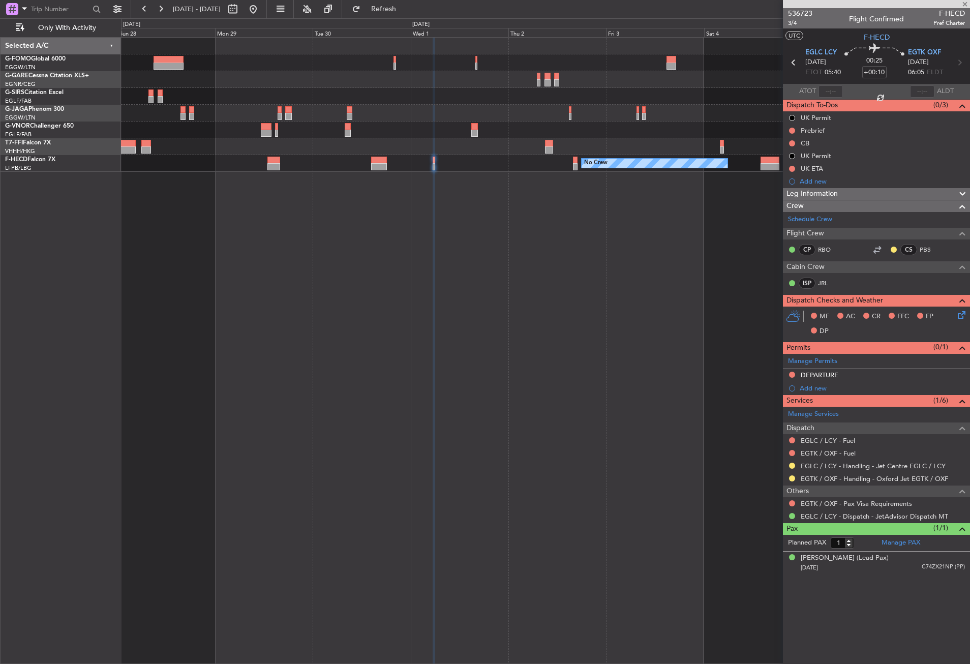
type input "+00:15"
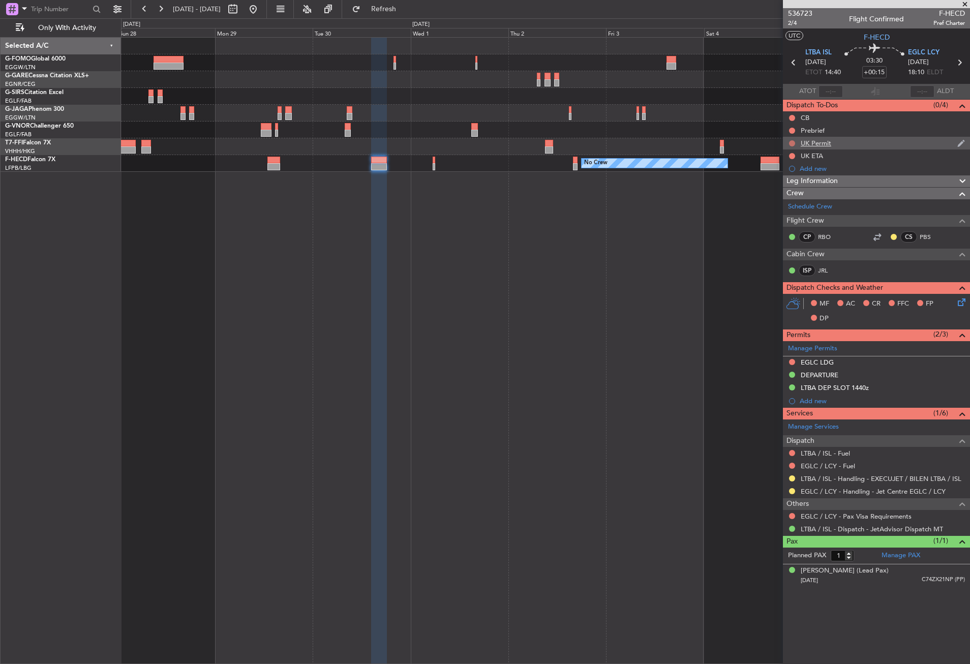
click at [790, 140] on button at bounding box center [792, 143] width 6 height 6
click at [784, 200] on span "Cancelled" at bounding box center [794, 203] width 29 height 10
click at [792, 358] on div at bounding box center [792, 362] width 8 height 8
click at [790, 362] on button at bounding box center [792, 362] width 6 height 6
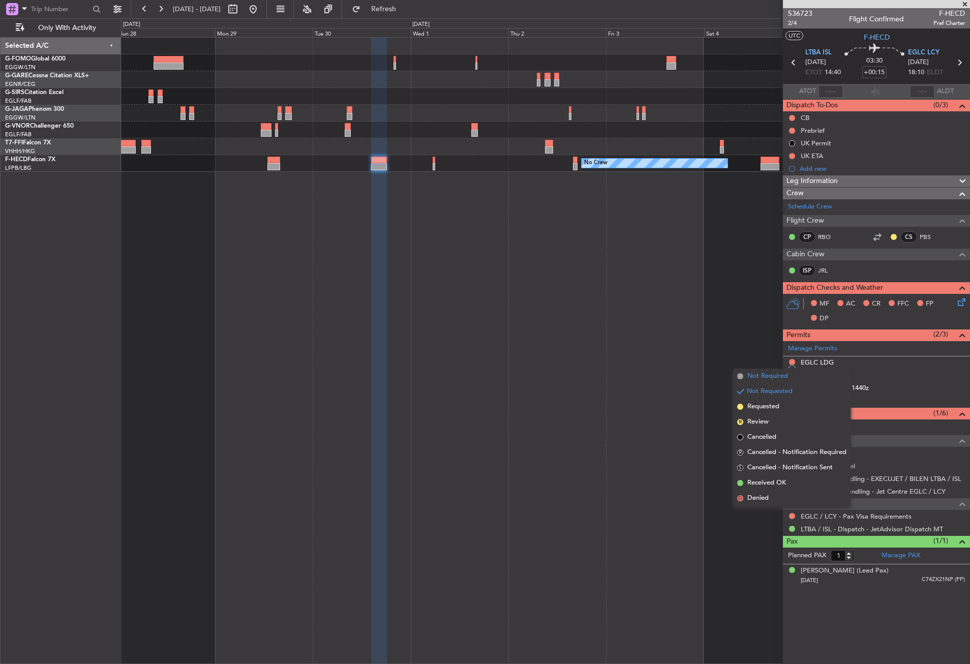
click at [760, 372] on span "Not Required" at bounding box center [767, 376] width 41 height 10
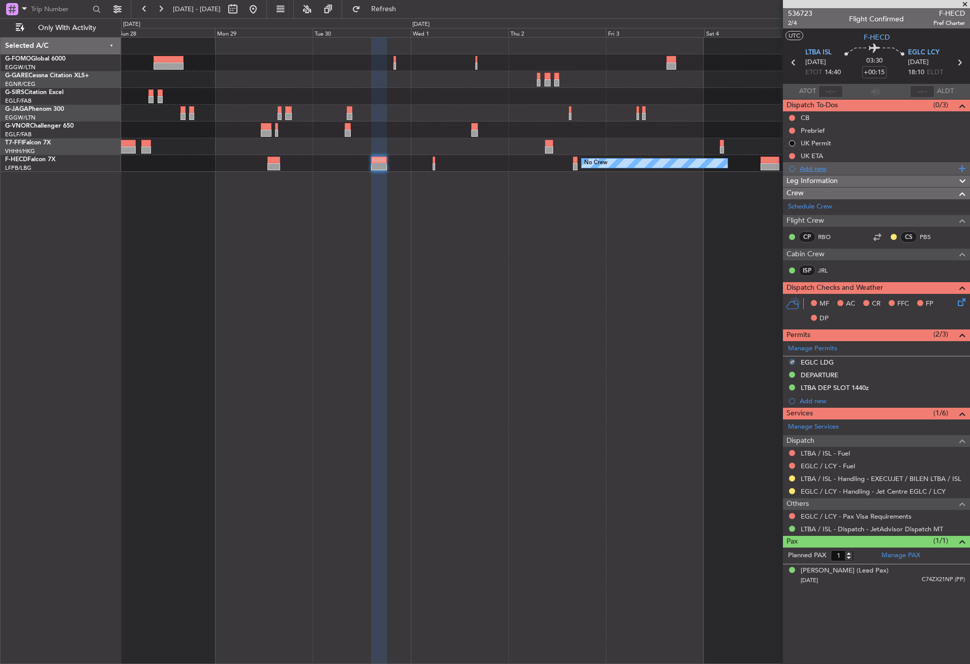
click at [809, 168] on div "Add new" at bounding box center [878, 168] width 156 height 9
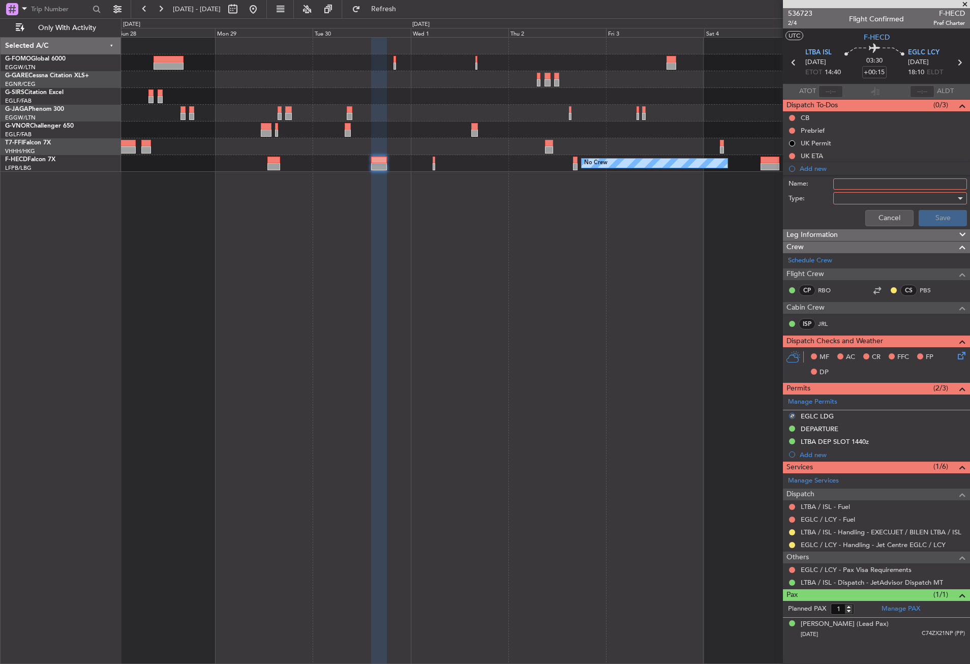
click at [849, 182] on input "Name:" at bounding box center [900, 183] width 134 height 11
type input "FILE IG"
click at [837, 200] on div at bounding box center [896, 198] width 118 height 15
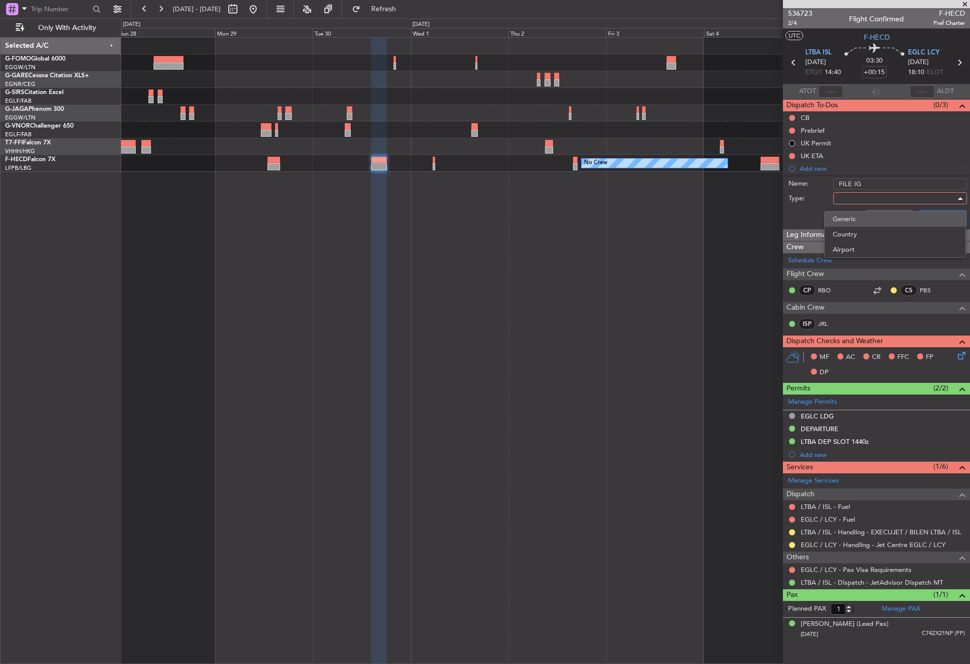
click at [838, 219] on span "Generic" at bounding box center [895, 218] width 125 height 15
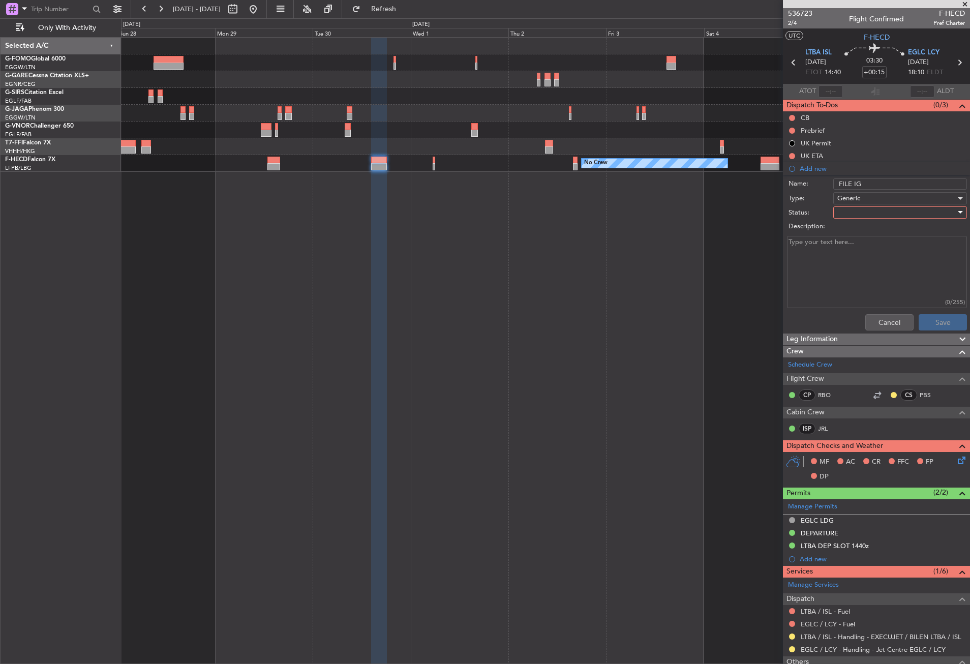
click at [845, 208] on div at bounding box center [896, 212] width 118 height 15
click at [847, 259] on span "Completed" at bounding box center [895, 263] width 119 height 15
click at [868, 215] on span "Completed" at bounding box center [854, 212] width 34 height 9
click at [852, 234] on span "Not Started" at bounding box center [895, 232] width 119 height 15
click at [921, 316] on button "Save" at bounding box center [943, 322] width 48 height 16
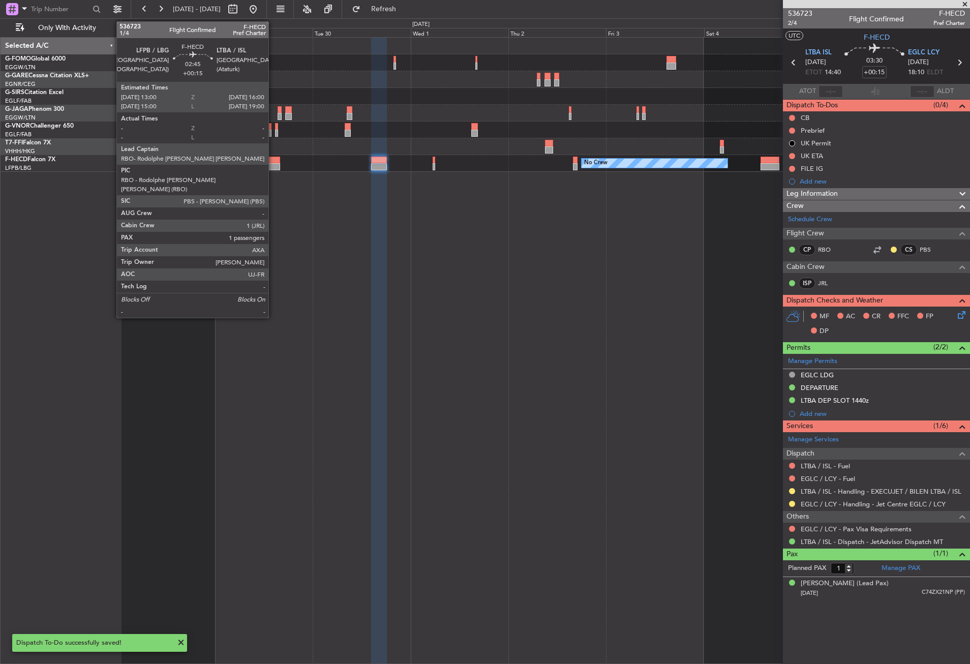
click at [273, 160] on div at bounding box center [273, 160] width 13 height 7
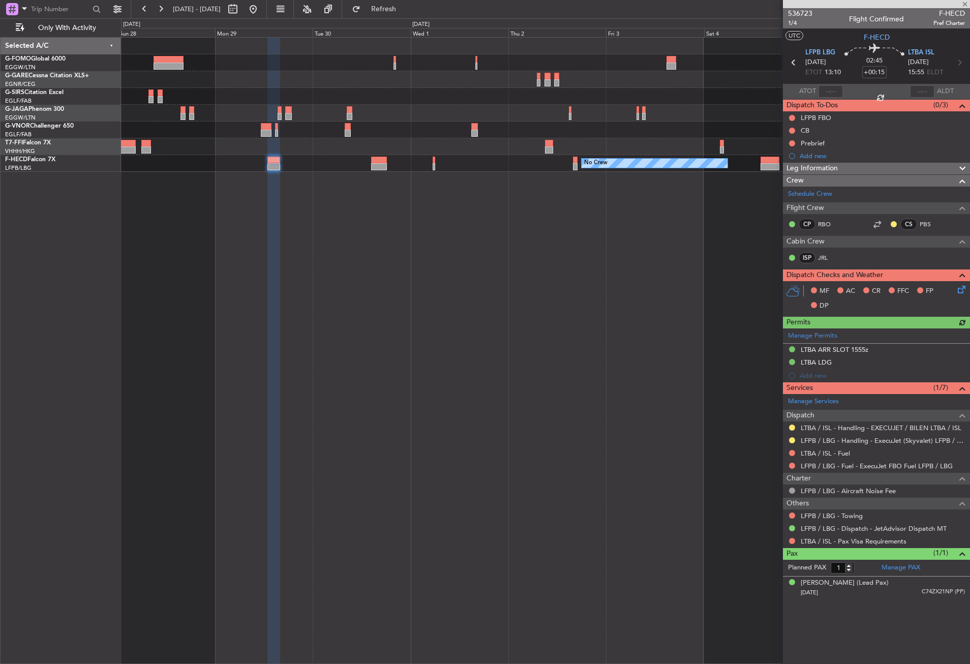
click at [543, 386] on div "No Crew No Crew No Crew" at bounding box center [545, 350] width 849 height 627
